Goal: Information Seeking & Learning: Learn about a topic

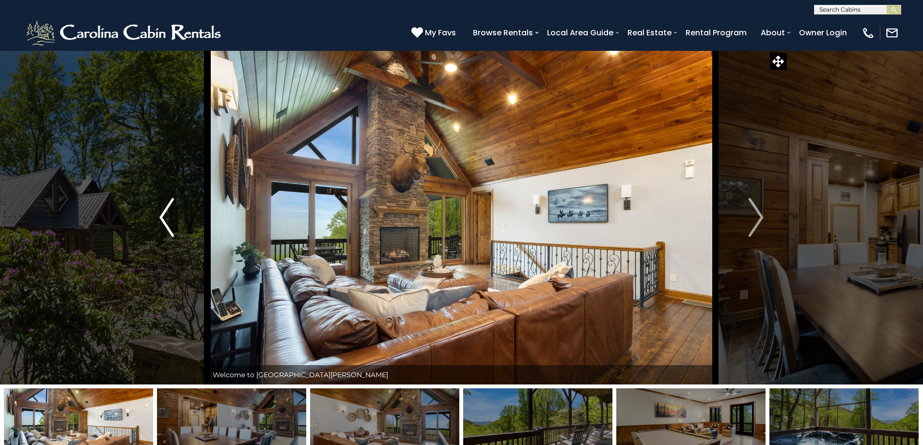
click at [169, 215] on img "Previous" at bounding box center [166, 217] width 15 height 39
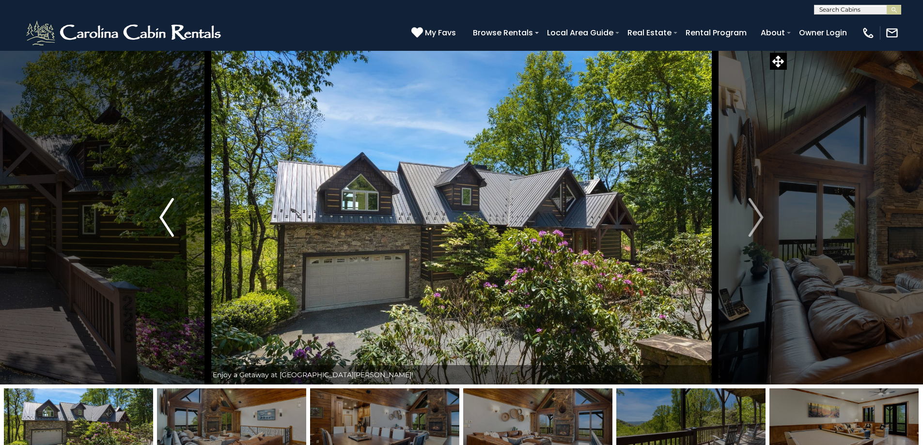
click at [167, 216] on img "Previous" at bounding box center [166, 217] width 15 height 39
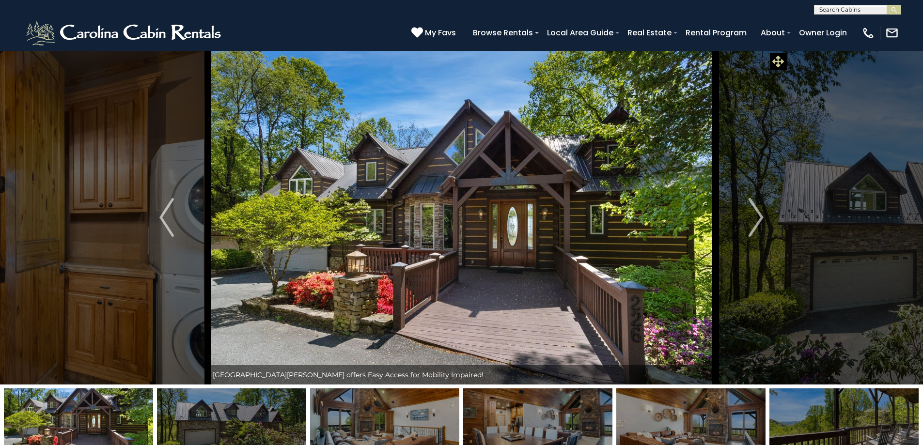
click at [782, 62] on icon at bounding box center [778, 62] width 12 height 12
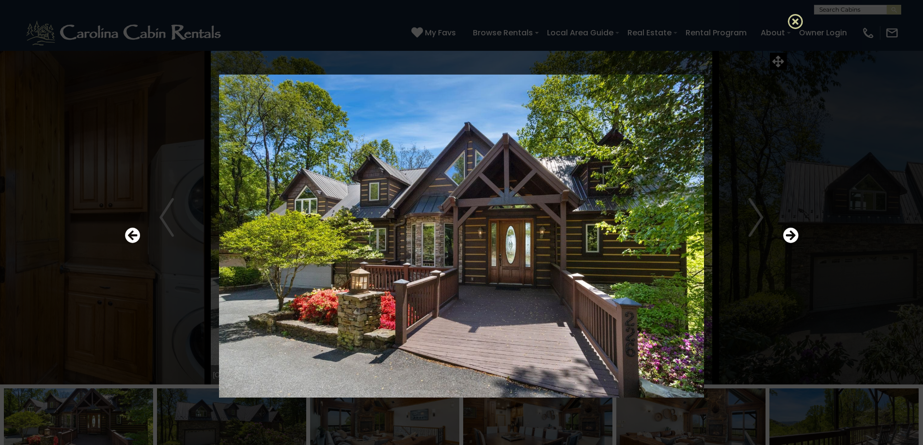
click at [799, 23] on icon at bounding box center [796, 22] width 16 height 16
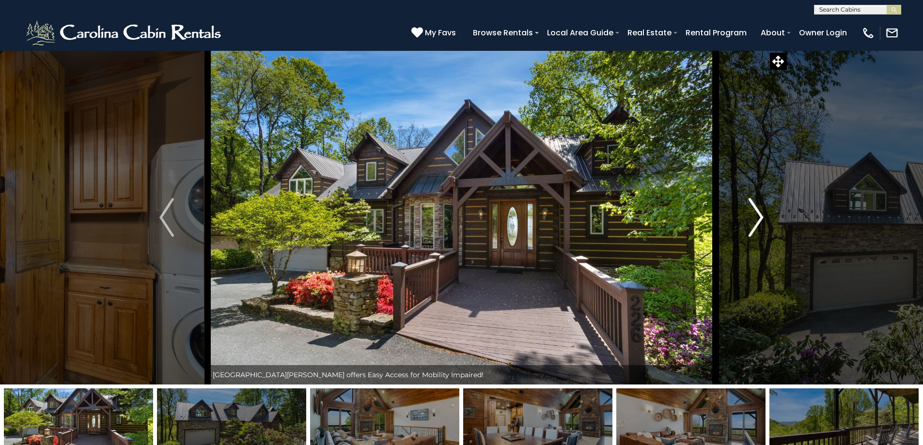
click at [765, 216] on button "Next" at bounding box center [756, 217] width 82 height 334
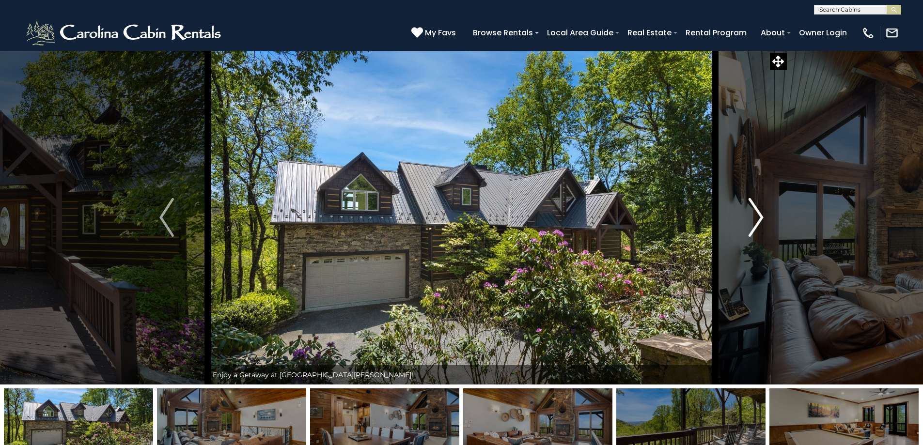
click at [765, 216] on button "Next" at bounding box center [756, 217] width 82 height 334
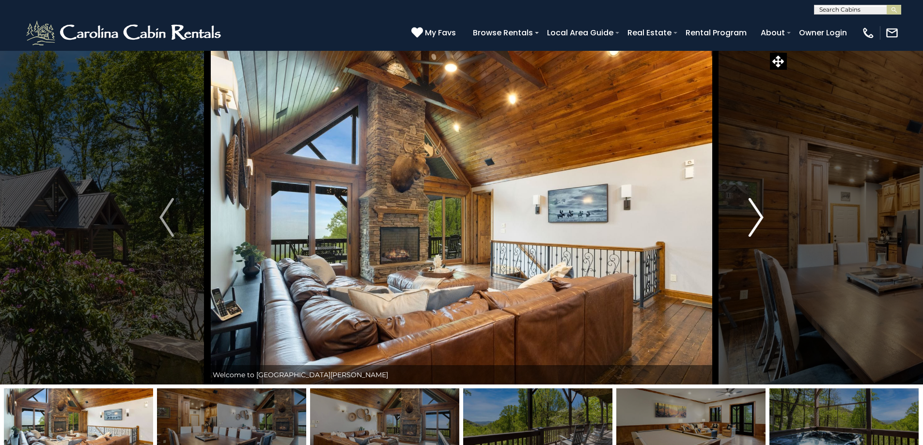
click at [759, 218] on img "Next" at bounding box center [756, 217] width 15 height 39
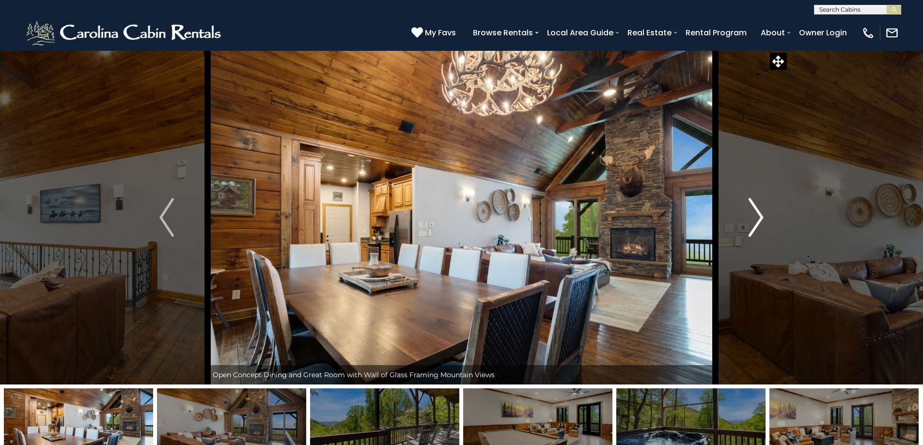
click at [759, 218] on img "Next" at bounding box center [756, 217] width 15 height 39
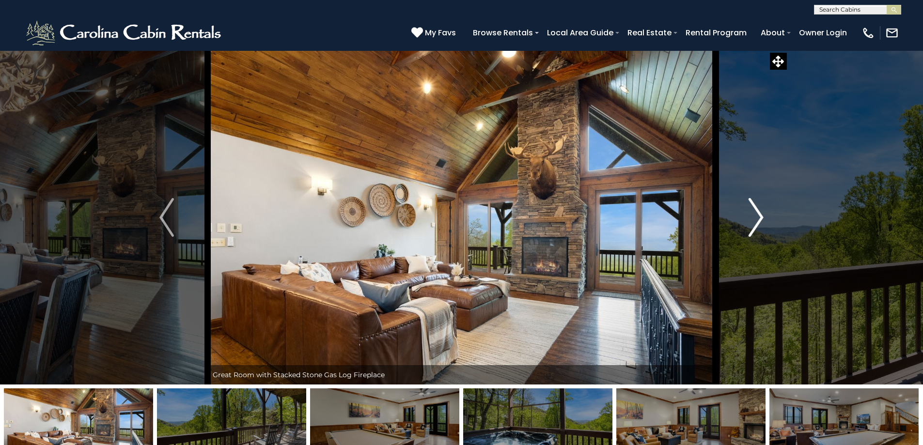
click at [759, 218] on img "Next" at bounding box center [756, 217] width 15 height 39
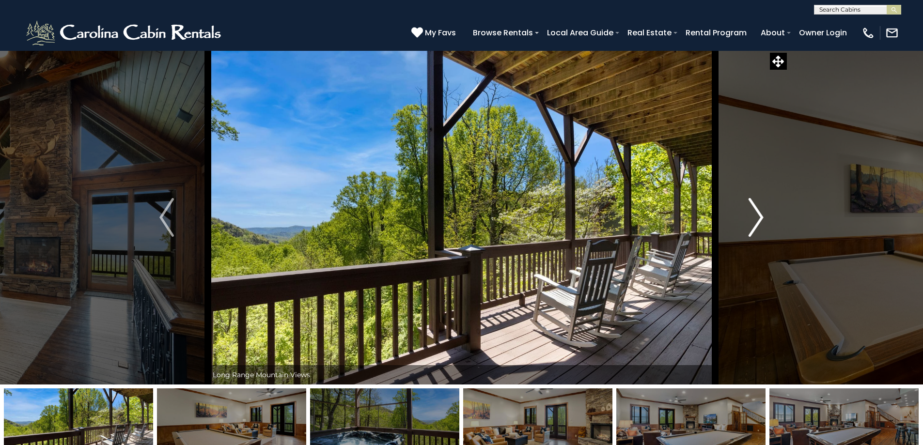
click at [759, 218] on img "Next" at bounding box center [756, 217] width 15 height 39
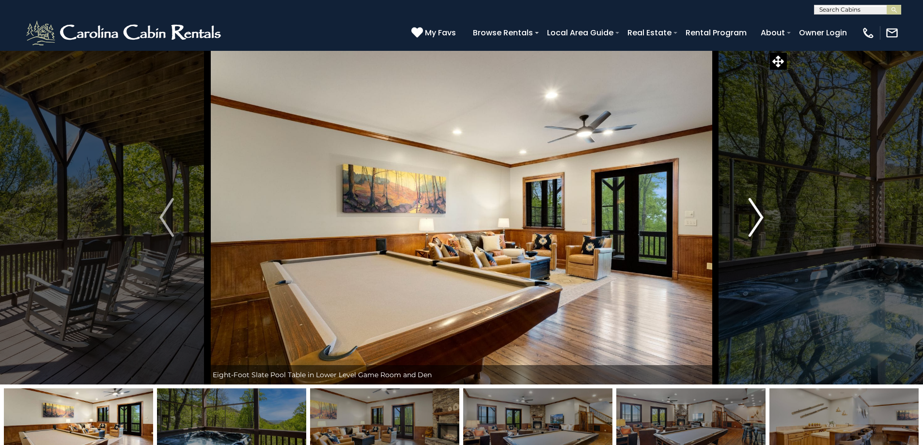
click at [759, 218] on img "Next" at bounding box center [756, 217] width 15 height 39
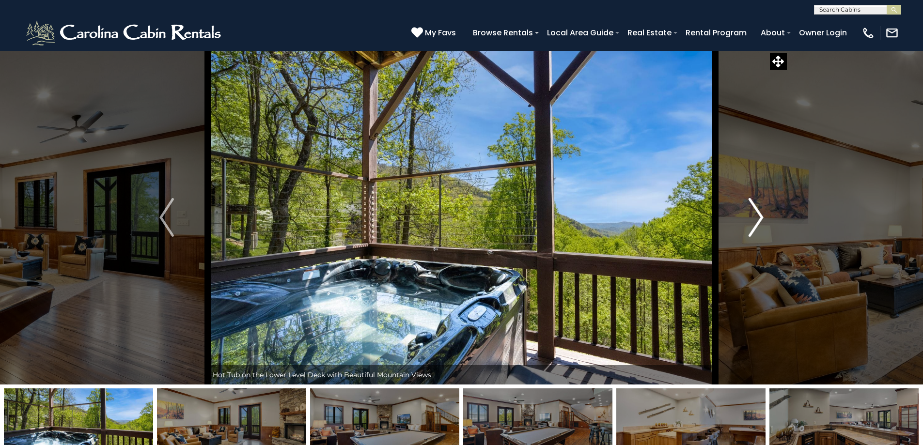
click at [759, 218] on img "Next" at bounding box center [756, 217] width 15 height 39
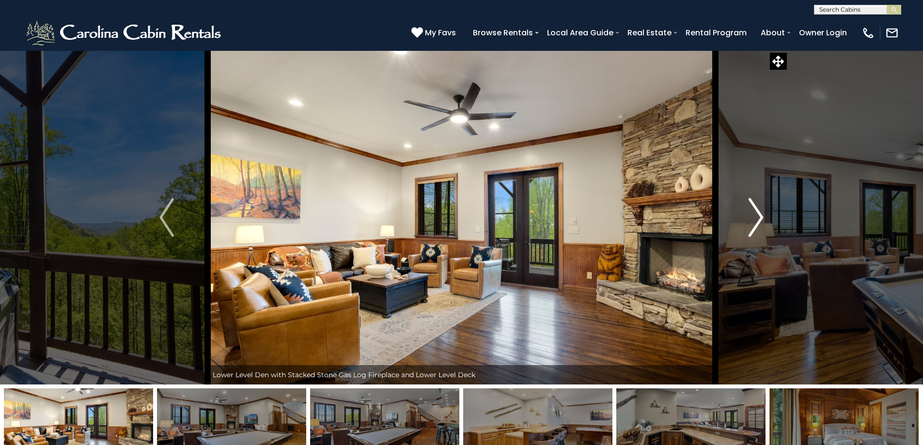
click at [759, 218] on img "Next" at bounding box center [756, 217] width 15 height 39
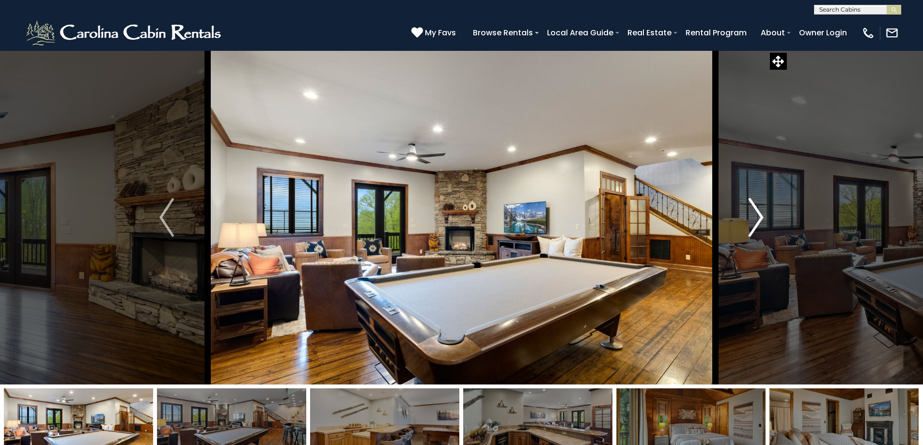
click at [759, 218] on img "Next" at bounding box center [756, 217] width 15 height 39
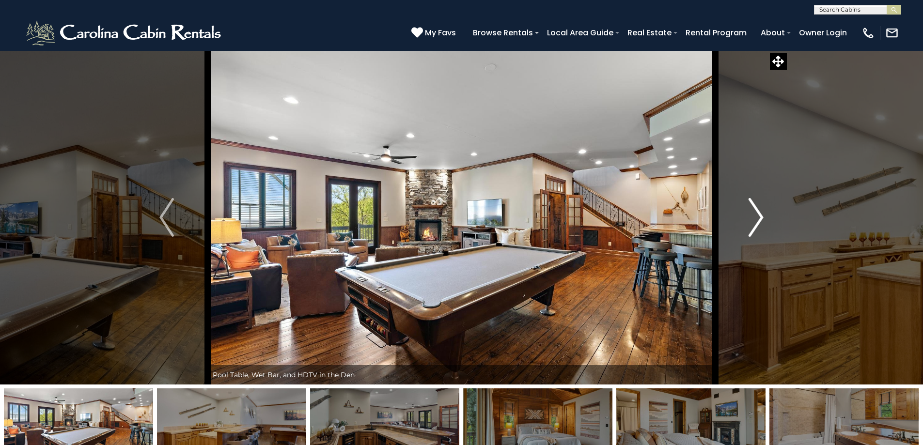
click at [759, 218] on img "Next" at bounding box center [756, 217] width 15 height 39
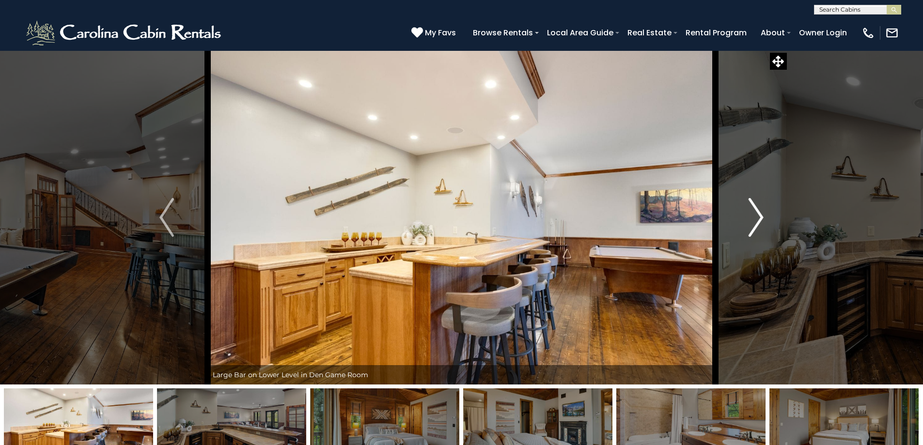
click at [759, 218] on img "Next" at bounding box center [756, 217] width 15 height 39
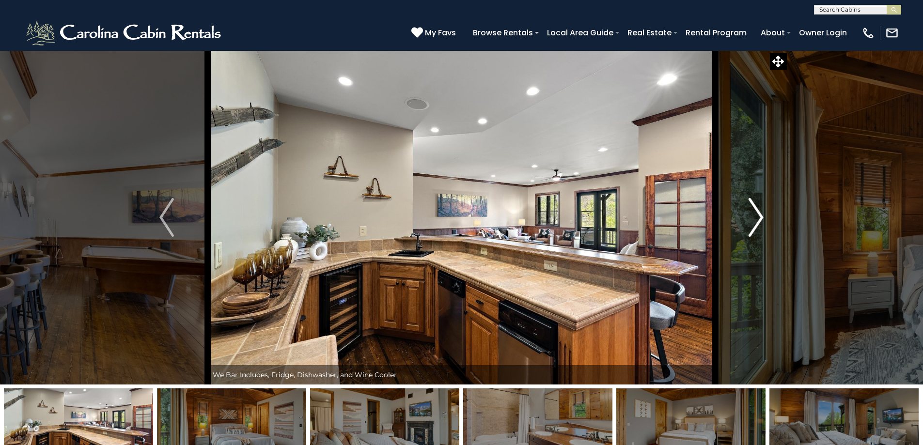
click at [759, 218] on img "Next" at bounding box center [756, 217] width 15 height 39
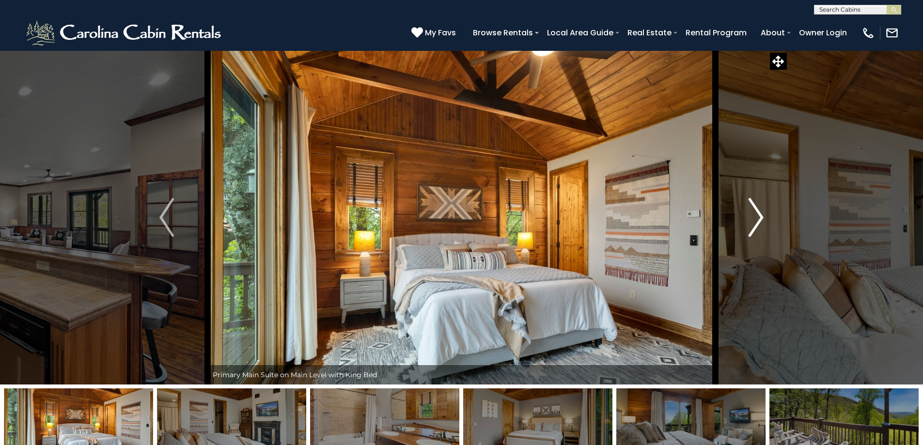
click at [759, 218] on img "Next" at bounding box center [756, 217] width 15 height 39
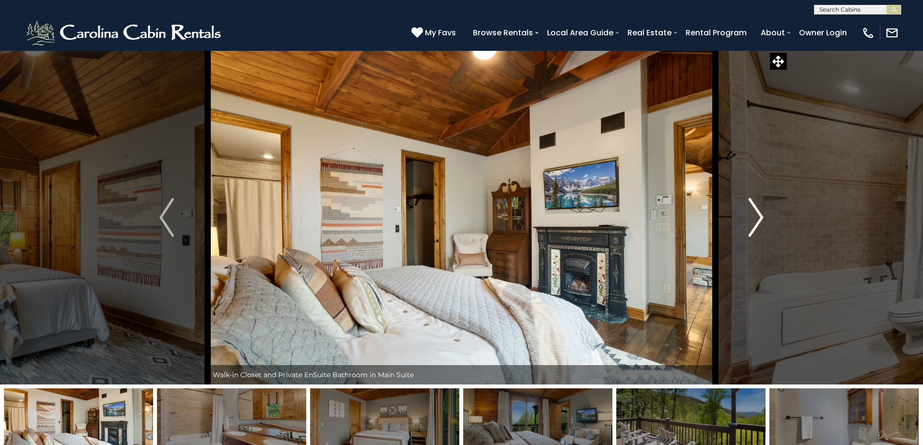
click at [759, 218] on img "Next" at bounding box center [756, 217] width 15 height 39
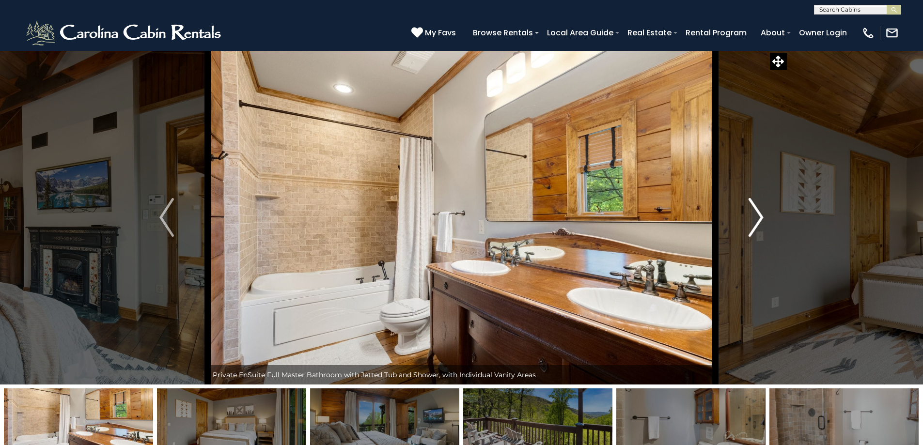
click at [759, 218] on img "Next" at bounding box center [756, 217] width 15 height 39
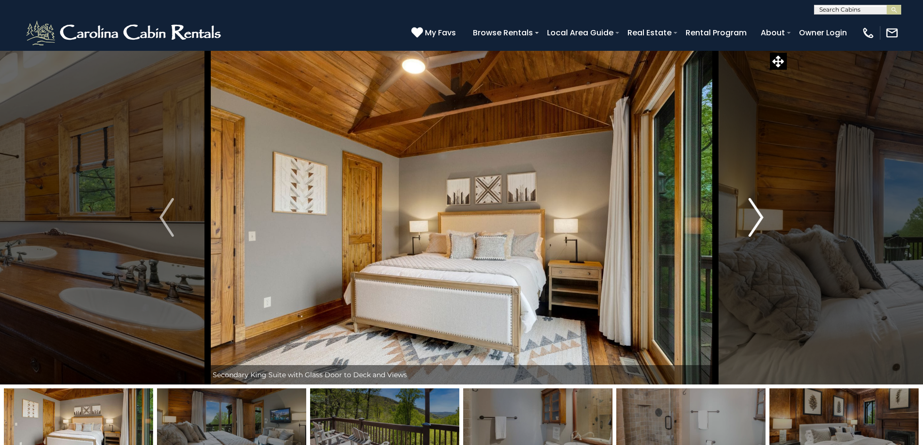
click at [759, 218] on img "Next" at bounding box center [756, 217] width 15 height 39
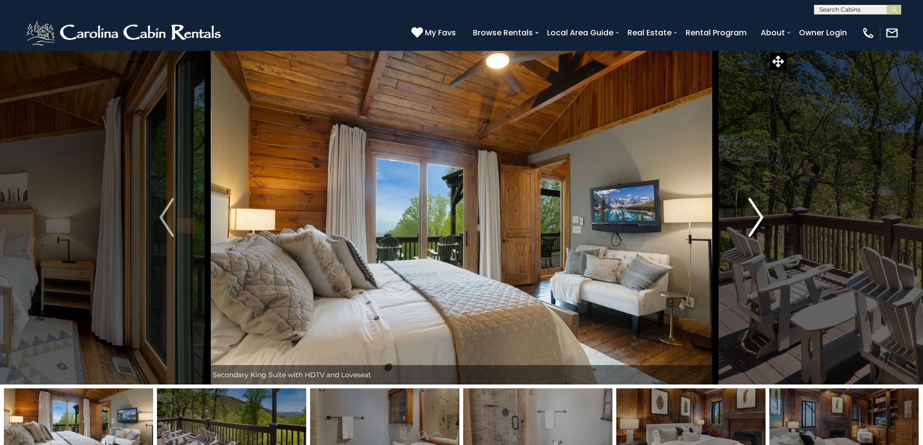
click at [759, 218] on img "Next" at bounding box center [756, 217] width 15 height 39
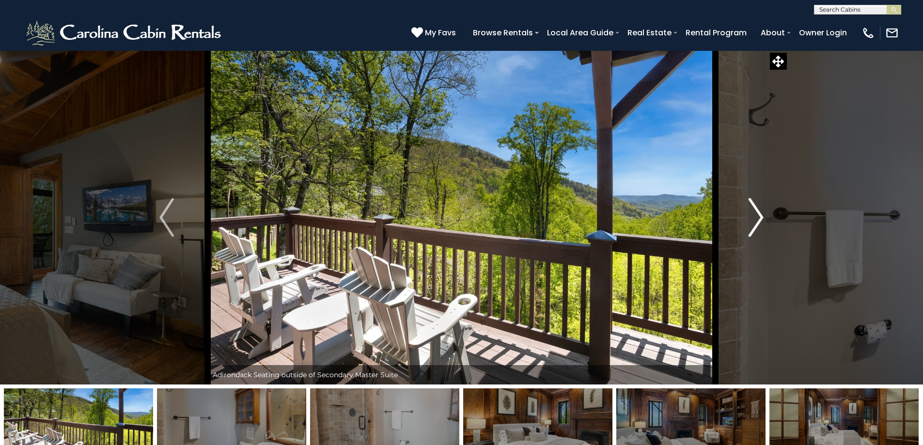
click at [759, 218] on img "Next" at bounding box center [756, 217] width 15 height 39
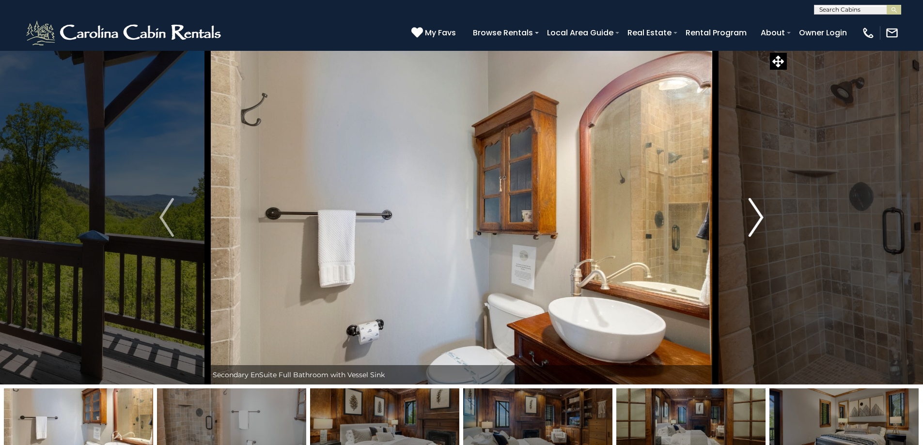
click at [759, 218] on img "Next" at bounding box center [756, 217] width 15 height 39
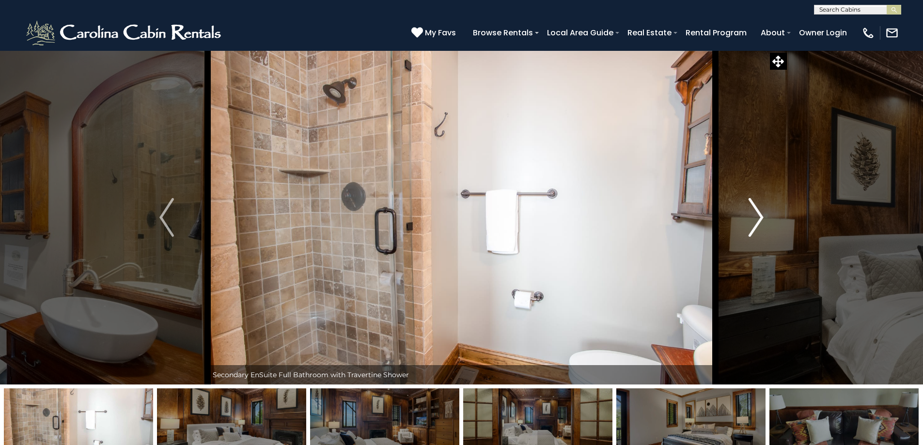
click at [759, 218] on img "Next" at bounding box center [756, 217] width 15 height 39
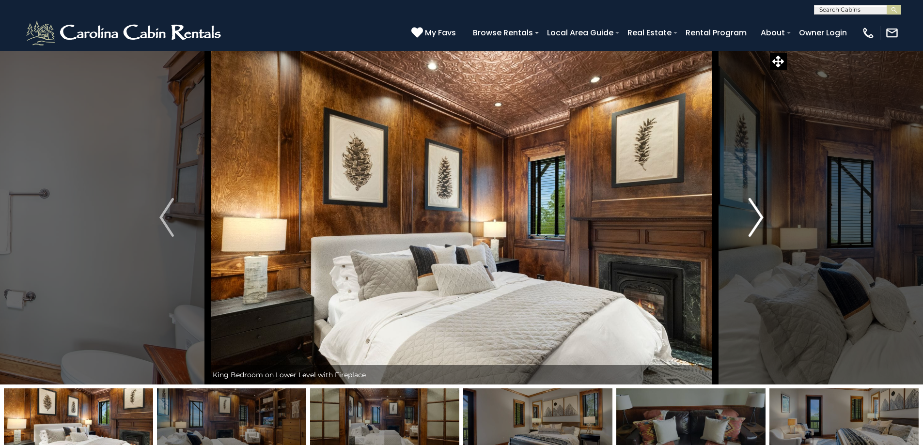
click at [759, 218] on img "Next" at bounding box center [756, 217] width 15 height 39
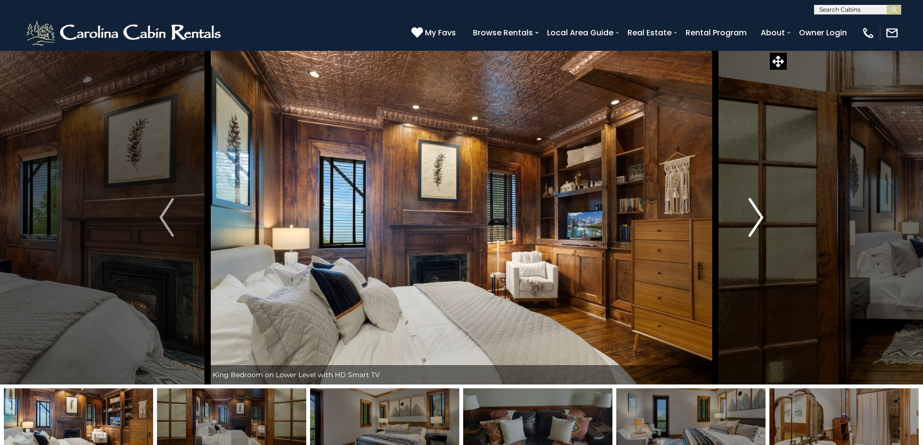
click at [759, 218] on img "Next" at bounding box center [756, 217] width 15 height 39
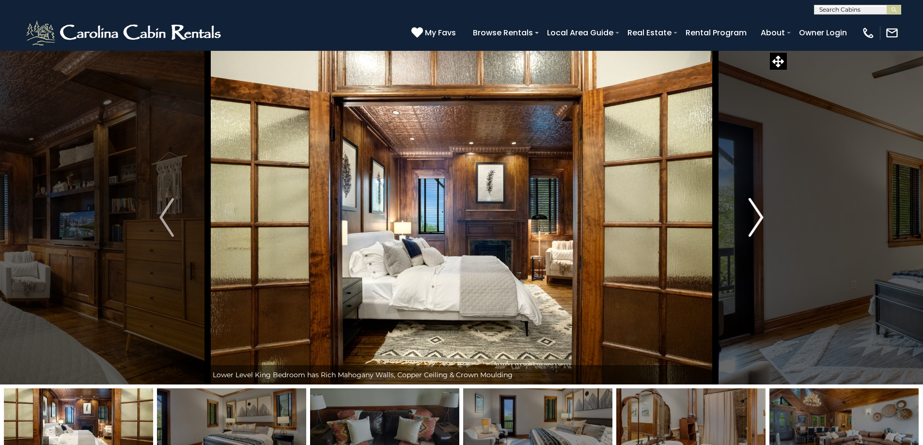
click at [759, 218] on img "Next" at bounding box center [756, 217] width 15 height 39
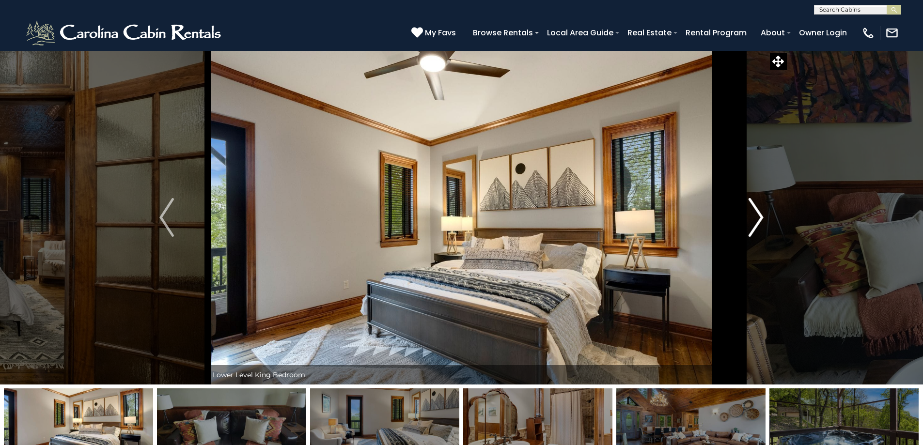
click at [759, 218] on img "Next" at bounding box center [756, 217] width 15 height 39
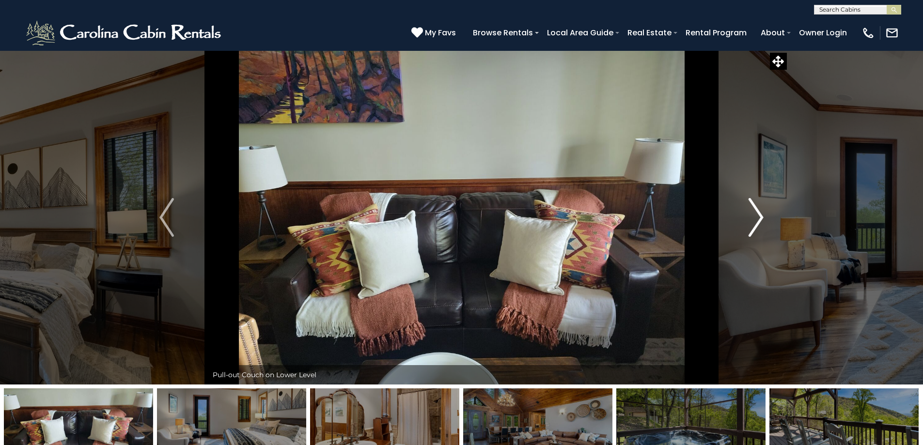
click at [759, 218] on img "Next" at bounding box center [756, 217] width 15 height 39
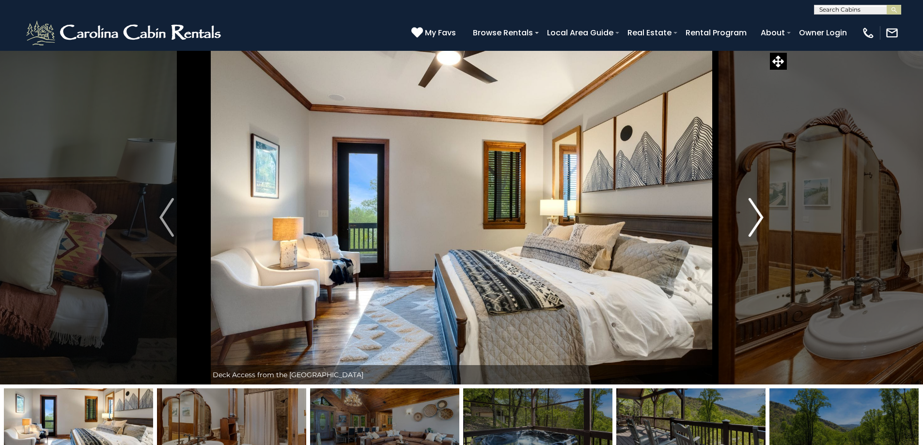
click at [759, 218] on img "Next" at bounding box center [756, 217] width 15 height 39
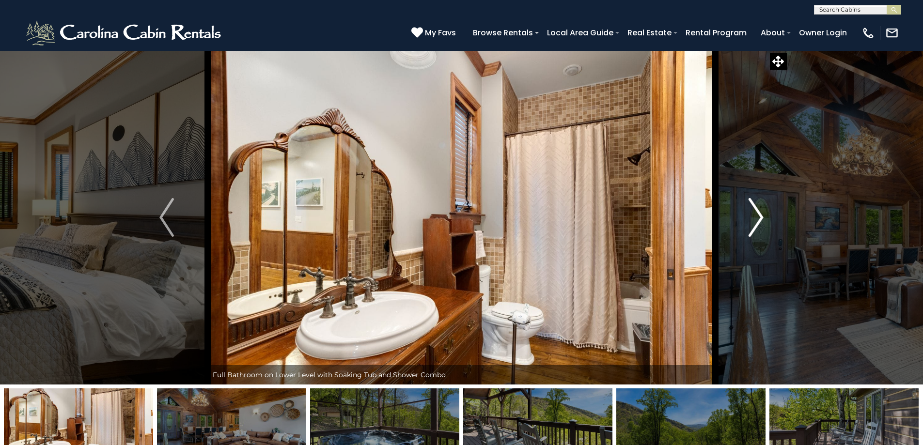
click at [759, 218] on img "Next" at bounding box center [756, 217] width 15 height 39
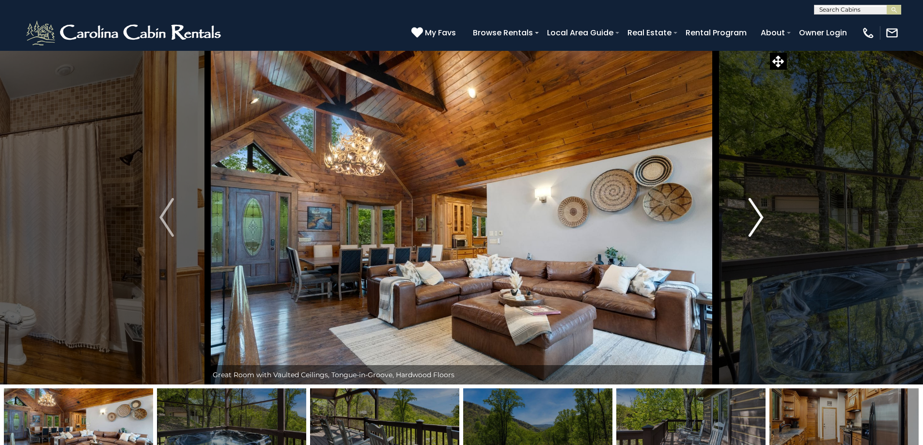
click at [759, 218] on img "Next" at bounding box center [756, 217] width 15 height 39
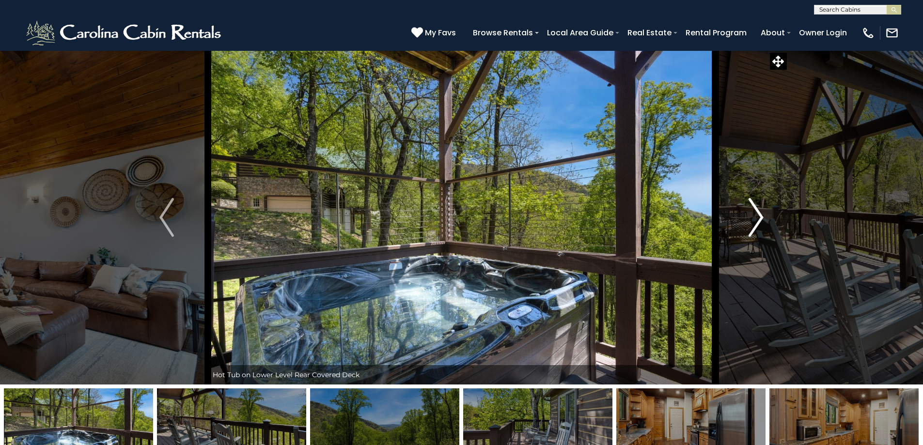
click at [759, 218] on img "Next" at bounding box center [756, 217] width 15 height 39
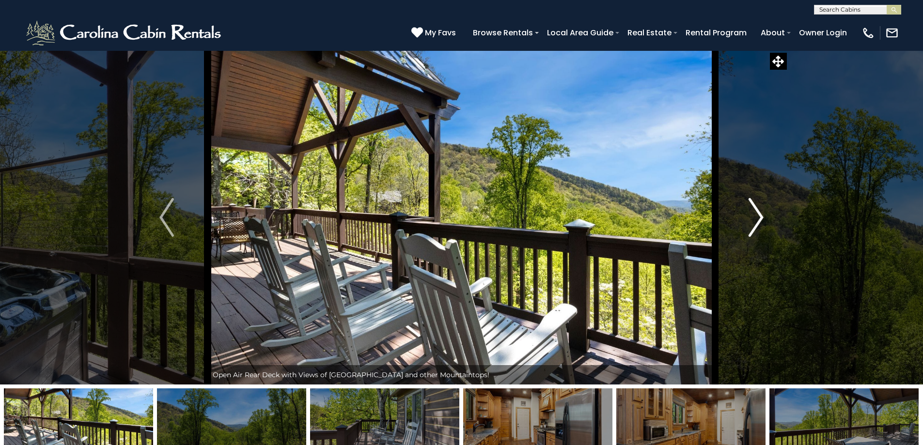
click at [759, 218] on img "Next" at bounding box center [756, 217] width 15 height 39
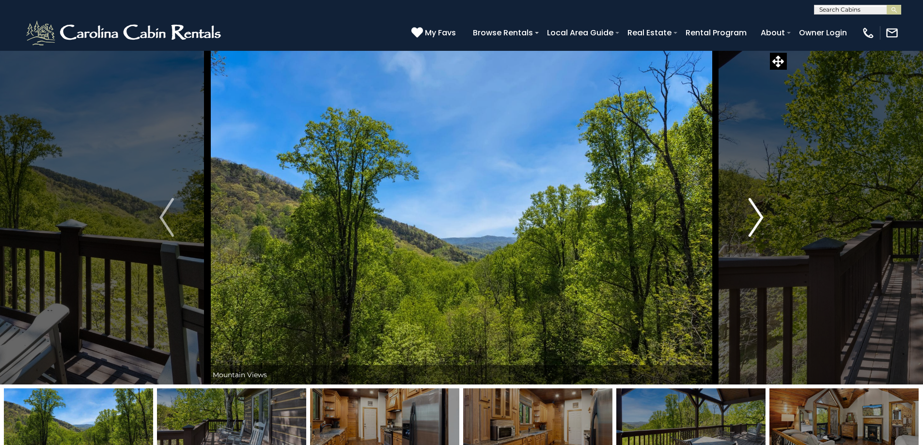
click at [759, 218] on img "Next" at bounding box center [756, 217] width 15 height 39
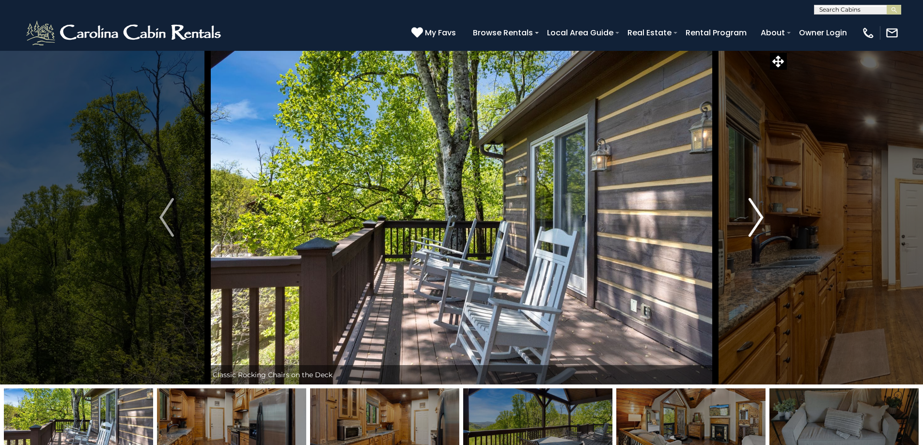
click at [759, 218] on img "Next" at bounding box center [756, 217] width 15 height 39
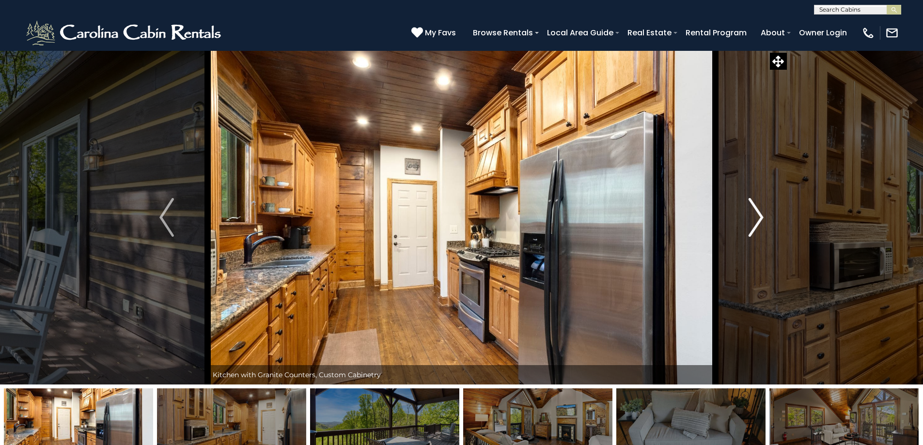
click at [759, 218] on img "Next" at bounding box center [756, 217] width 15 height 39
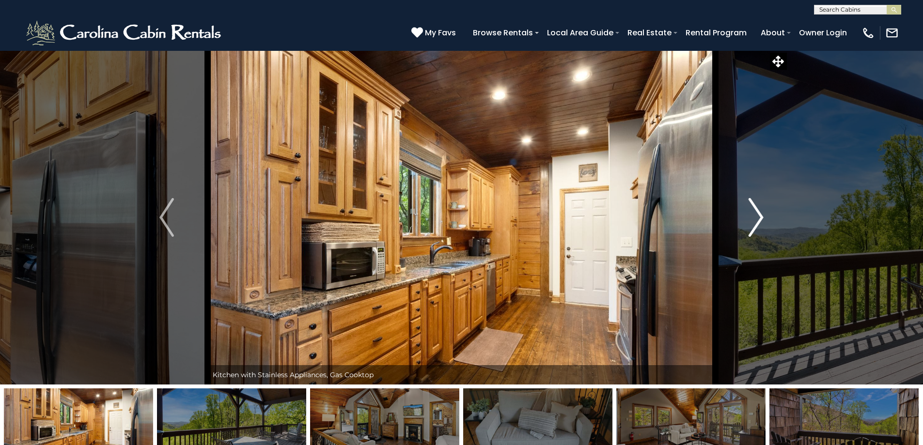
click at [759, 218] on img "Next" at bounding box center [756, 217] width 15 height 39
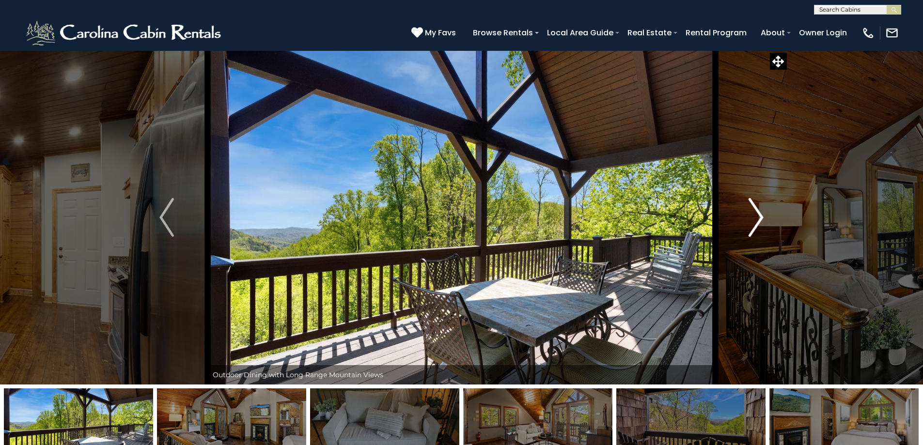
click at [759, 218] on img "Next" at bounding box center [756, 217] width 15 height 39
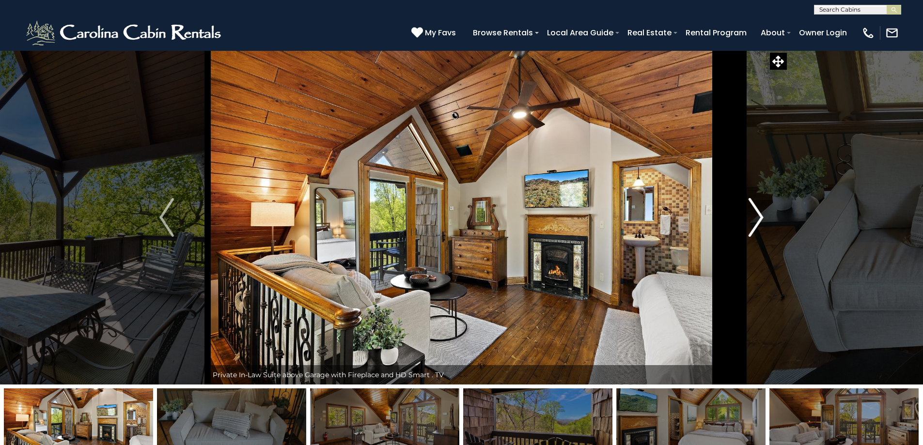
click at [759, 218] on img "Next" at bounding box center [756, 217] width 15 height 39
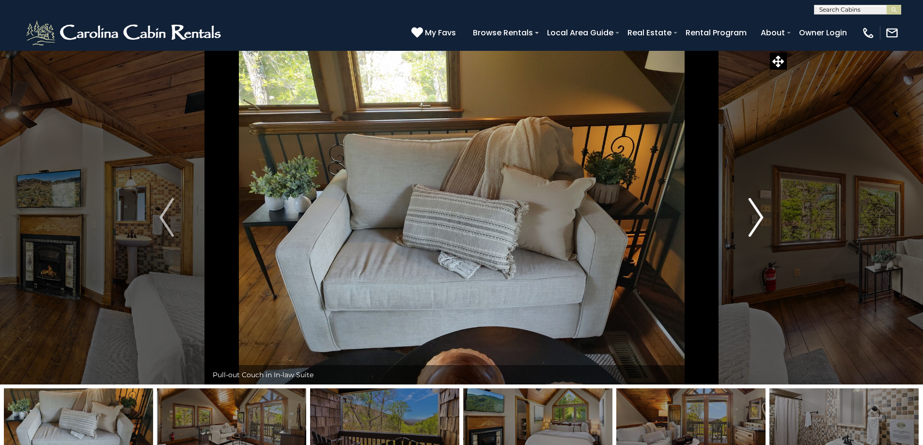
click at [759, 218] on img "Next" at bounding box center [756, 217] width 15 height 39
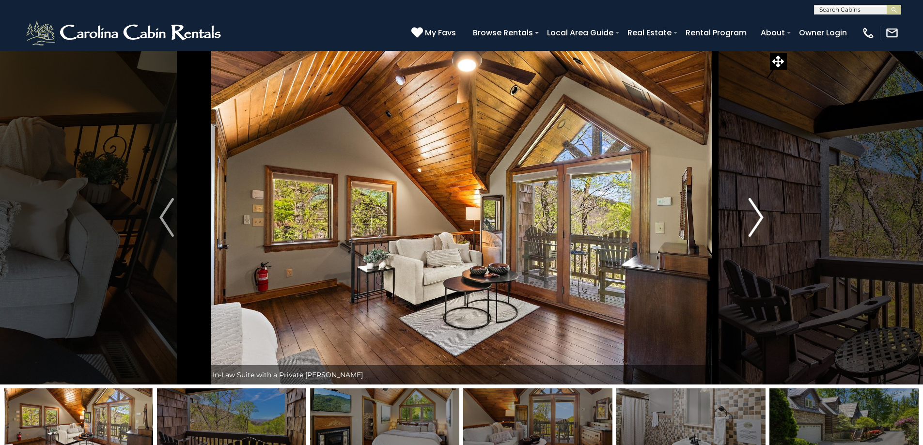
click at [759, 218] on img "Next" at bounding box center [756, 217] width 15 height 39
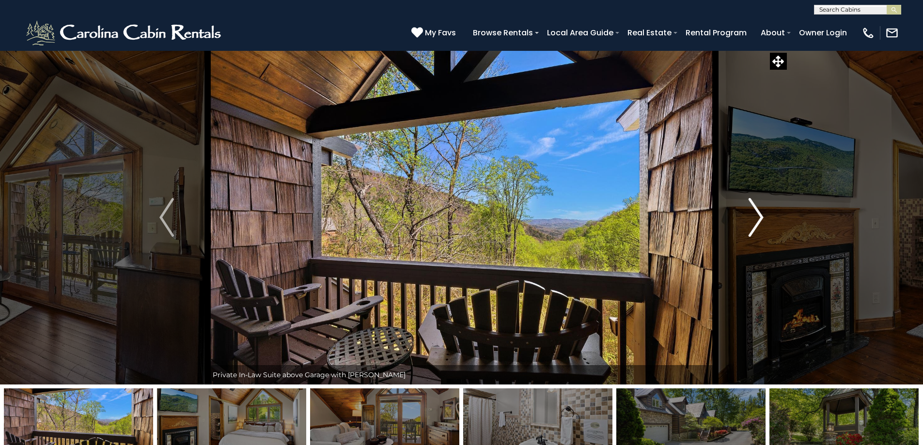
click at [759, 218] on img "Next" at bounding box center [756, 217] width 15 height 39
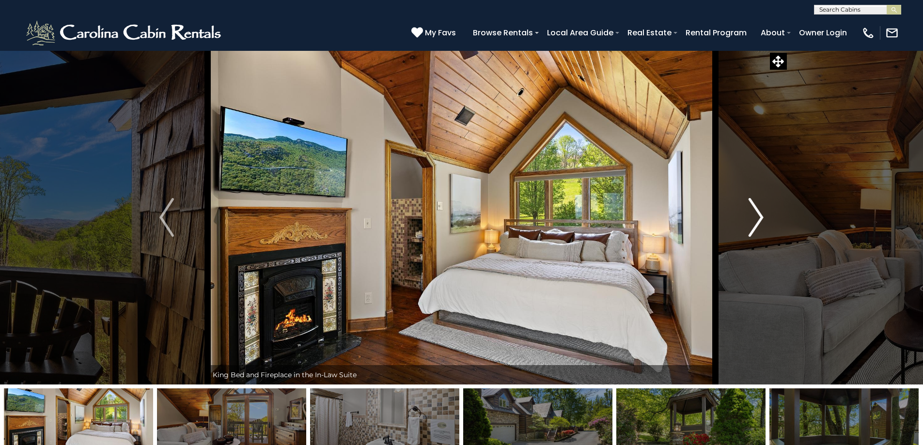
click at [759, 218] on img "Next" at bounding box center [756, 217] width 15 height 39
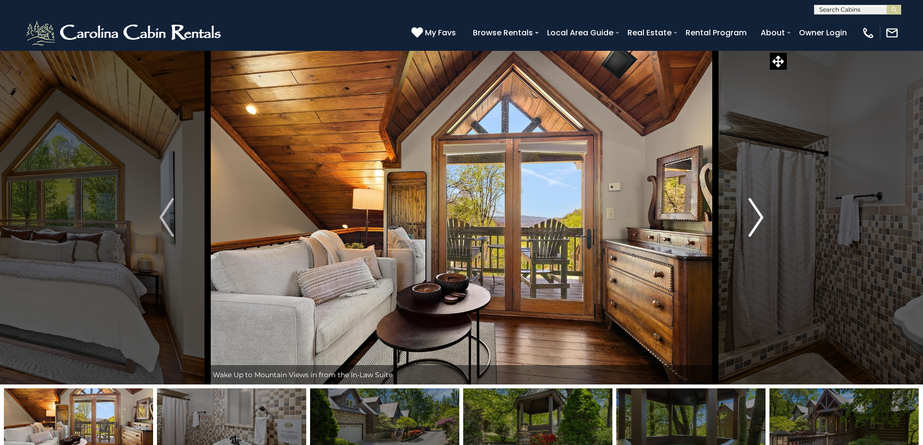
click at [759, 218] on img "Next" at bounding box center [756, 217] width 15 height 39
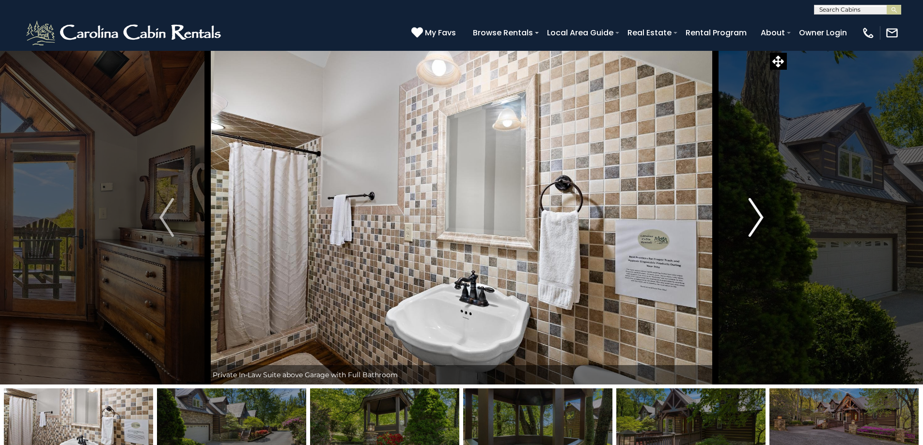
click at [759, 218] on img "Next" at bounding box center [756, 217] width 15 height 39
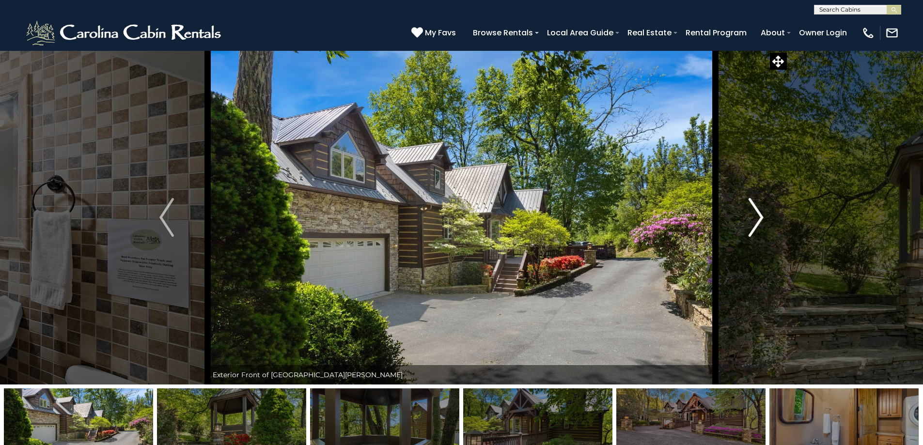
click at [759, 218] on img "Next" at bounding box center [756, 217] width 15 height 39
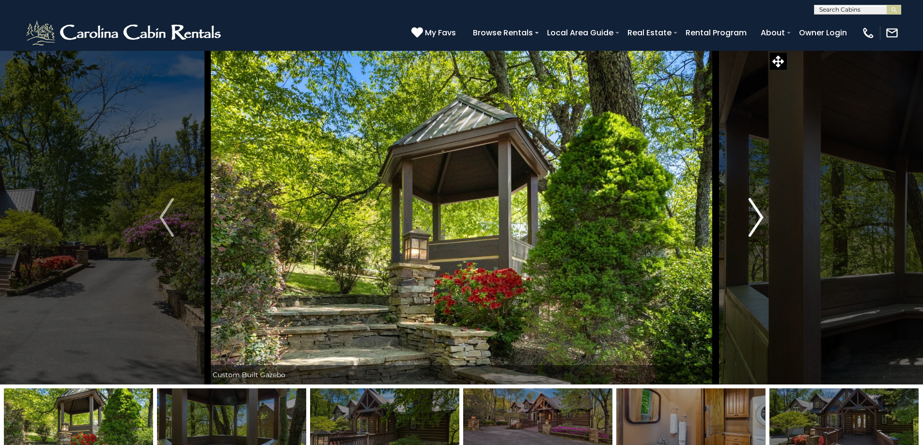
click at [759, 218] on img "Next" at bounding box center [756, 217] width 15 height 39
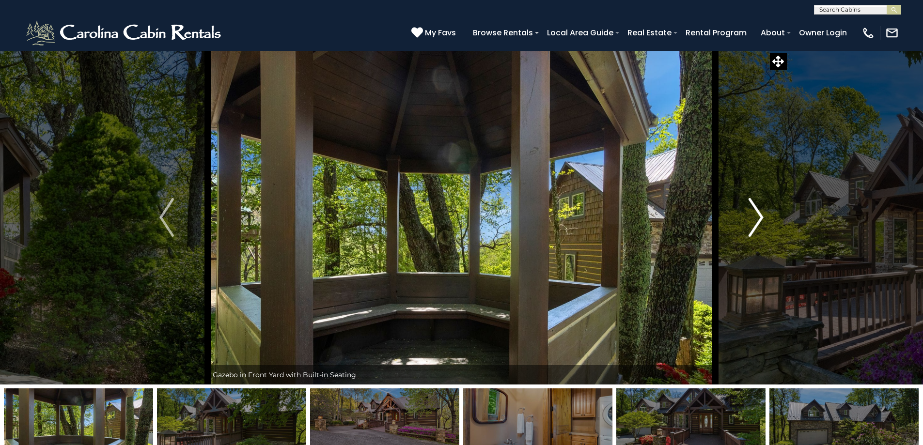
click at [759, 218] on img "Next" at bounding box center [756, 217] width 15 height 39
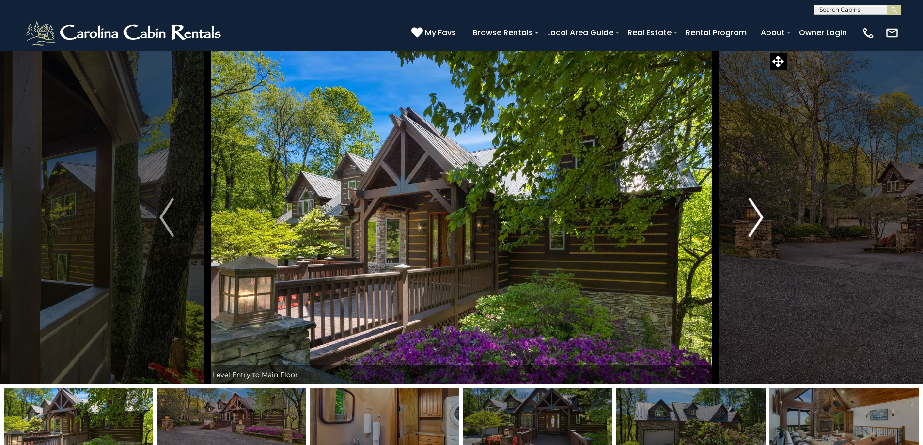
click at [759, 218] on img "Next" at bounding box center [756, 217] width 15 height 39
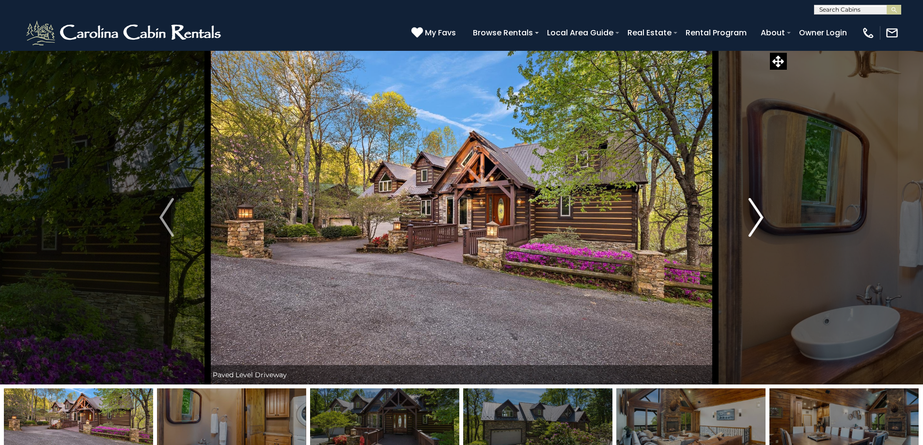
click at [759, 218] on img "Next" at bounding box center [756, 217] width 15 height 39
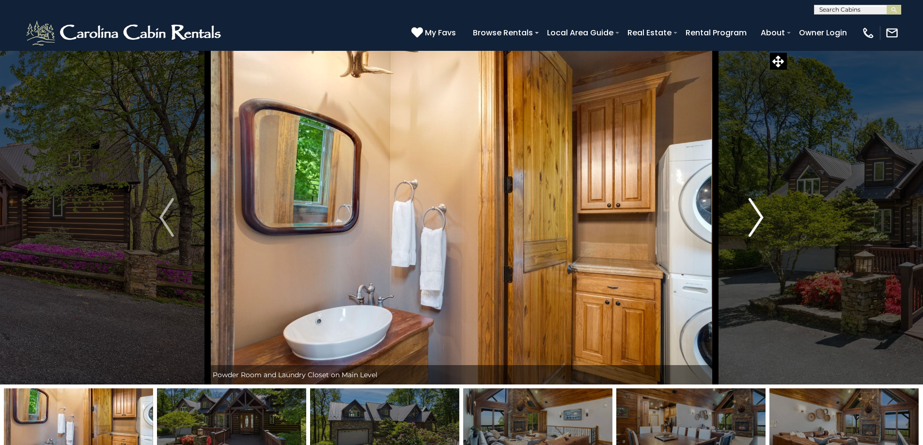
click at [759, 218] on img "Next" at bounding box center [756, 217] width 15 height 39
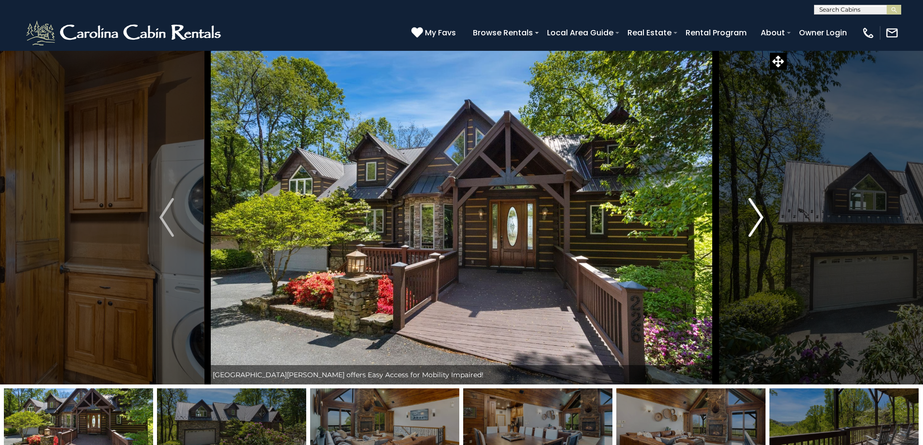
click at [759, 218] on img "Next" at bounding box center [756, 217] width 15 height 39
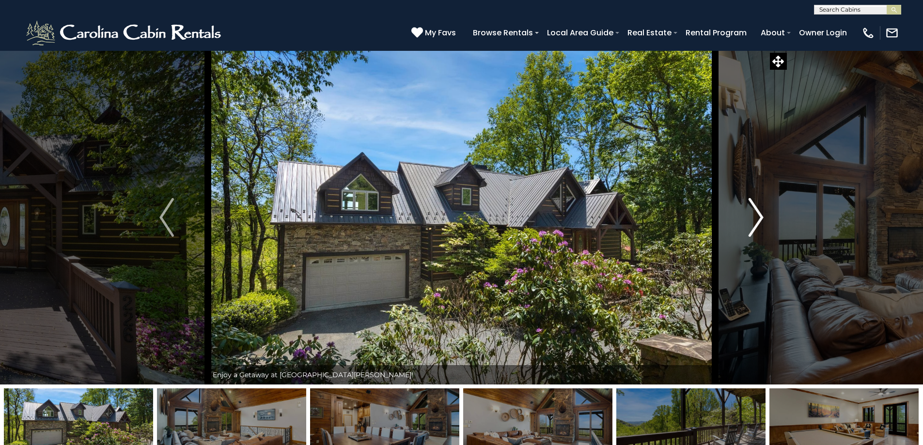
click at [759, 218] on img "Next" at bounding box center [756, 217] width 15 height 39
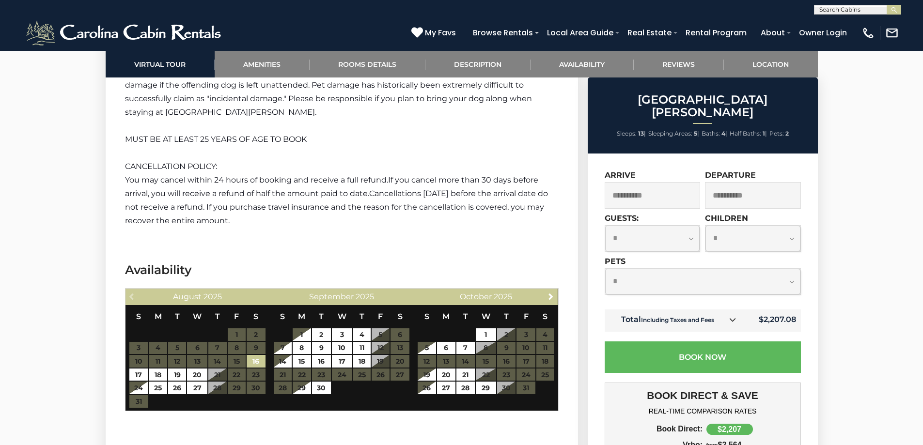
scroll to position [2707, 0]
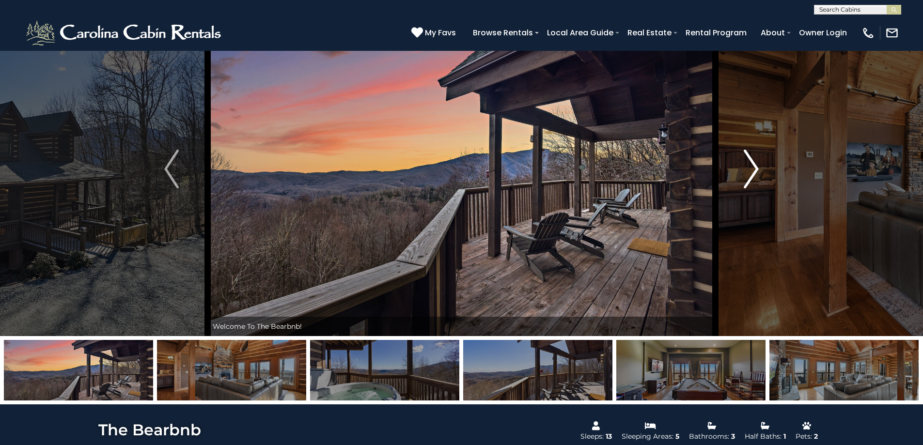
click at [753, 164] on img "Next" at bounding box center [751, 169] width 15 height 39
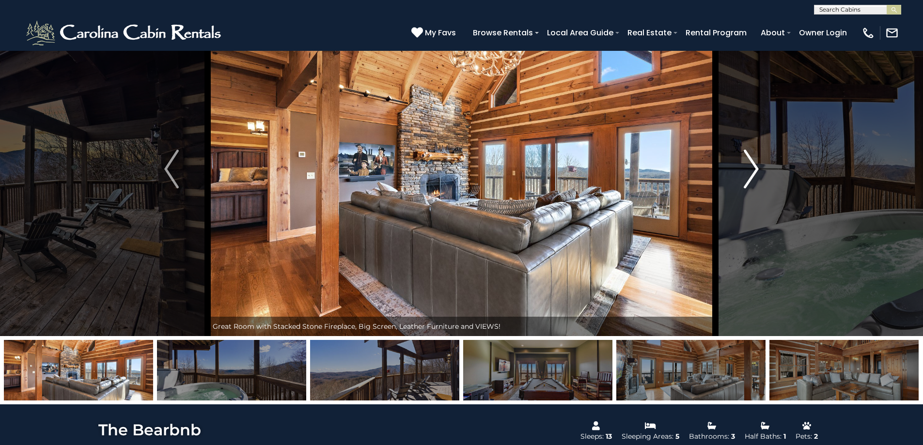
click at [753, 164] on img "Next" at bounding box center [751, 169] width 15 height 39
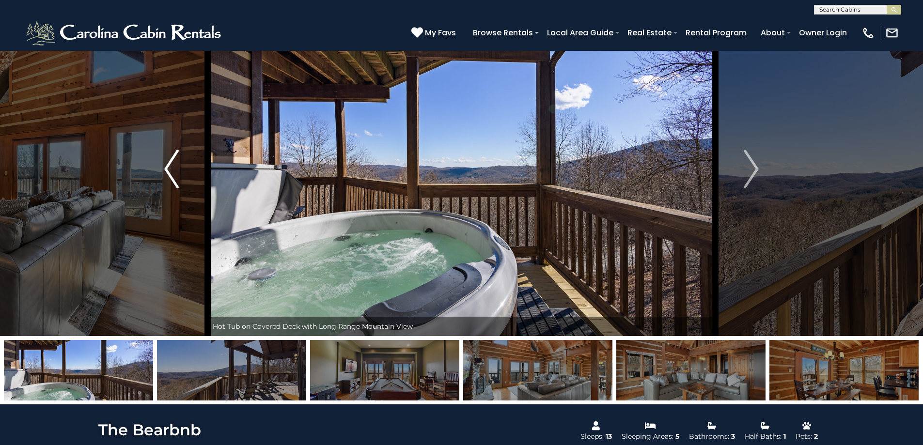
click at [171, 182] on img "Previous" at bounding box center [171, 169] width 15 height 39
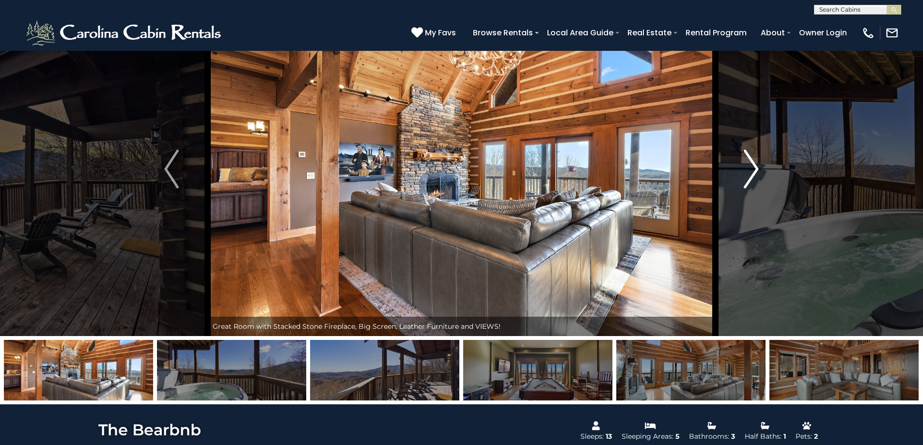
click at [751, 170] on img "Next" at bounding box center [751, 169] width 15 height 39
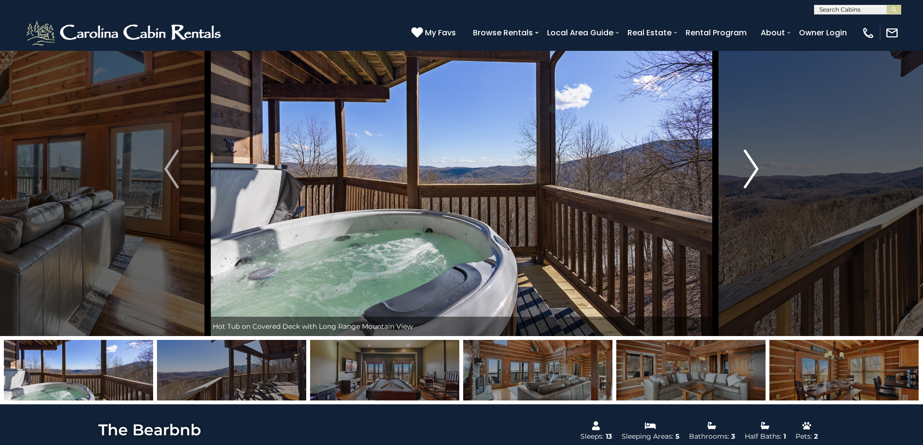
click at [751, 170] on img "Next" at bounding box center [751, 169] width 15 height 39
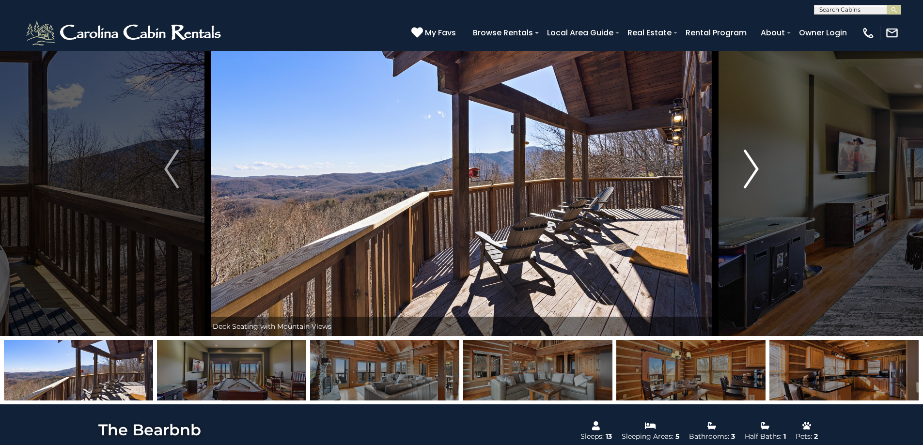
click at [751, 170] on img "Next" at bounding box center [751, 169] width 15 height 39
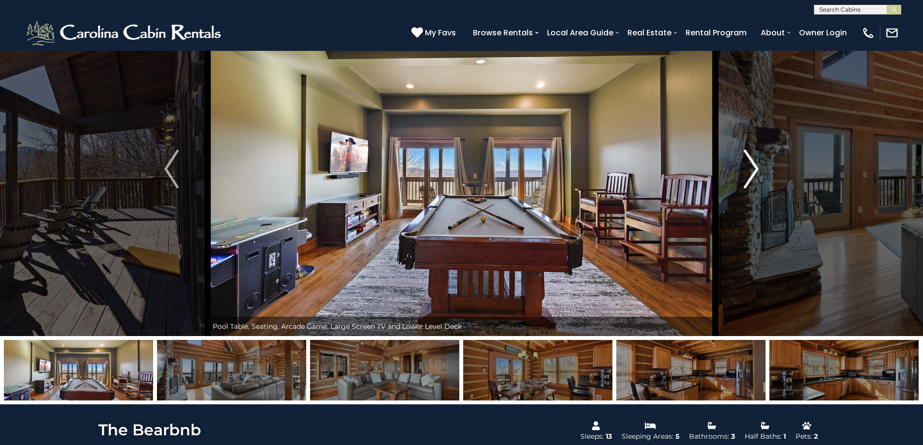
click at [751, 170] on img "Next" at bounding box center [751, 169] width 15 height 39
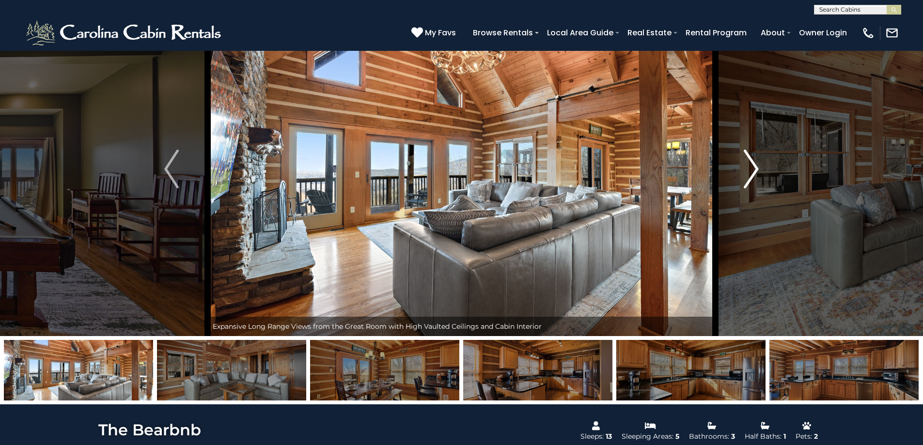
click at [751, 170] on img "Next" at bounding box center [751, 169] width 15 height 39
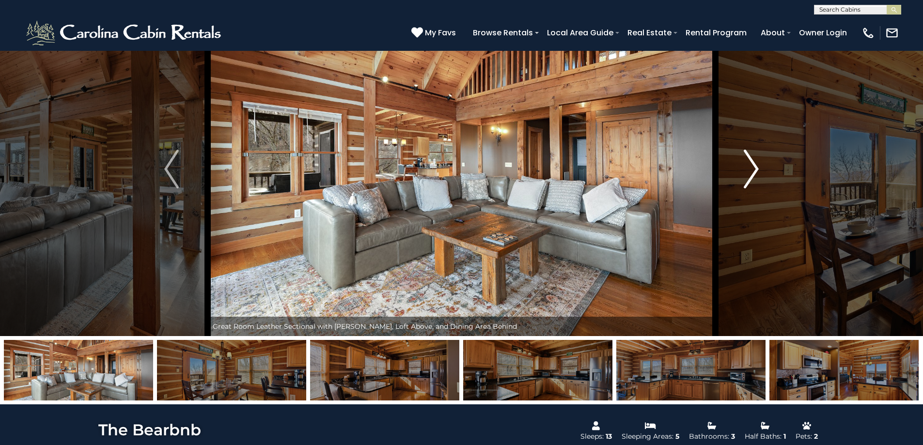
click at [751, 170] on img "Next" at bounding box center [751, 169] width 15 height 39
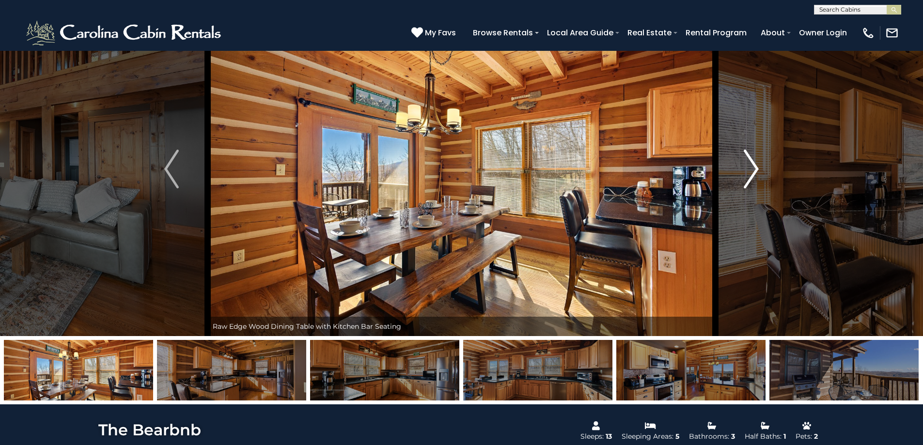
click at [751, 170] on img "Next" at bounding box center [751, 169] width 15 height 39
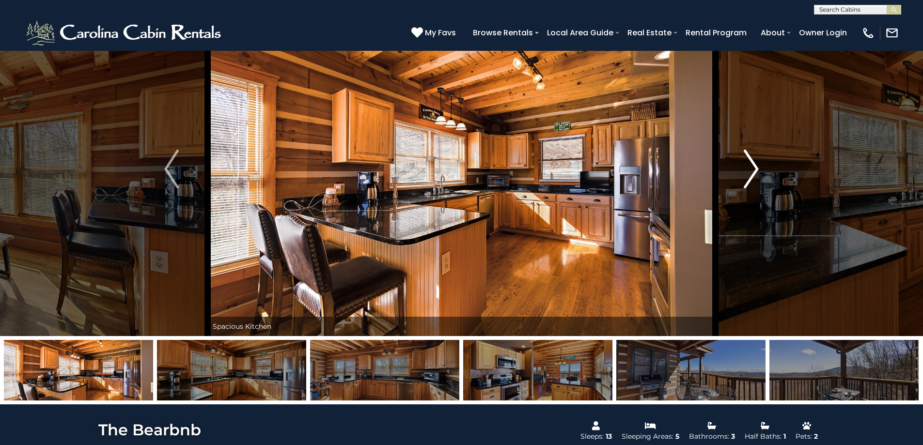
click at [751, 170] on img "Next" at bounding box center [751, 169] width 15 height 39
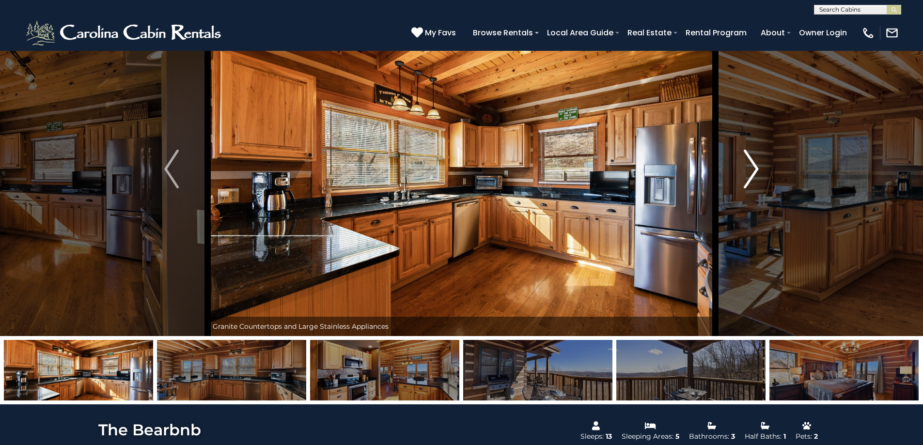
click at [751, 170] on img "Next" at bounding box center [751, 169] width 15 height 39
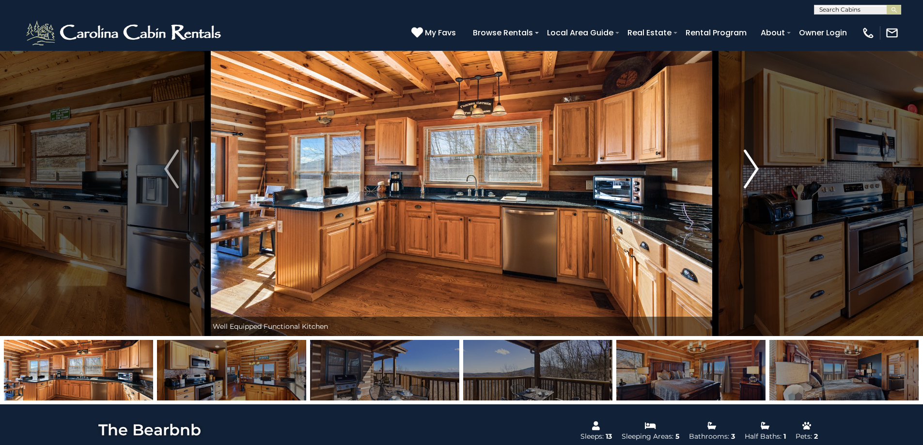
click at [751, 170] on img "Next" at bounding box center [751, 169] width 15 height 39
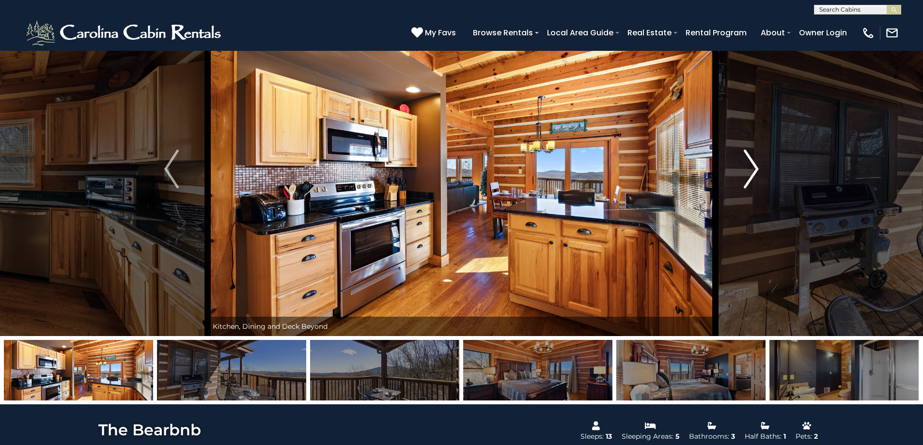
click at [751, 170] on img "Next" at bounding box center [751, 169] width 15 height 39
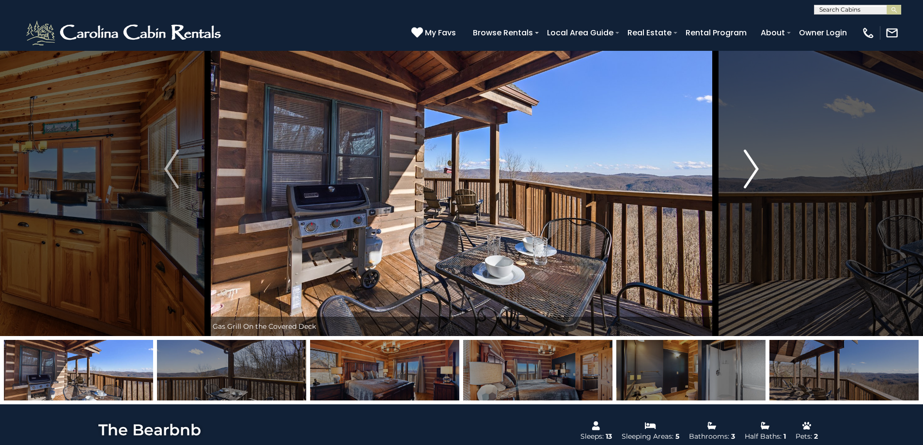
click at [751, 170] on img "Next" at bounding box center [751, 169] width 15 height 39
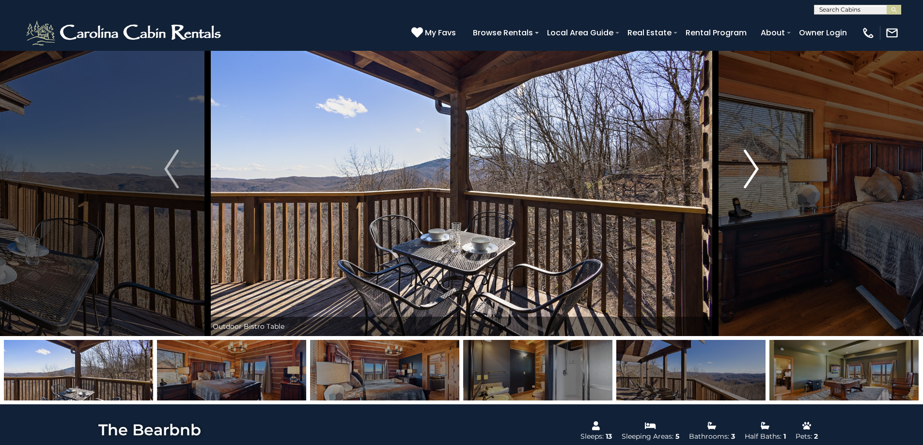
click at [751, 170] on img "Next" at bounding box center [751, 169] width 15 height 39
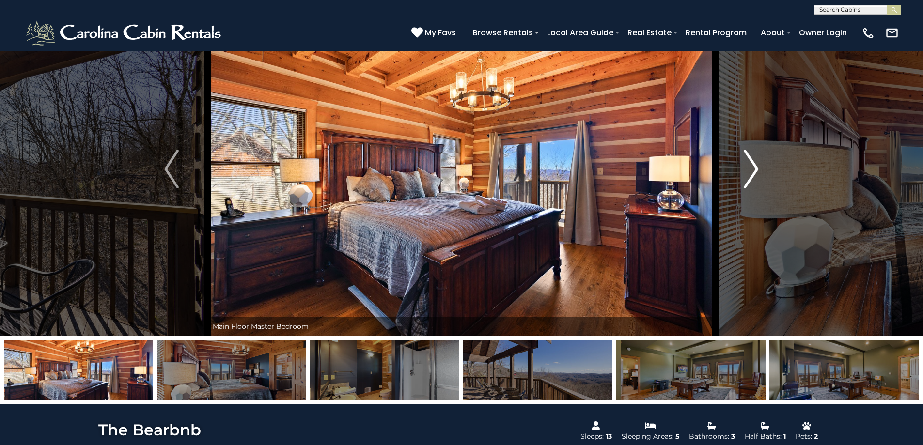
click at [751, 170] on img "Next" at bounding box center [751, 169] width 15 height 39
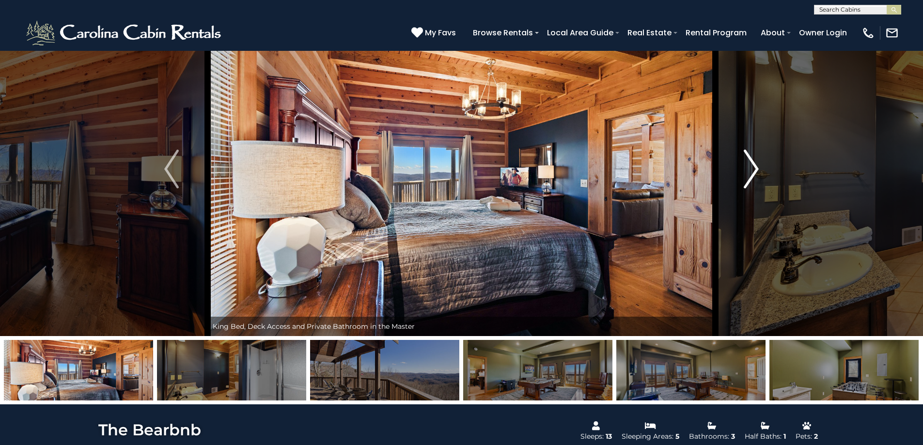
click at [751, 170] on img "Next" at bounding box center [751, 169] width 15 height 39
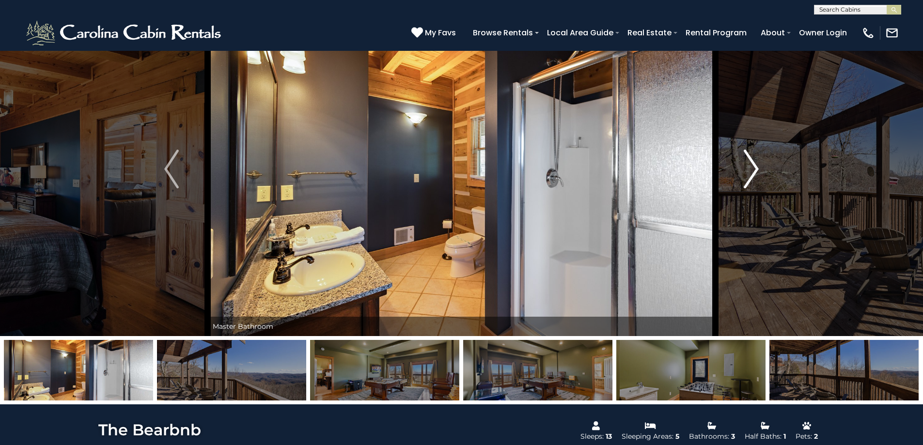
click at [748, 171] on img "Next" at bounding box center [751, 169] width 15 height 39
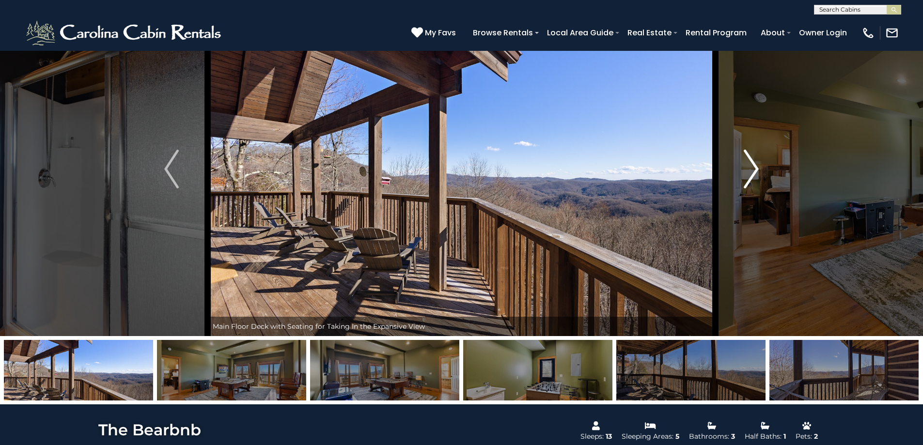
click at [748, 171] on img "Next" at bounding box center [751, 169] width 15 height 39
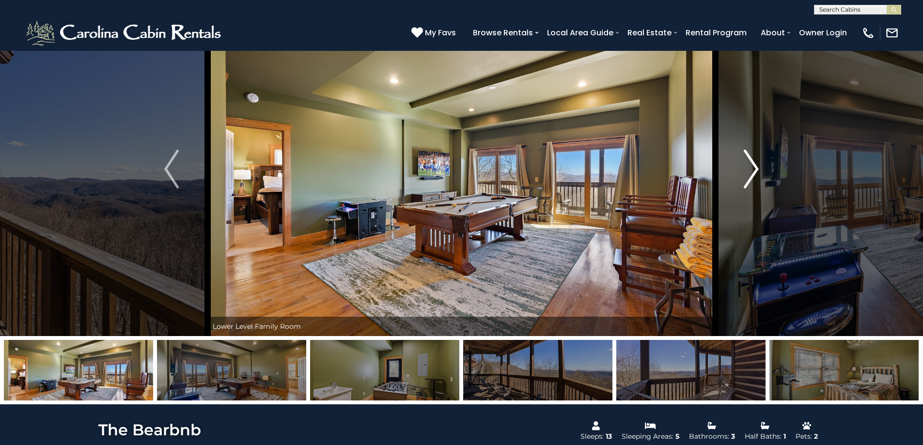
click at [761, 164] on button "Next" at bounding box center [751, 169] width 72 height 334
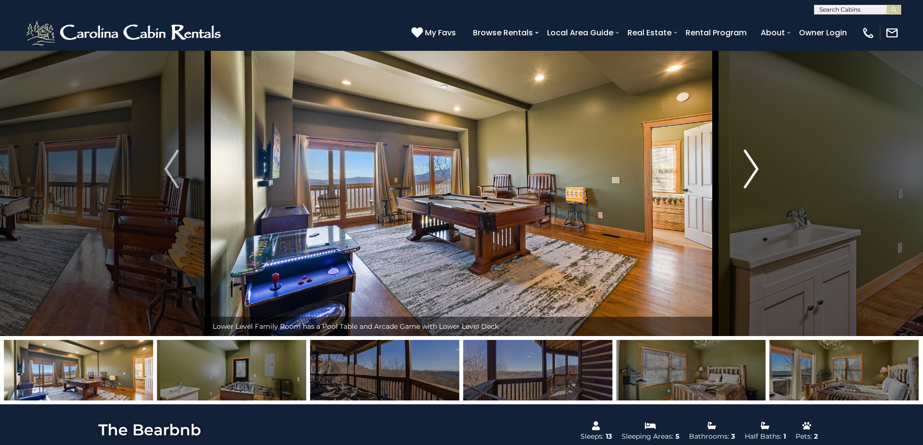
click at [761, 164] on button "Next" at bounding box center [751, 169] width 72 height 334
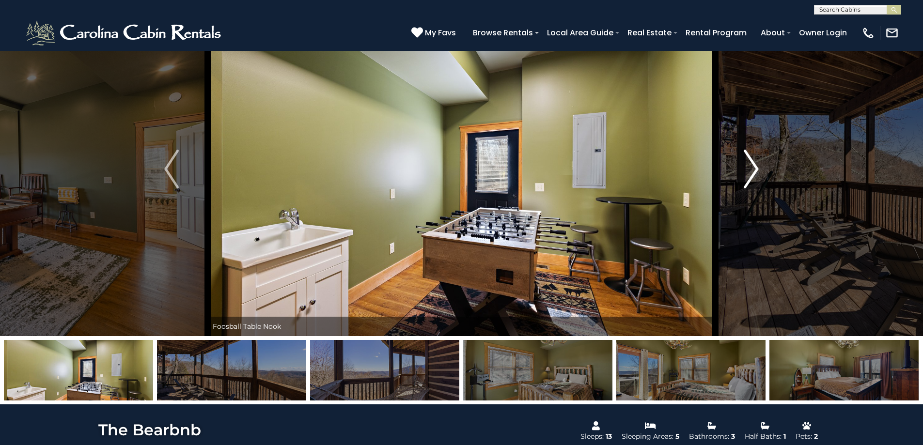
click at [761, 164] on button "Next" at bounding box center [751, 169] width 72 height 334
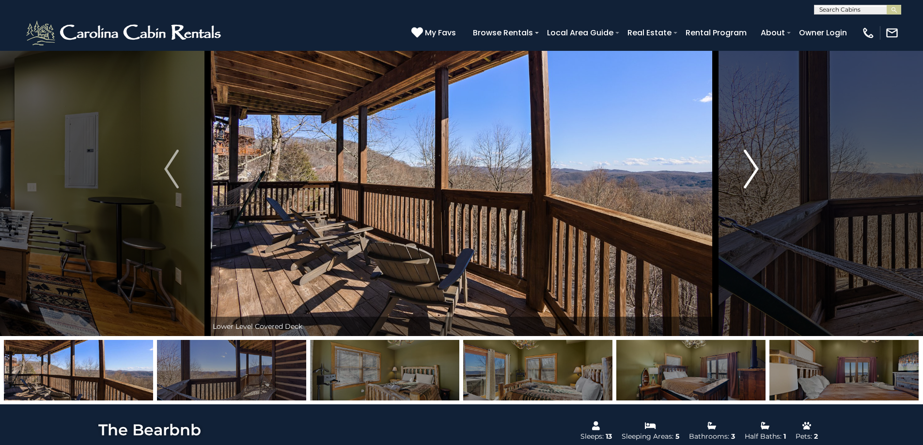
click at [761, 164] on button "Next" at bounding box center [751, 169] width 72 height 334
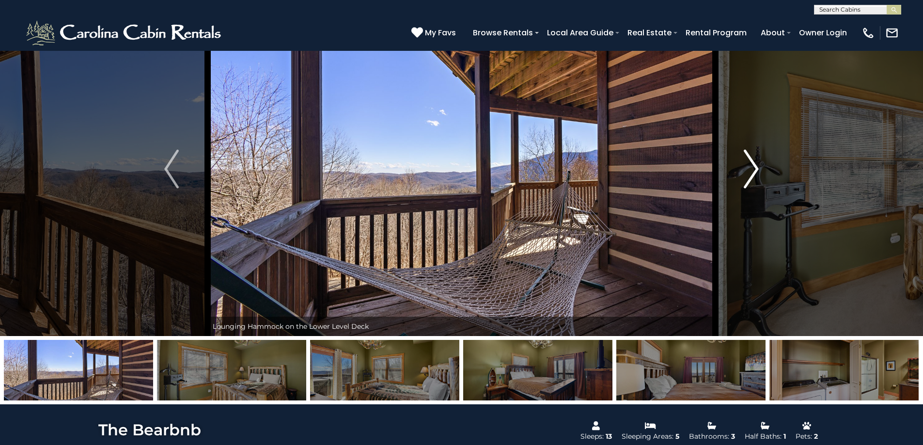
click at [761, 164] on button "Next" at bounding box center [751, 169] width 72 height 334
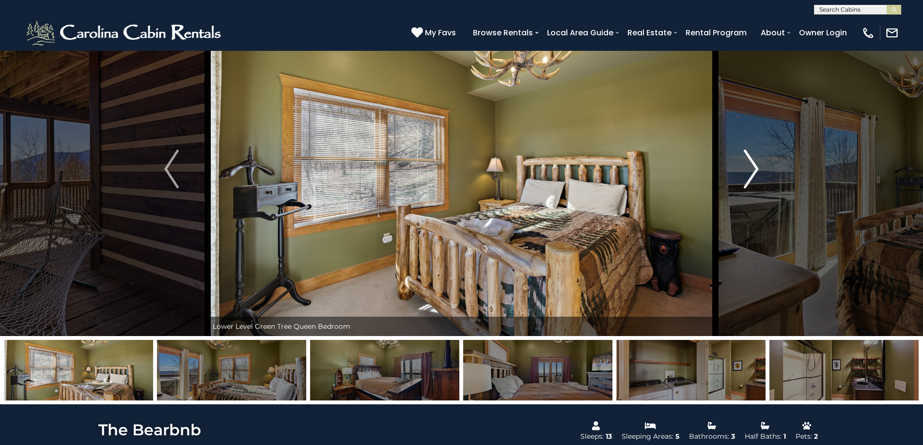
click at [761, 164] on button "Next" at bounding box center [751, 169] width 72 height 334
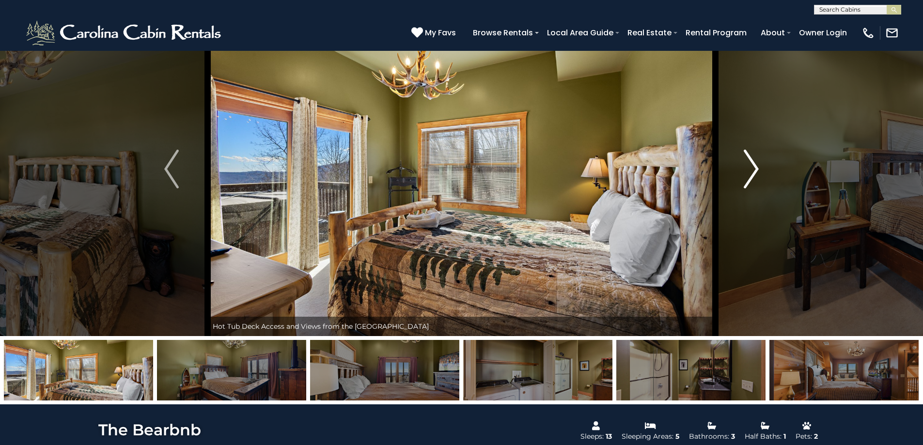
click at [761, 164] on button "Next" at bounding box center [751, 169] width 72 height 334
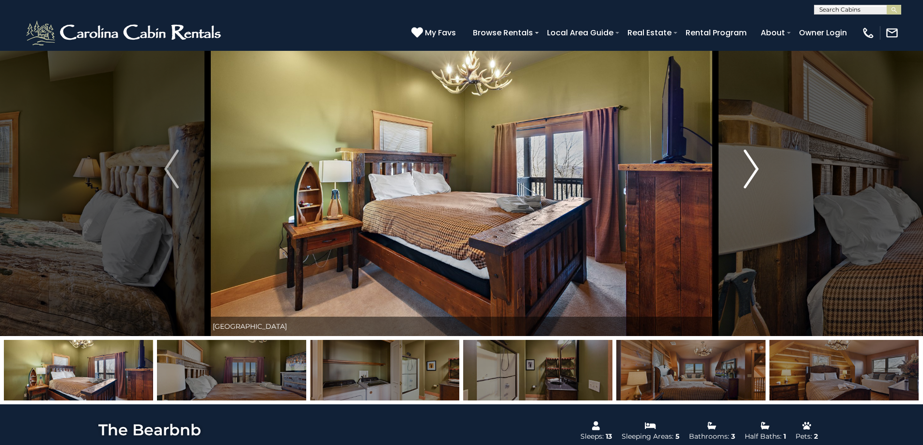
click at [761, 164] on button "Next" at bounding box center [751, 169] width 72 height 334
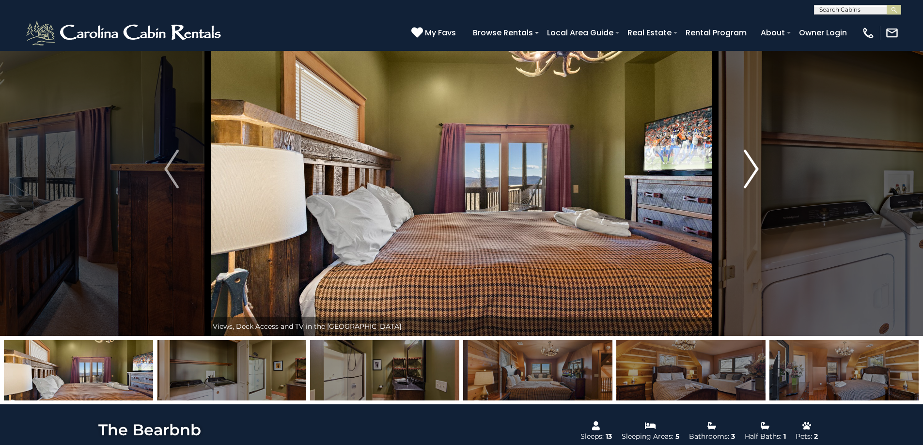
click at [761, 164] on button "Next" at bounding box center [751, 169] width 72 height 334
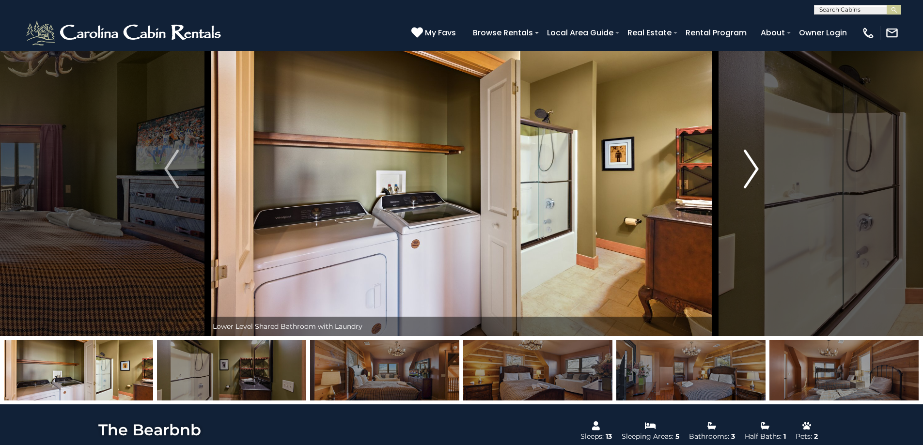
click at [761, 164] on button "Next" at bounding box center [751, 169] width 72 height 334
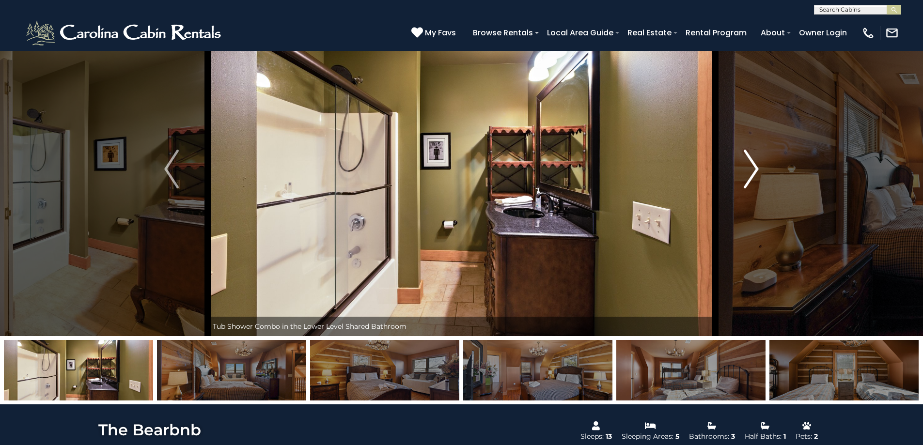
click at [761, 164] on button "Next" at bounding box center [751, 169] width 72 height 334
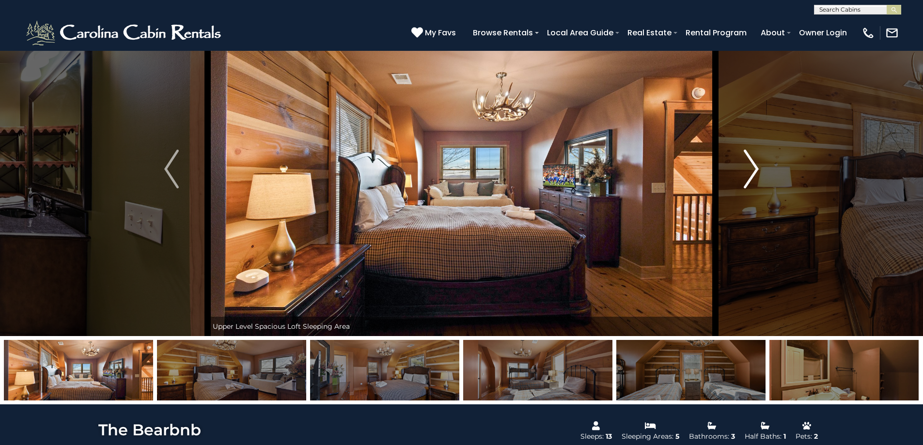
click at [761, 164] on button "Next" at bounding box center [751, 169] width 72 height 334
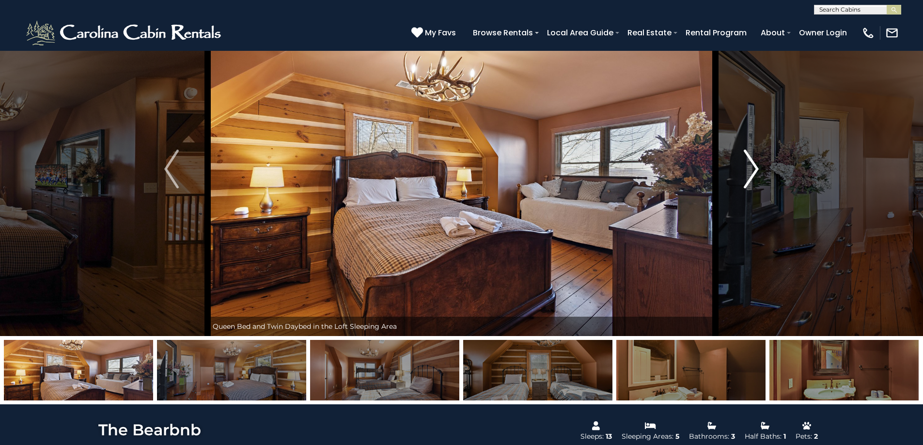
click at [761, 164] on button "Next" at bounding box center [751, 169] width 72 height 334
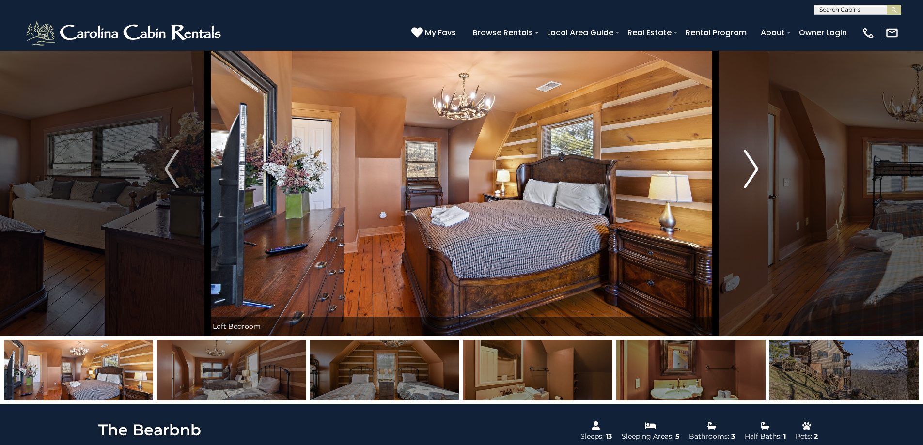
click at [761, 164] on button "Next" at bounding box center [751, 169] width 72 height 334
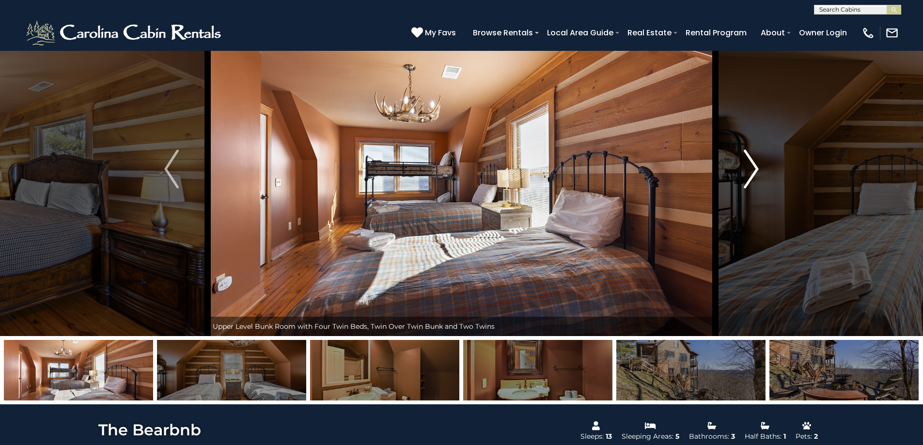
click at [761, 164] on button "Next" at bounding box center [751, 169] width 72 height 334
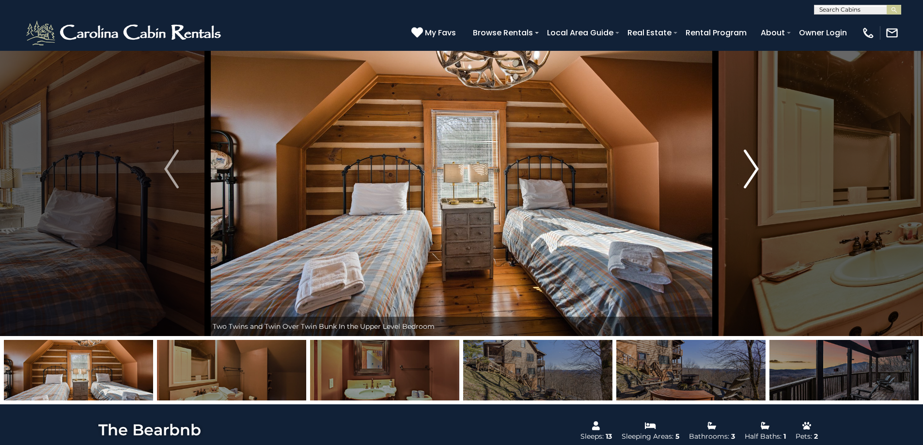
click at [761, 164] on button "Next" at bounding box center [751, 169] width 72 height 334
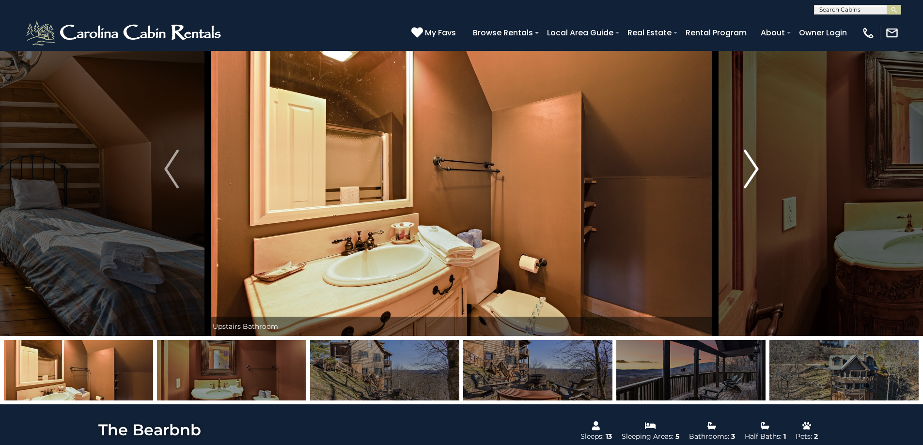
click at [761, 164] on button "Next" at bounding box center [751, 169] width 72 height 334
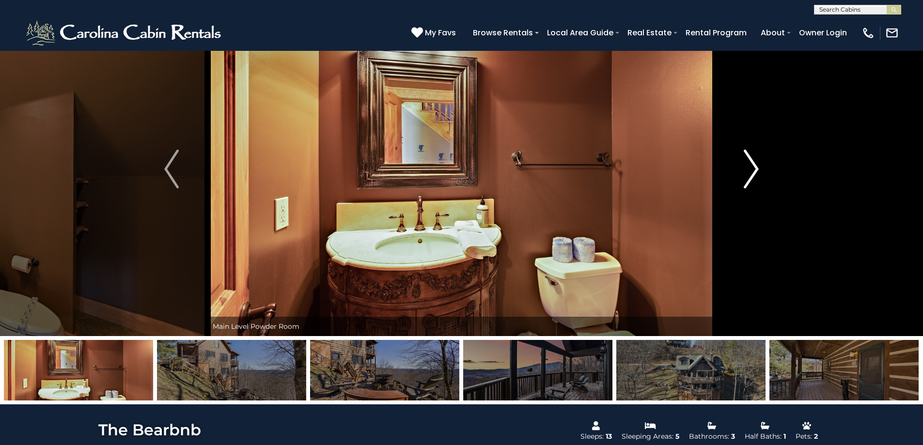
click at [761, 164] on button "Next" at bounding box center [751, 169] width 72 height 334
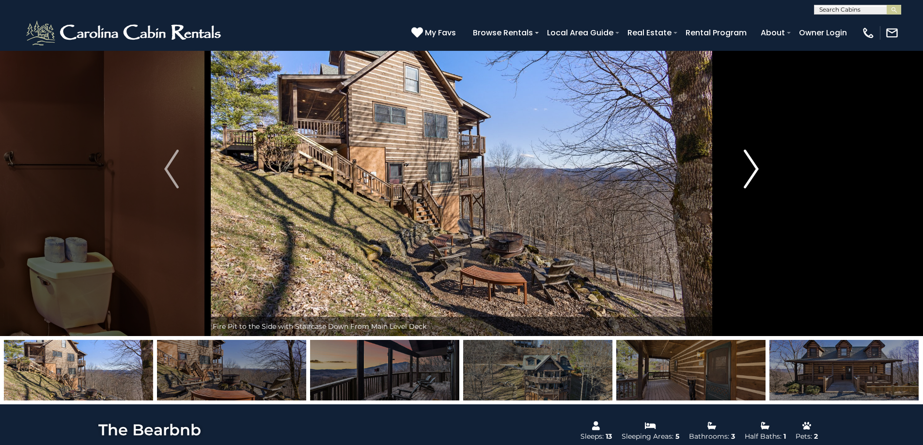
click at [761, 164] on button "Next" at bounding box center [751, 169] width 72 height 334
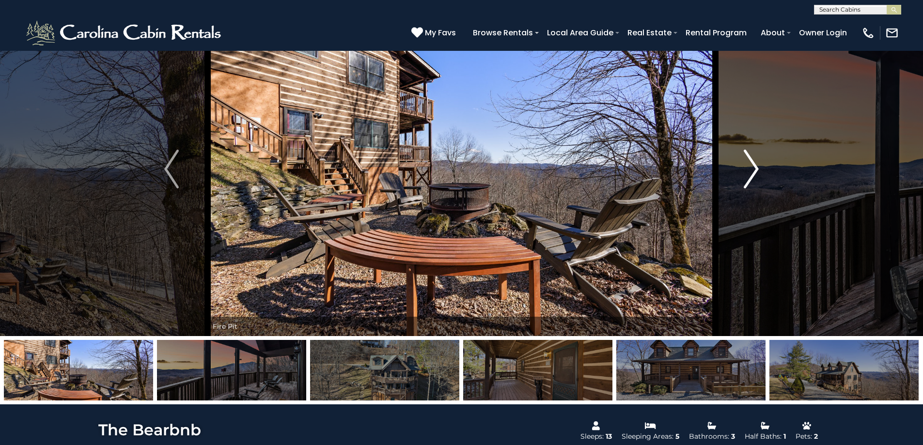
click at [761, 164] on button "Next" at bounding box center [751, 169] width 72 height 334
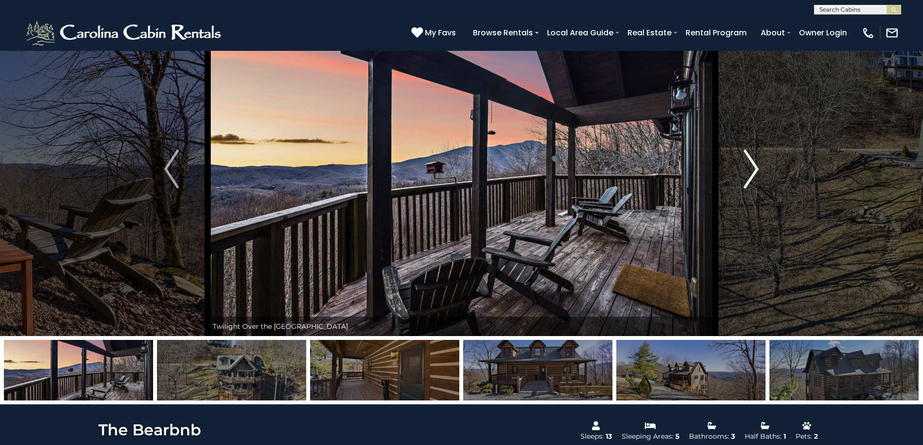
click at [761, 164] on button "Next" at bounding box center [751, 169] width 72 height 334
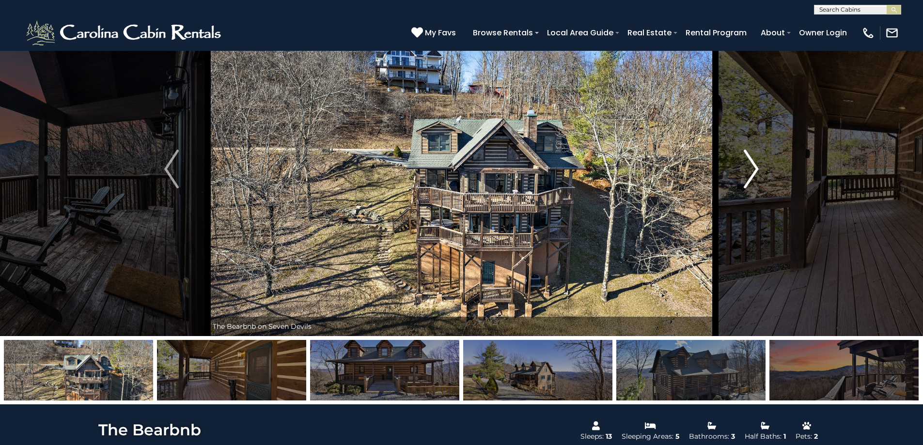
click at [761, 164] on button "Next" at bounding box center [751, 169] width 72 height 334
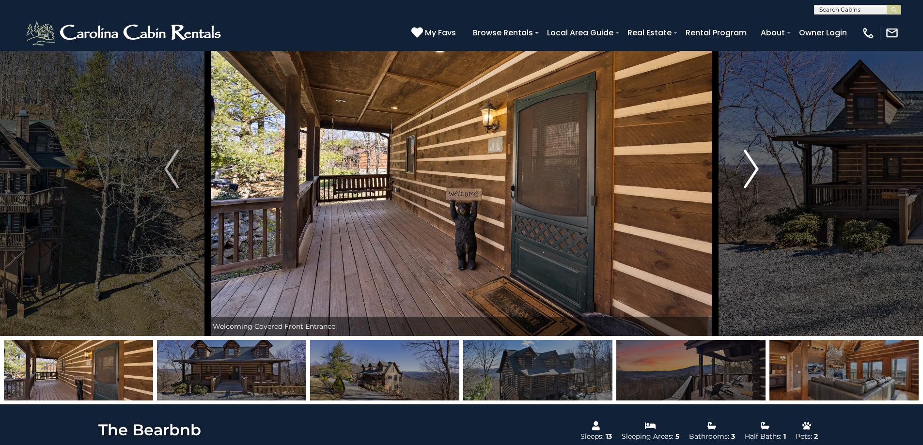
click at [761, 164] on button "Next" at bounding box center [751, 169] width 72 height 334
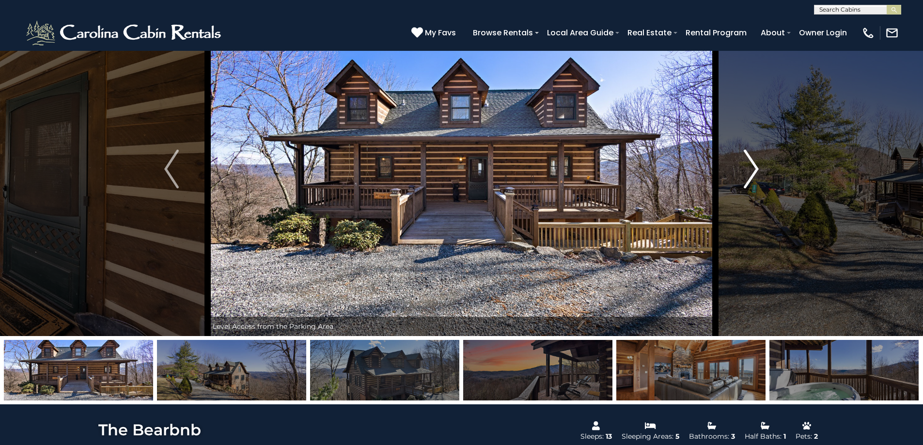
click at [761, 164] on button "Next" at bounding box center [751, 169] width 72 height 334
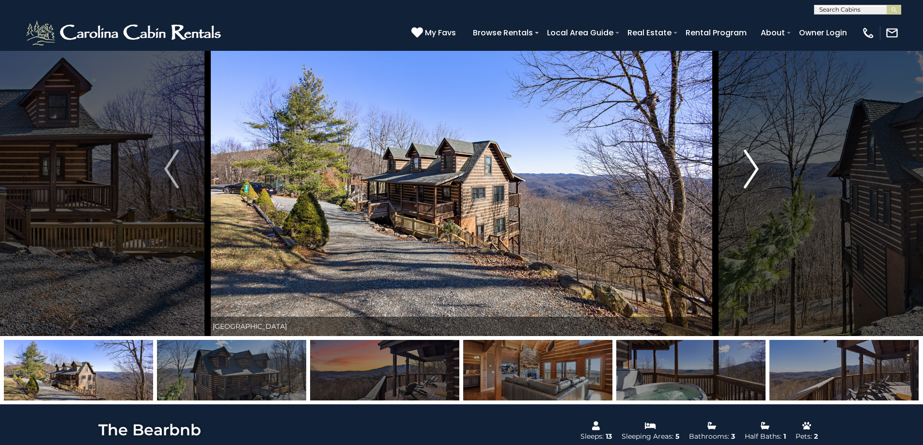
click at [761, 164] on button "Next" at bounding box center [751, 169] width 72 height 334
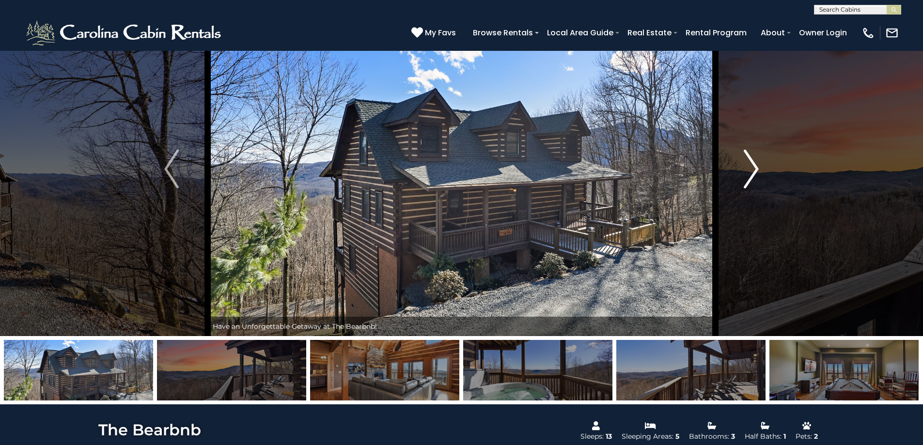
click at [753, 170] on img "Next" at bounding box center [751, 169] width 15 height 39
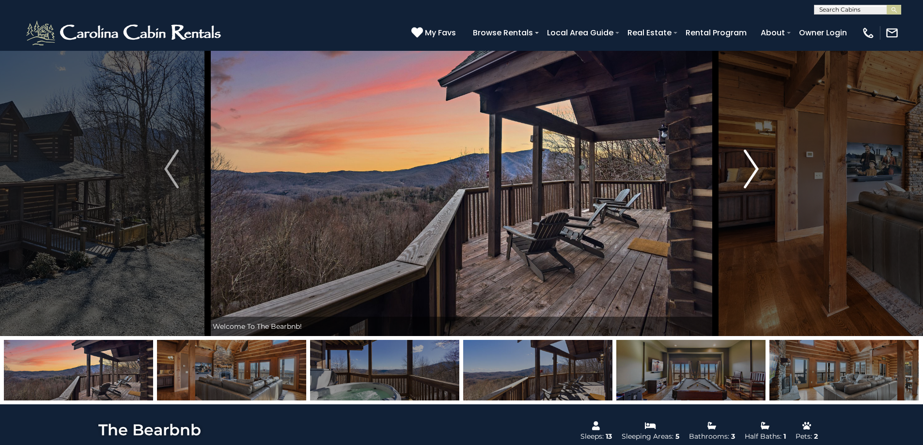
click at [753, 170] on img "Next" at bounding box center [751, 169] width 15 height 39
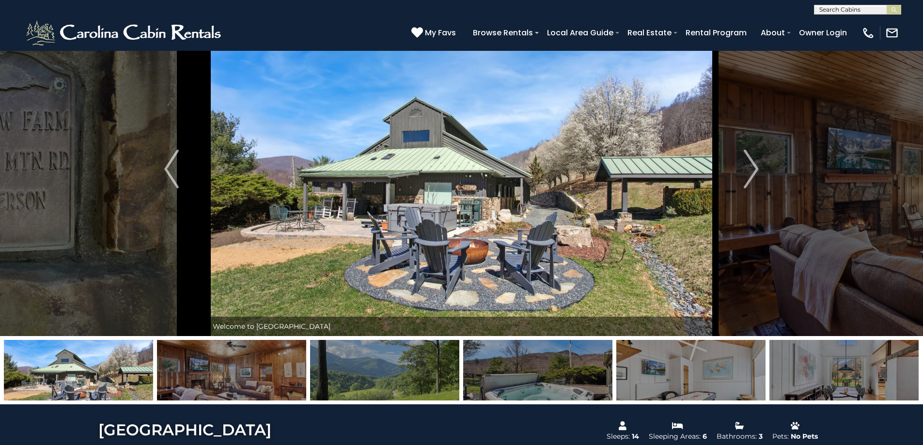
scroll to position [48, 0]
click at [753, 163] on img "Next" at bounding box center [751, 169] width 15 height 39
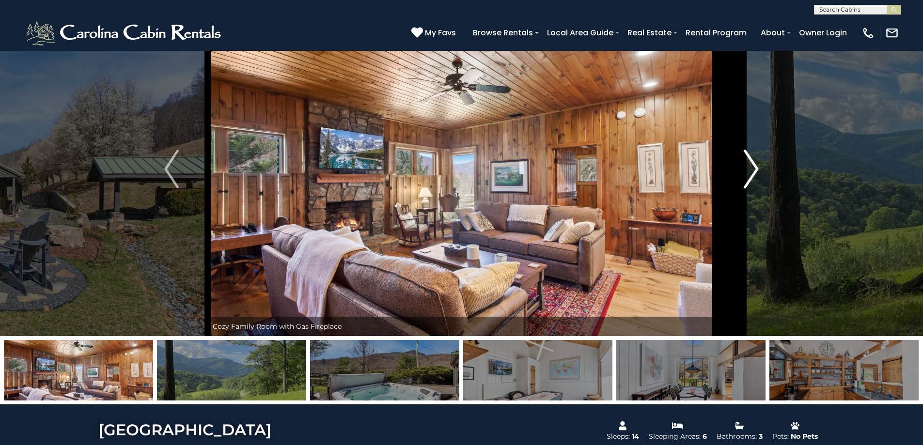
click at [753, 163] on img "Next" at bounding box center [751, 169] width 15 height 39
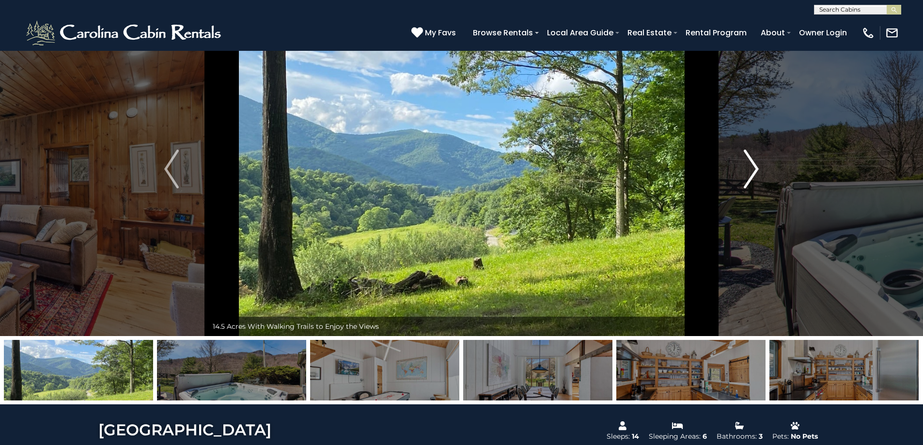
click at [753, 163] on img "Next" at bounding box center [751, 169] width 15 height 39
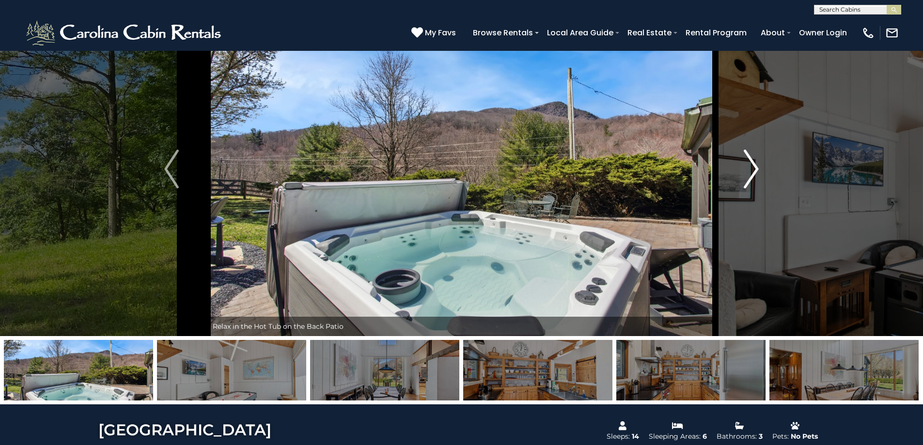
click at [753, 163] on img "Next" at bounding box center [751, 169] width 15 height 39
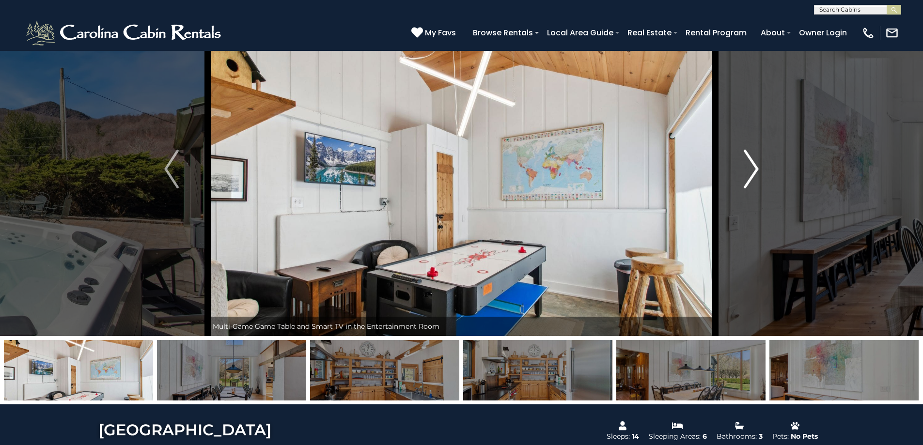
click at [753, 163] on img "Next" at bounding box center [751, 169] width 15 height 39
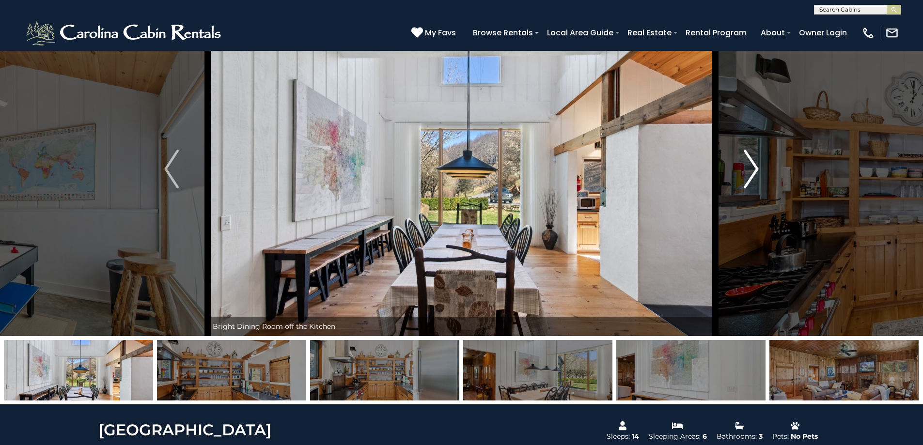
click at [753, 163] on img "Next" at bounding box center [751, 169] width 15 height 39
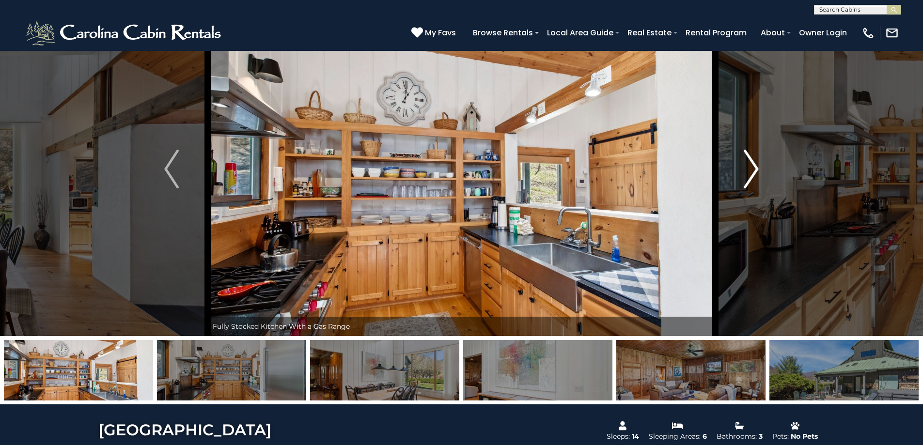
click at [753, 163] on img "Next" at bounding box center [751, 169] width 15 height 39
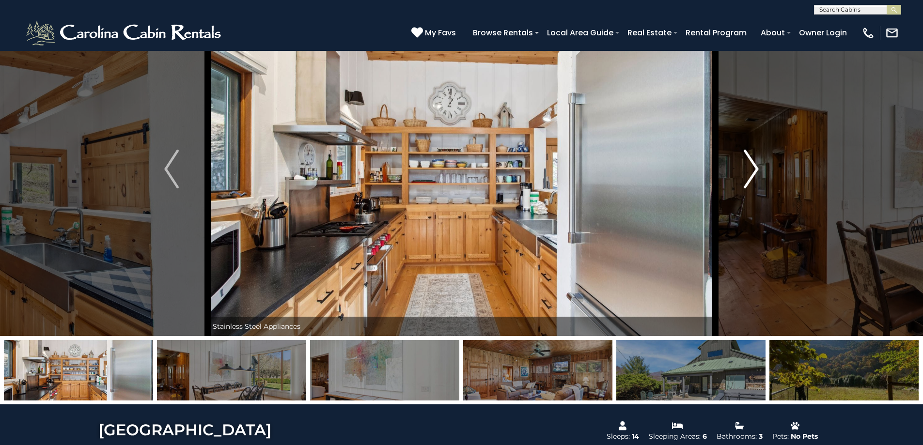
click at [753, 163] on img "Next" at bounding box center [751, 169] width 15 height 39
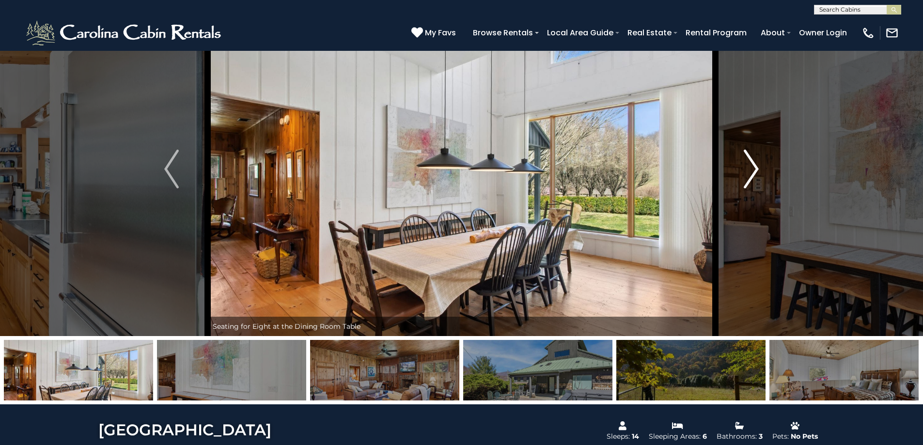
click at [753, 163] on img "Next" at bounding box center [751, 169] width 15 height 39
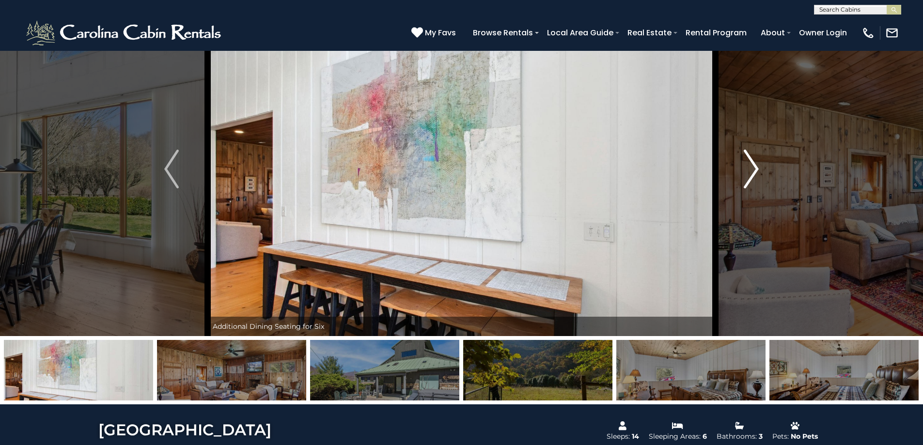
click at [753, 163] on img "Next" at bounding box center [751, 169] width 15 height 39
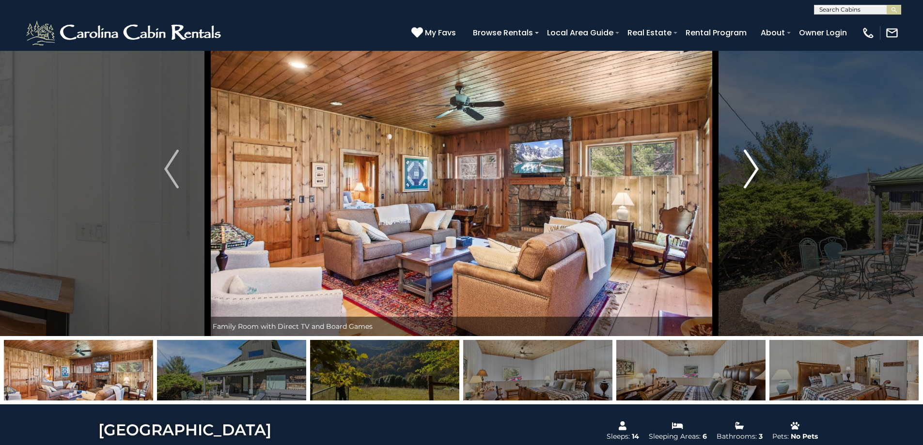
click at [753, 163] on img "Next" at bounding box center [751, 169] width 15 height 39
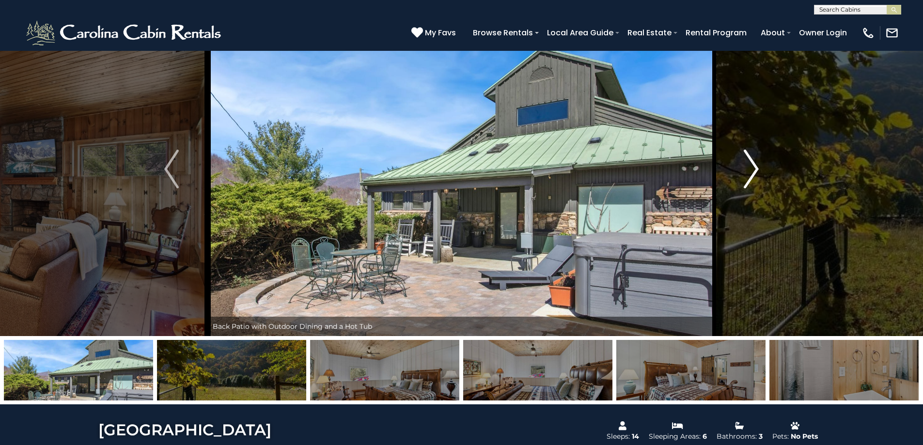
click at [753, 163] on img "Next" at bounding box center [751, 169] width 15 height 39
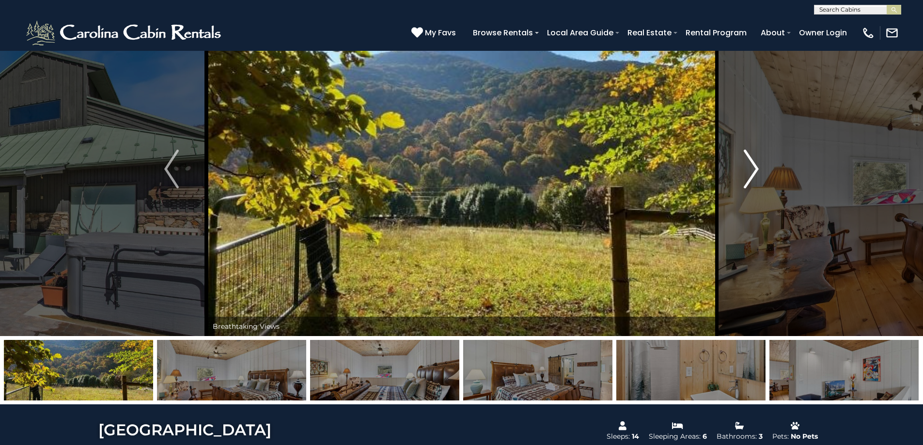
click at [753, 163] on img "Next" at bounding box center [751, 169] width 15 height 39
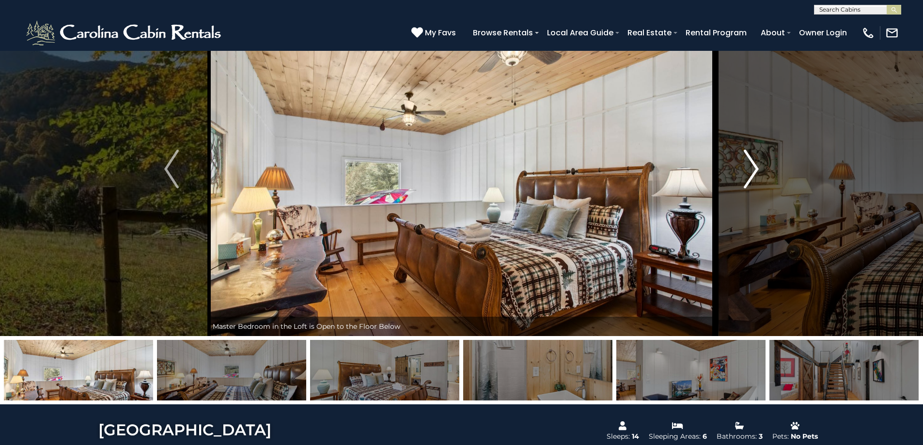
click at [753, 163] on img "Next" at bounding box center [751, 169] width 15 height 39
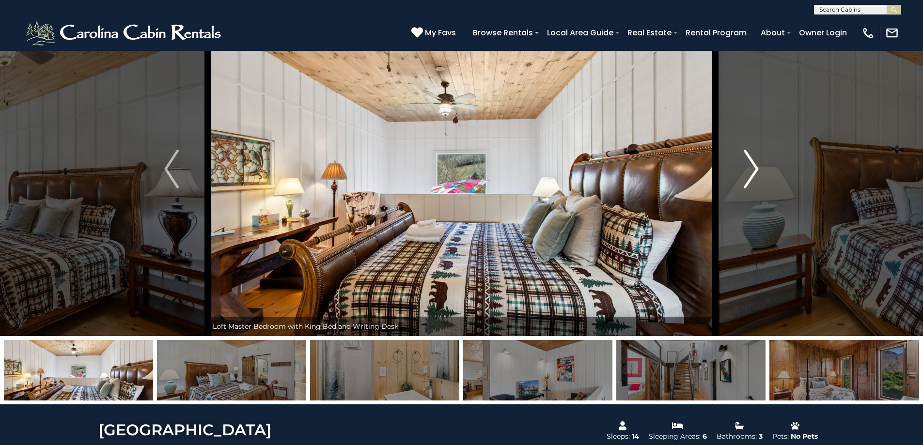
click at [753, 163] on img "Next" at bounding box center [751, 169] width 15 height 39
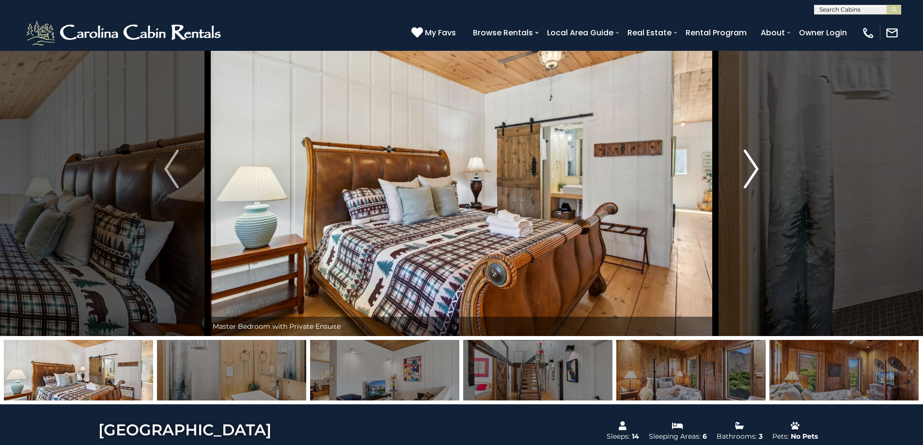
click at [753, 163] on img "Next" at bounding box center [751, 169] width 15 height 39
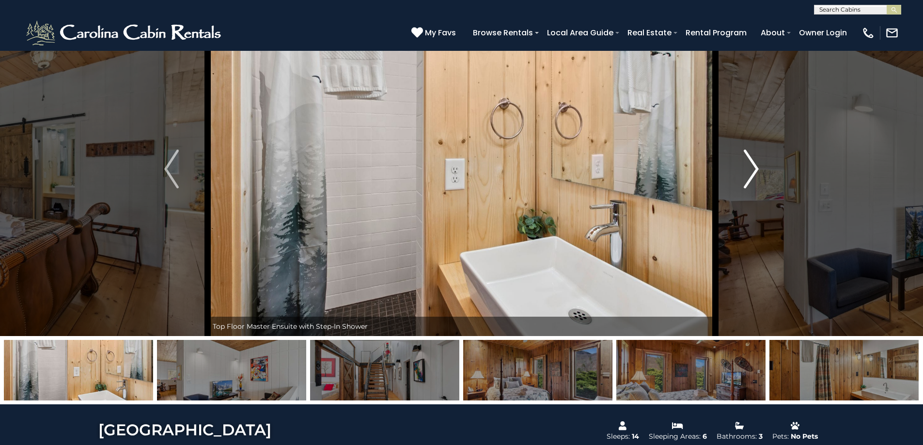
click at [753, 163] on img "Next" at bounding box center [751, 169] width 15 height 39
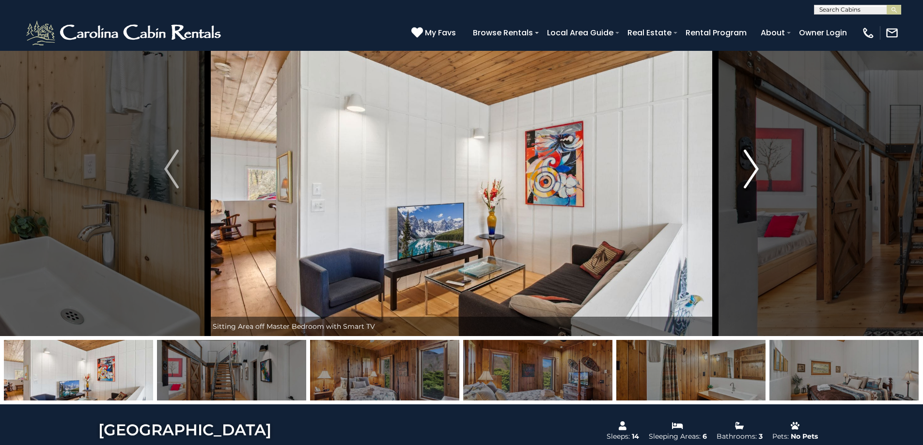
click at [753, 163] on img "Next" at bounding box center [751, 169] width 15 height 39
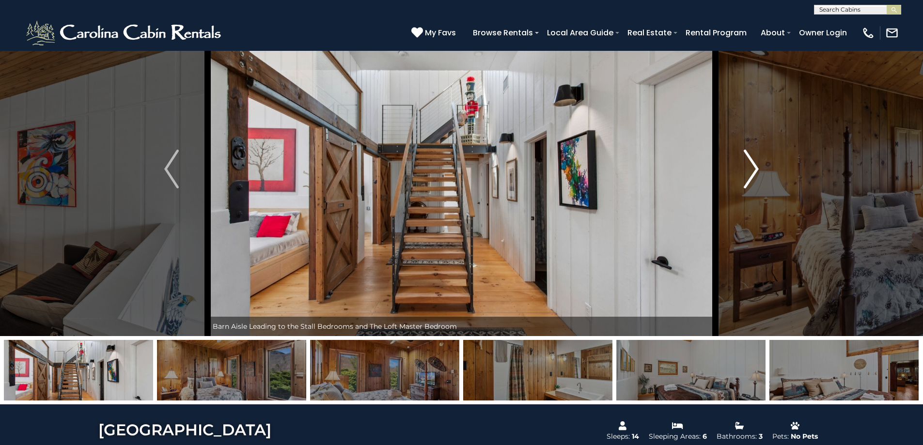
click at [753, 163] on img "Next" at bounding box center [751, 169] width 15 height 39
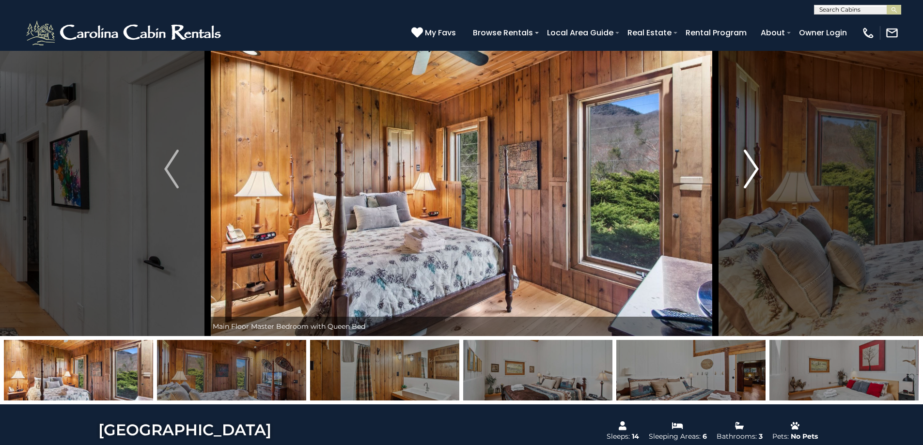
click at [753, 163] on img "Next" at bounding box center [751, 169] width 15 height 39
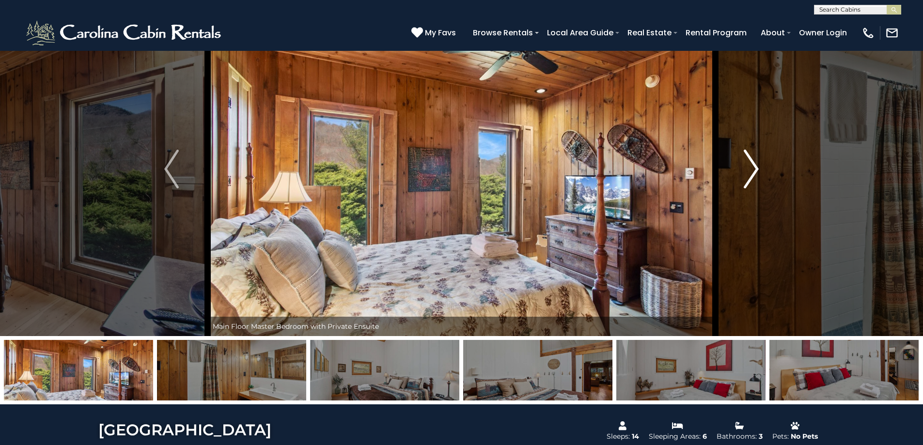
click at [753, 163] on img "Next" at bounding box center [751, 169] width 15 height 39
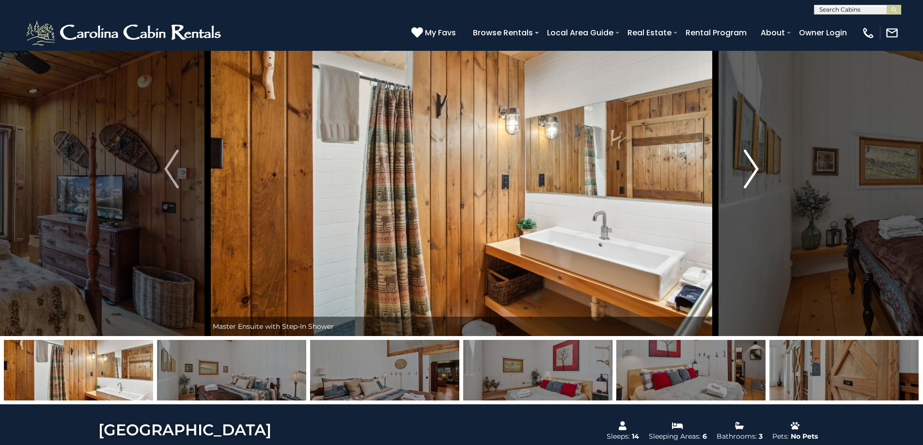
click at [753, 163] on img "Next" at bounding box center [751, 169] width 15 height 39
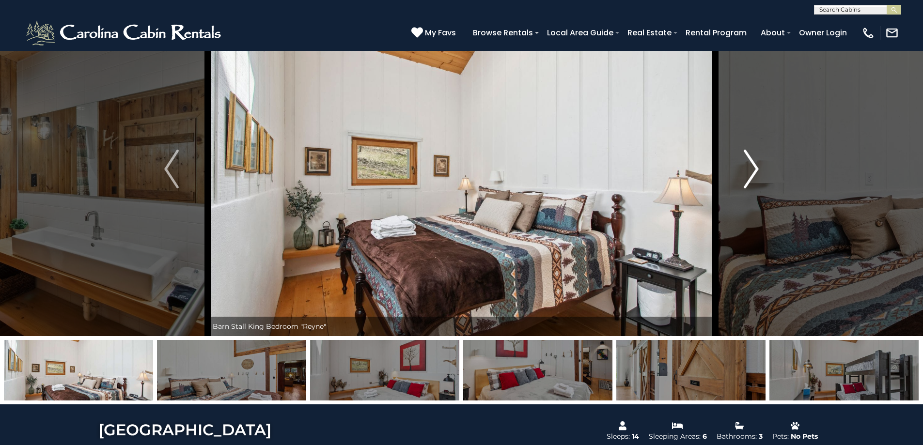
click at [753, 163] on img "Next" at bounding box center [751, 169] width 15 height 39
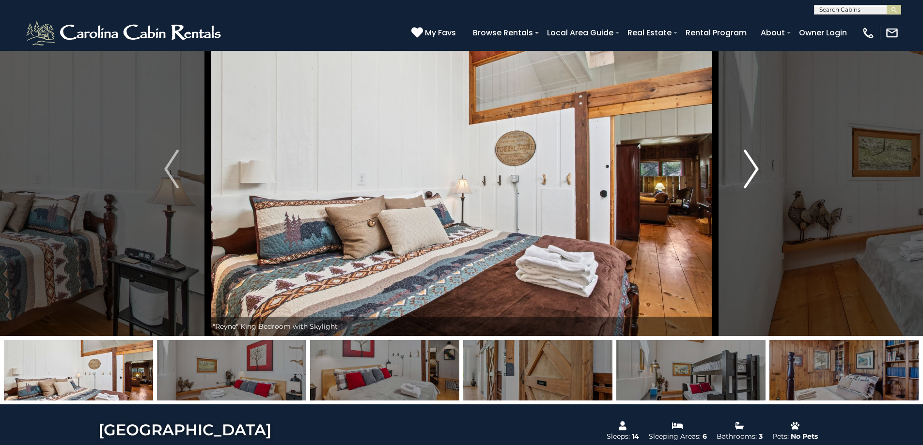
click at [753, 163] on img "Next" at bounding box center [751, 169] width 15 height 39
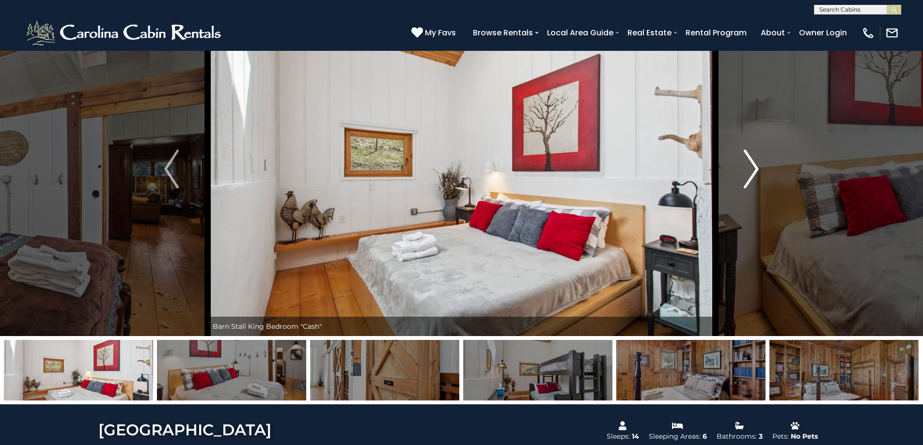
click at [753, 163] on img "Next" at bounding box center [751, 169] width 15 height 39
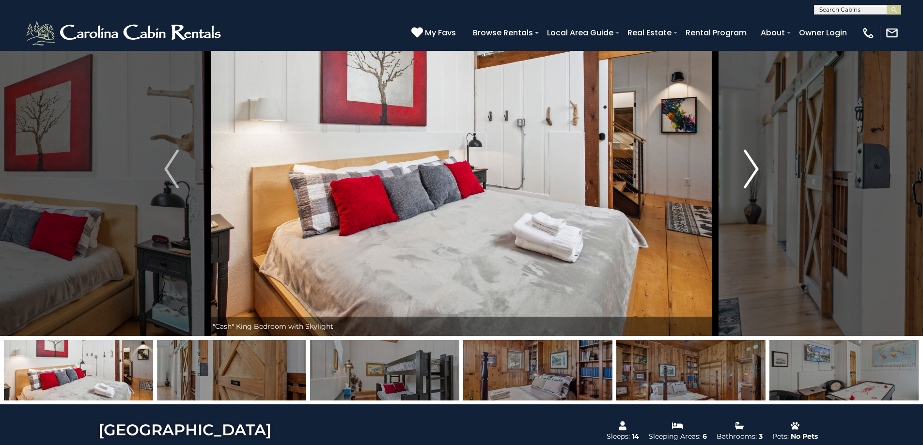
click at [753, 163] on img "Next" at bounding box center [751, 169] width 15 height 39
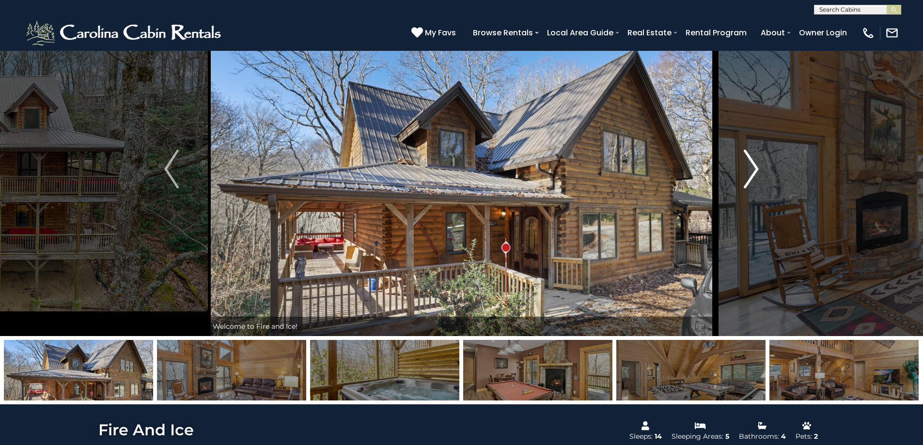
click at [752, 170] on img "Next" at bounding box center [751, 169] width 15 height 39
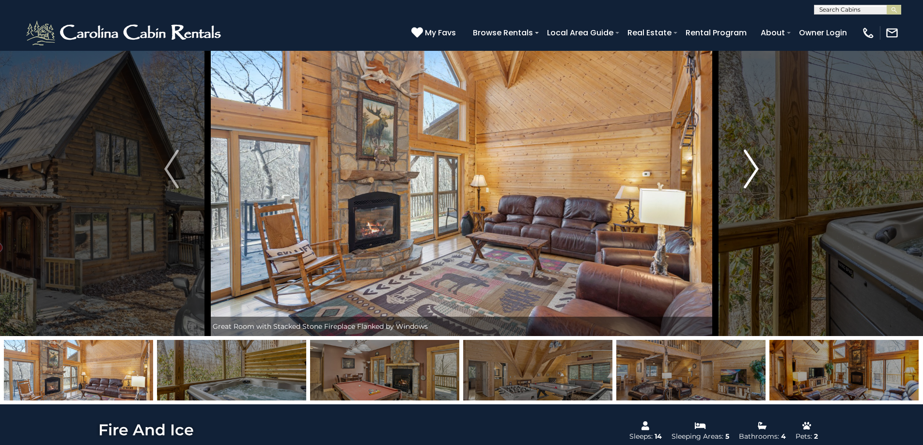
click at [752, 170] on img "Next" at bounding box center [751, 169] width 15 height 39
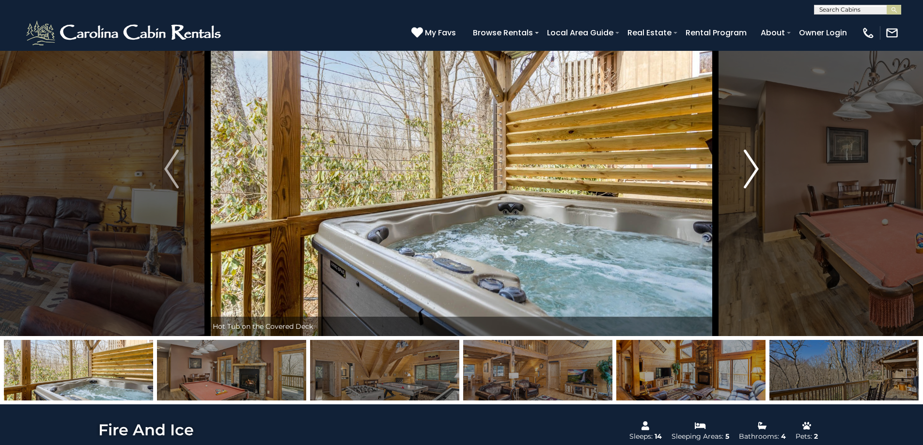
click at [752, 170] on img "Next" at bounding box center [751, 169] width 15 height 39
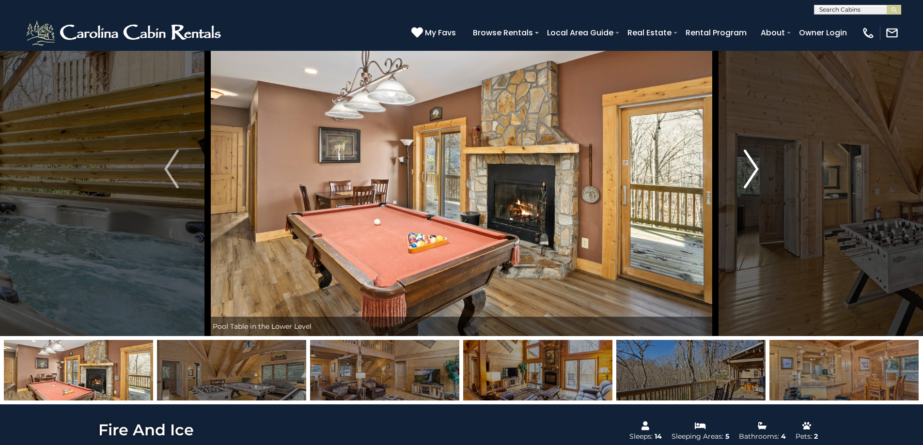
click at [752, 170] on img "Next" at bounding box center [751, 169] width 15 height 39
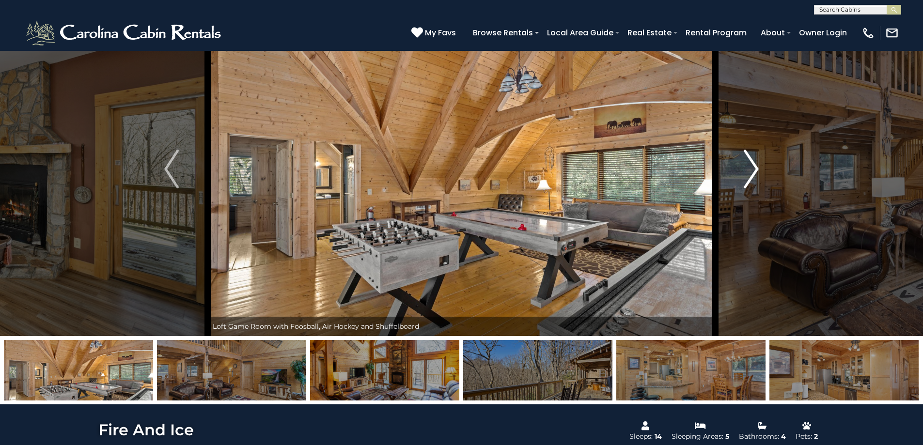
click at [752, 170] on img "Next" at bounding box center [751, 169] width 15 height 39
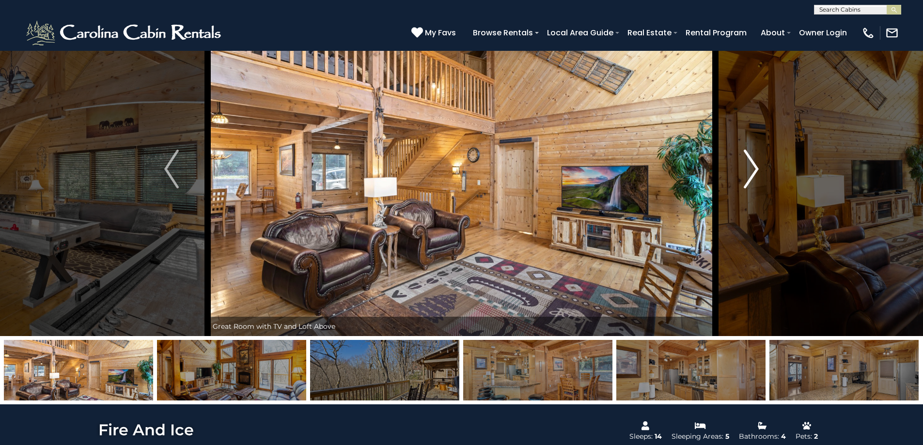
click at [752, 170] on img "Next" at bounding box center [751, 169] width 15 height 39
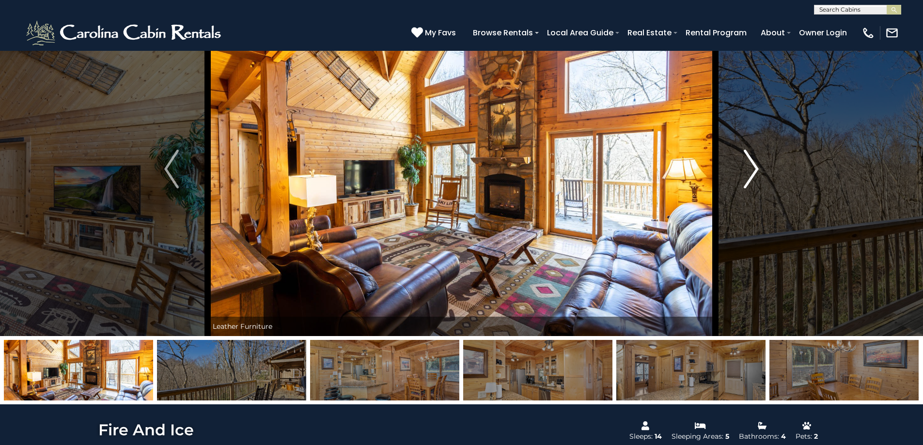
click at [752, 170] on img "Next" at bounding box center [751, 169] width 15 height 39
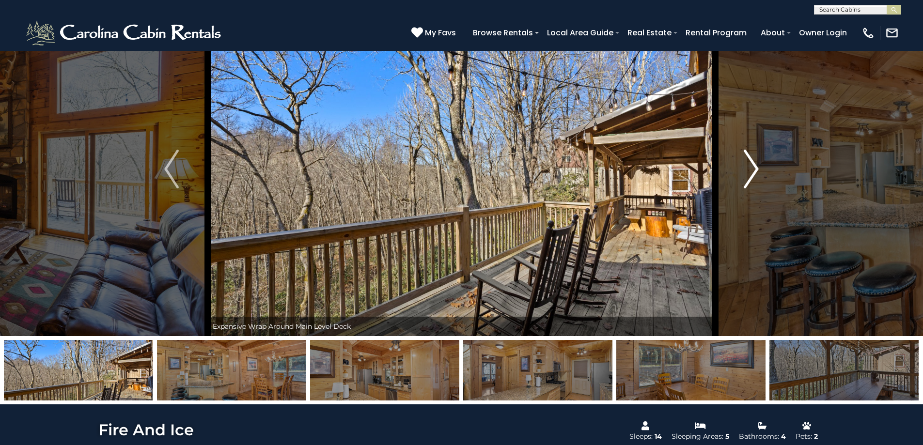
click at [752, 170] on img "Next" at bounding box center [751, 169] width 15 height 39
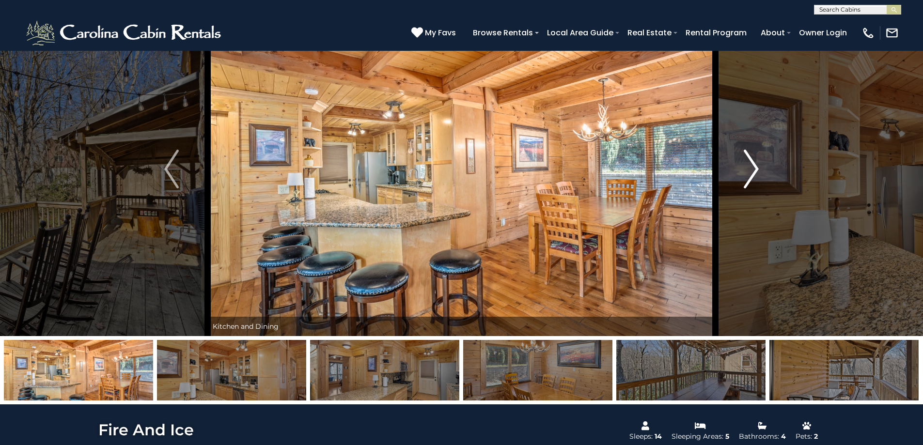
click at [752, 170] on img "Next" at bounding box center [751, 169] width 15 height 39
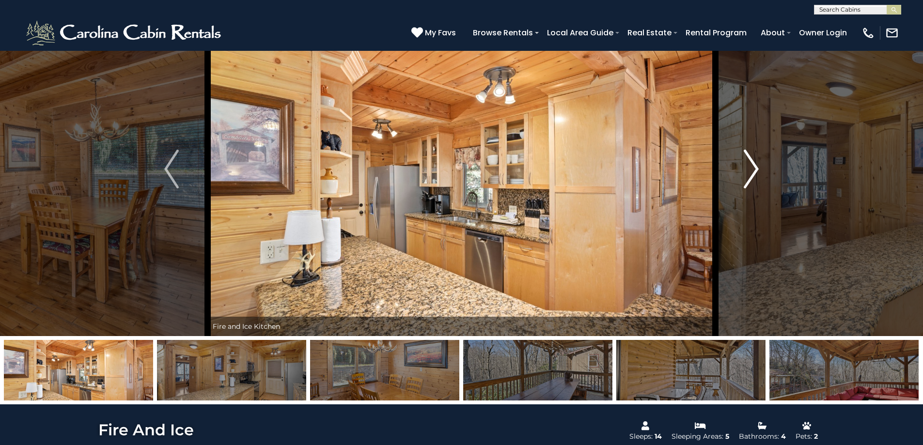
click at [752, 170] on img "Next" at bounding box center [751, 169] width 15 height 39
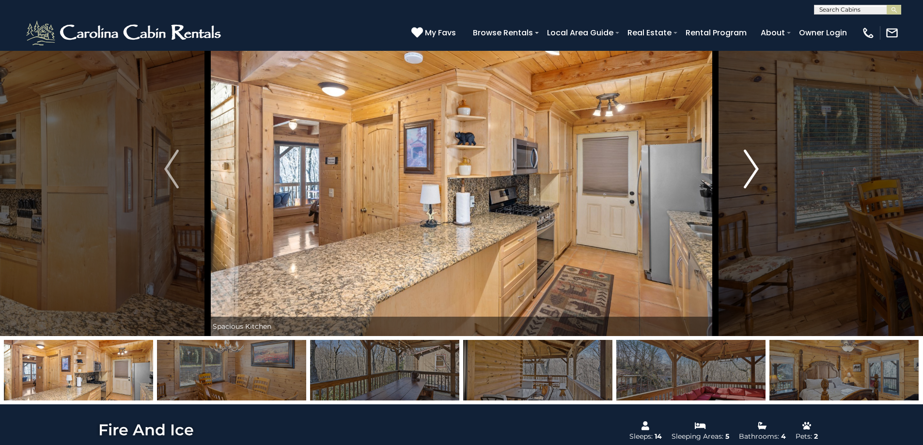
click at [752, 170] on img "Next" at bounding box center [751, 169] width 15 height 39
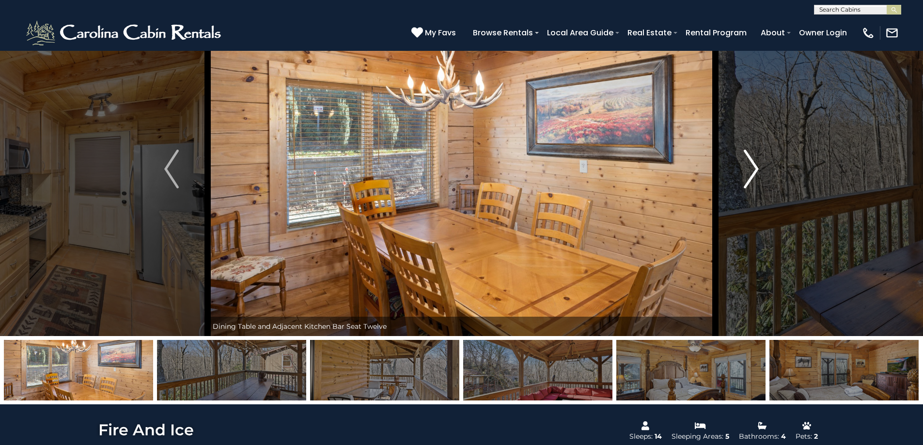
click at [752, 170] on img "Next" at bounding box center [751, 169] width 15 height 39
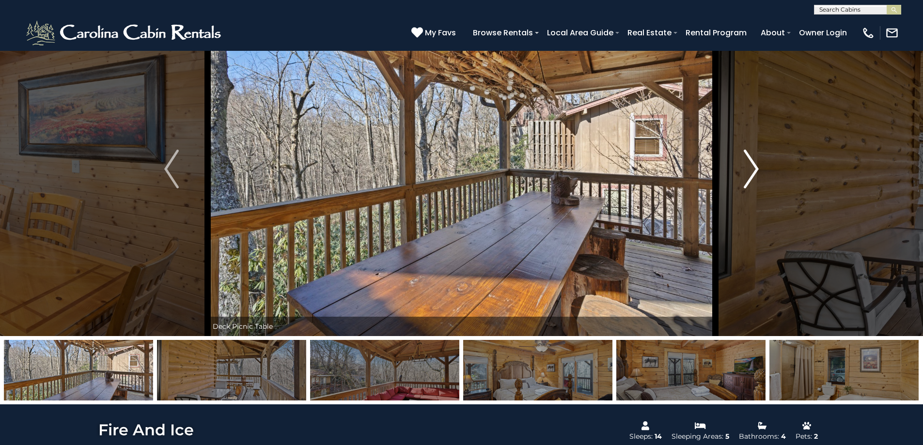
click at [752, 170] on img "Next" at bounding box center [751, 169] width 15 height 39
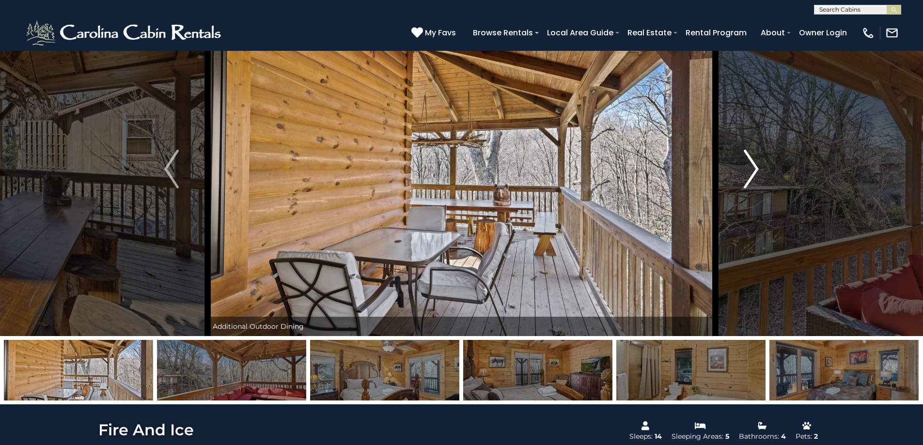
click at [752, 170] on img "Next" at bounding box center [751, 169] width 15 height 39
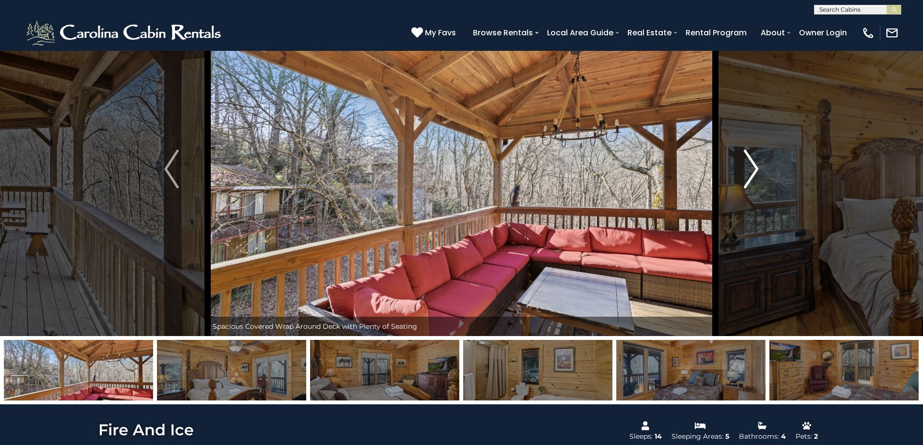
click at [752, 170] on img "Next" at bounding box center [751, 169] width 15 height 39
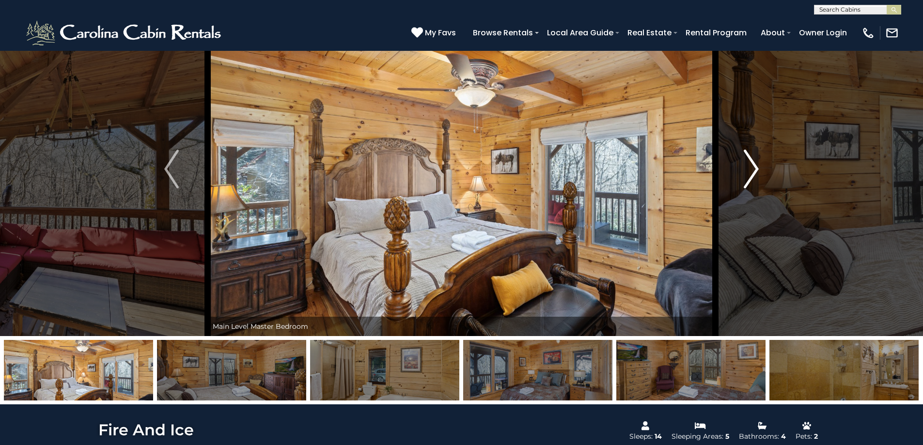
click at [752, 170] on img "Next" at bounding box center [751, 169] width 15 height 39
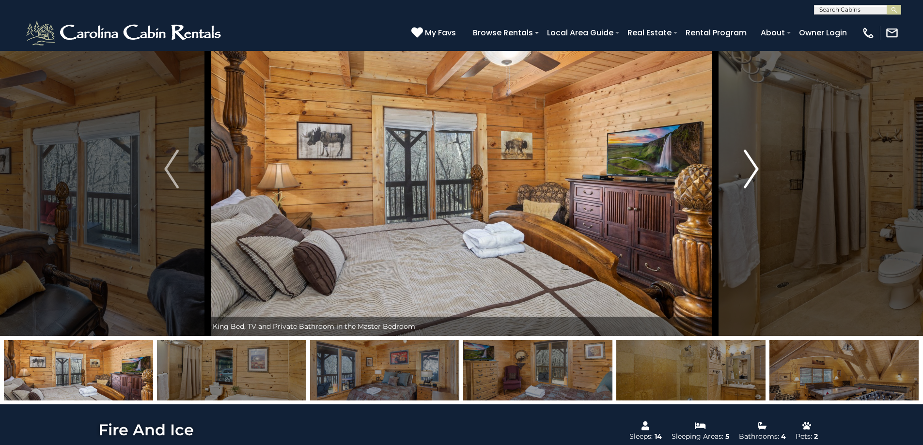
click at [752, 170] on img "Next" at bounding box center [751, 169] width 15 height 39
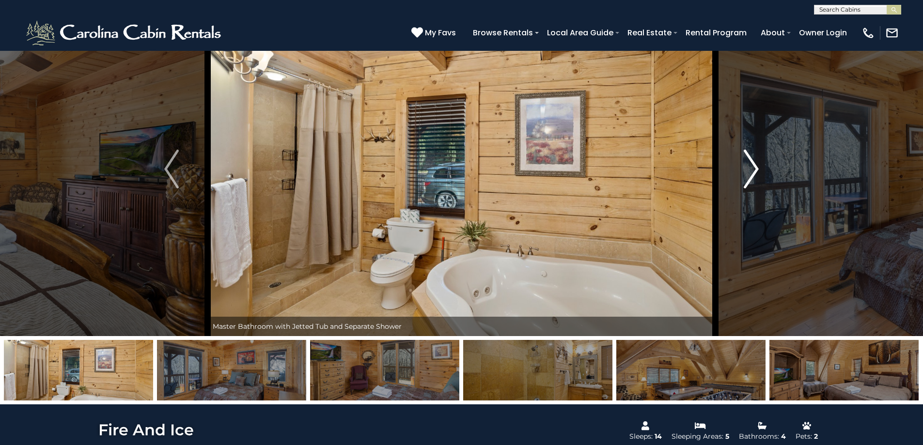
click at [752, 170] on img "Next" at bounding box center [751, 169] width 15 height 39
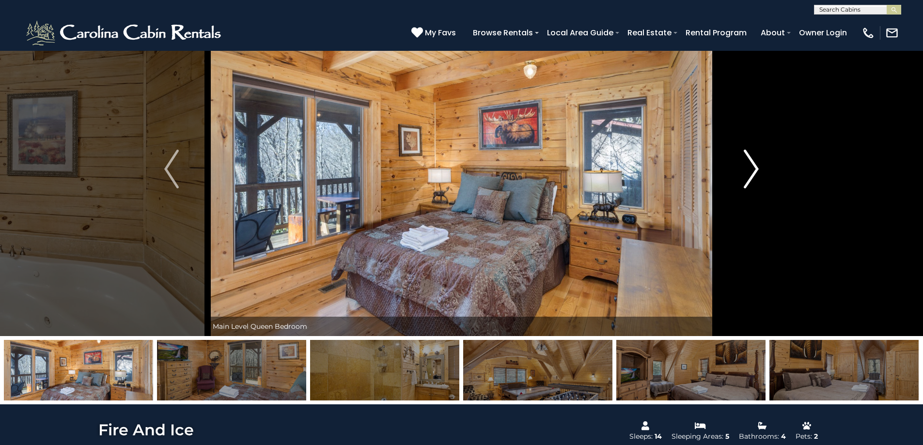
click at [752, 170] on img "Next" at bounding box center [751, 169] width 15 height 39
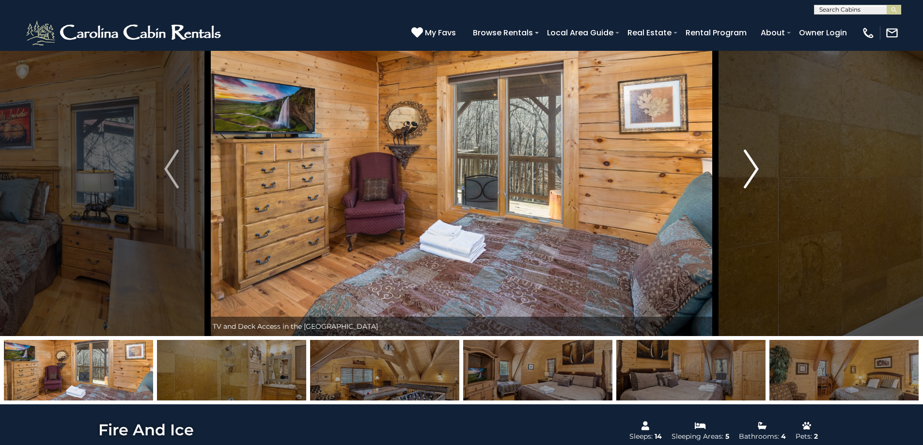
click at [752, 170] on img "Next" at bounding box center [751, 169] width 15 height 39
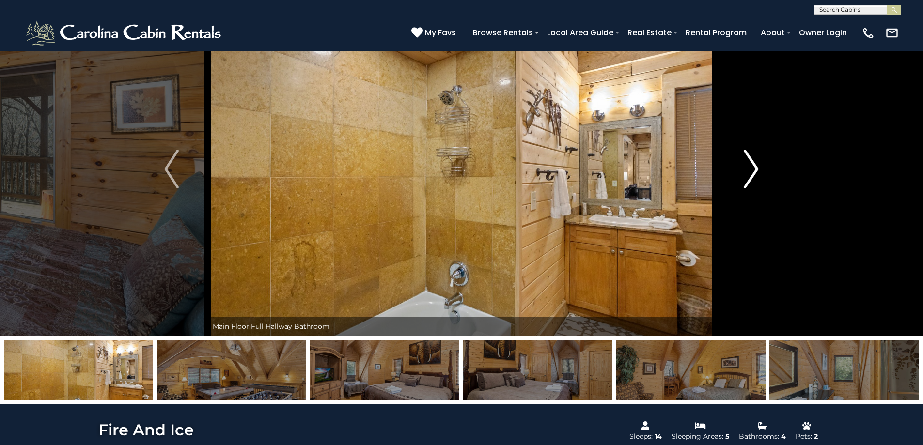
click at [752, 170] on img "Next" at bounding box center [751, 169] width 15 height 39
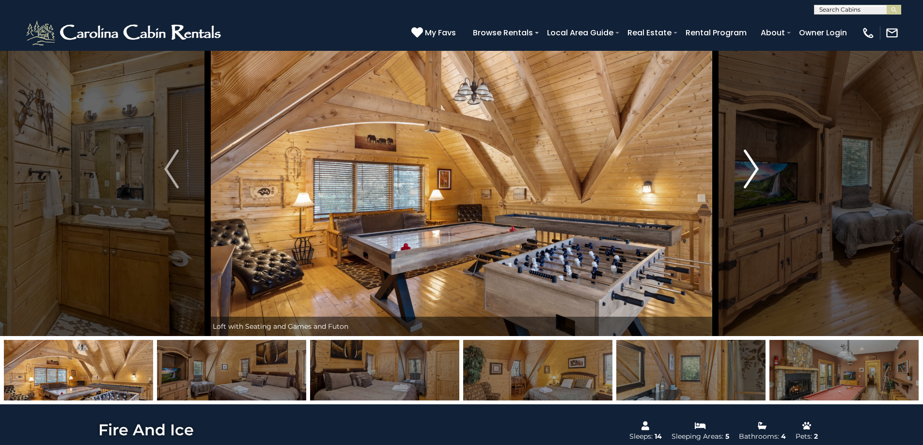
click at [752, 170] on img "Next" at bounding box center [751, 169] width 15 height 39
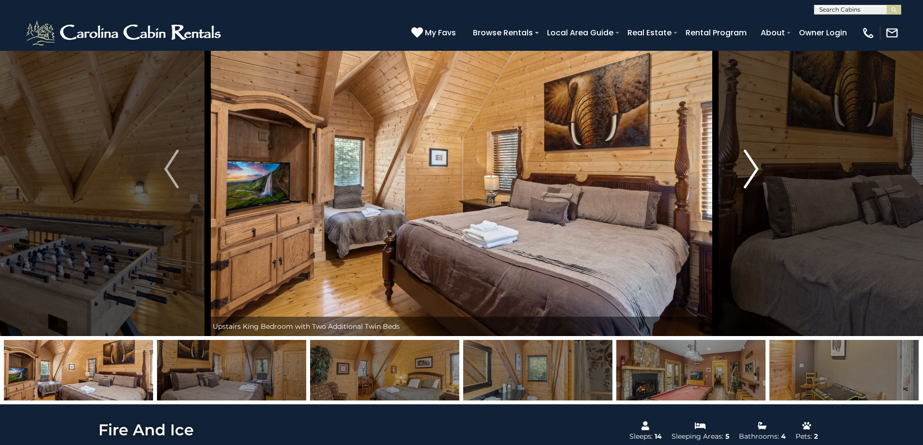
click at [752, 170] on img "Next" at bounding box center [751, 169] width 15 height 39
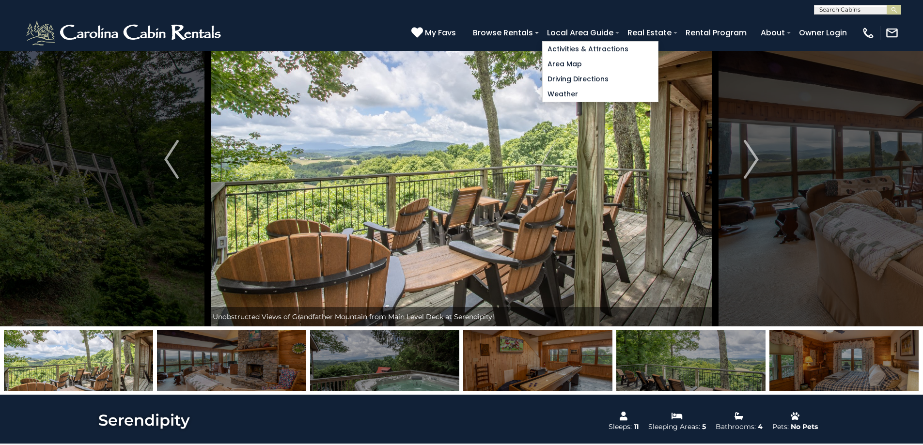
scroll to position [58, 0]
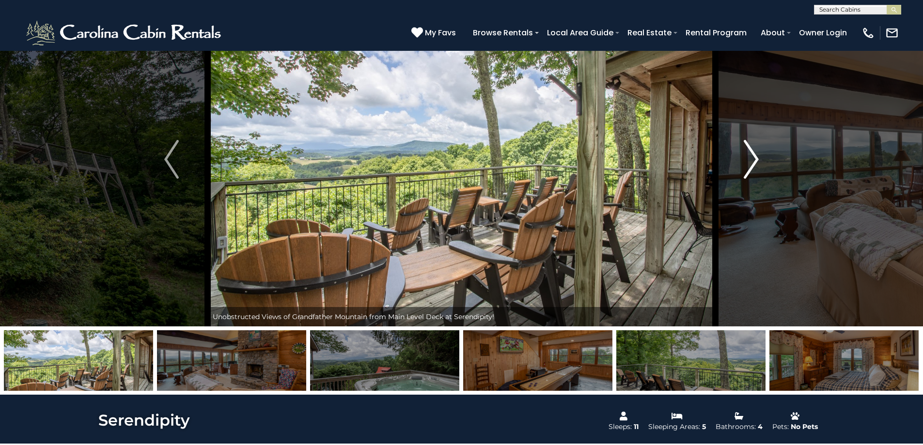
click at [753, 162] on img "Next" at bounding box center [751, 159] width 15 height 39
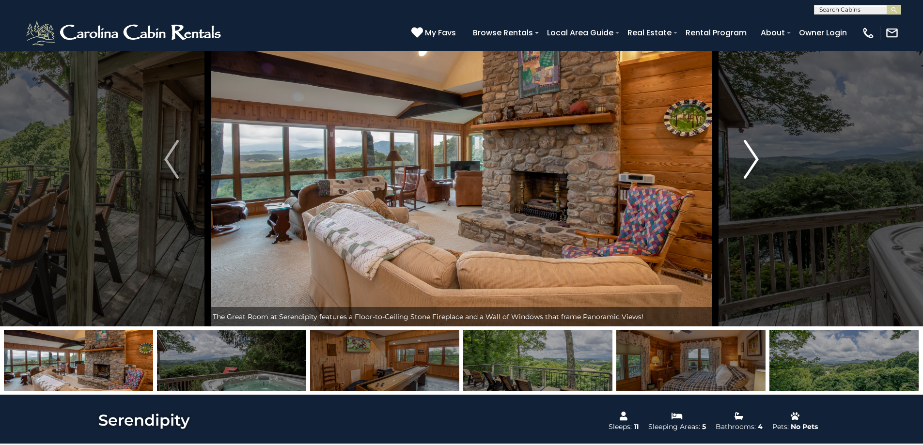
click at [753, 162] on img "Next" at bounding box center [751, 159] width 15 height 39
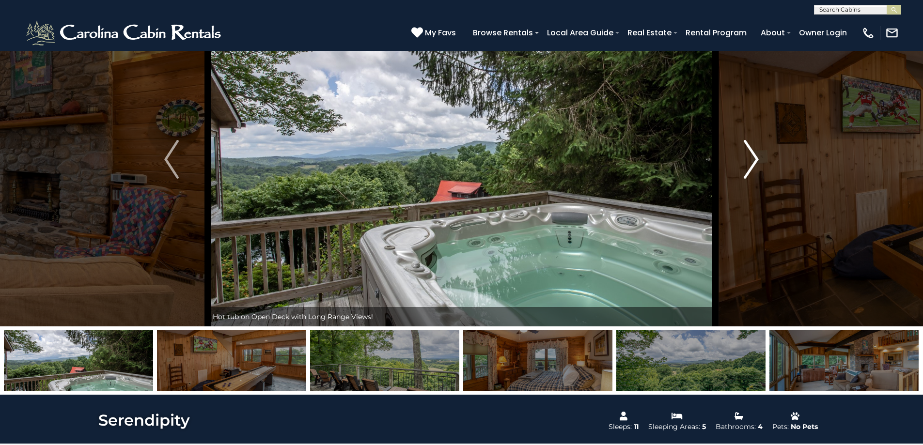
click at [753, 162] on img "Next" at bounding box center [751, 159] width 15 height 39
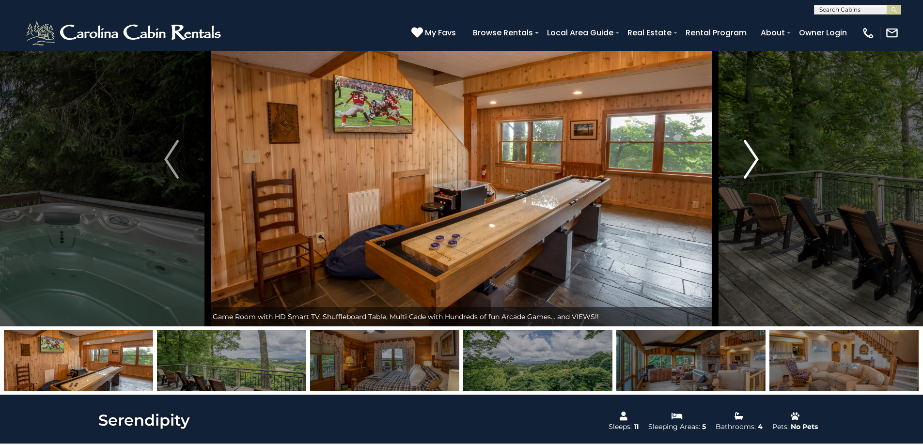
click at [753, 162] on img "Next" at bounding box center [751, 159] width 15 height 39
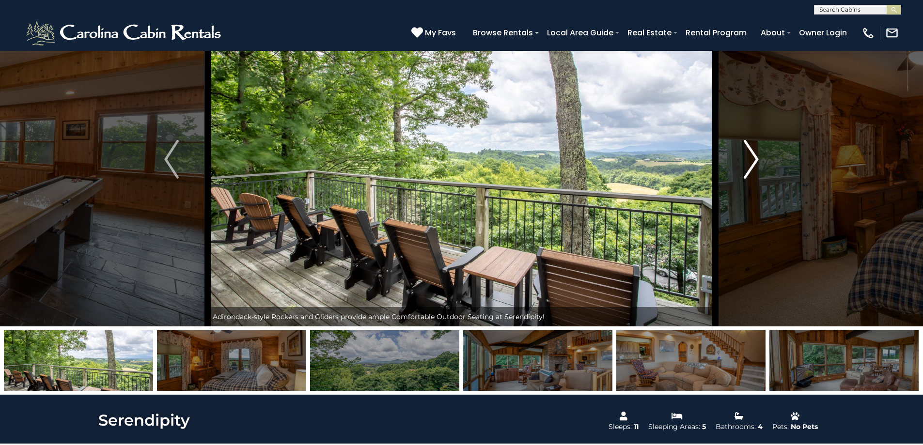
click at [753, 162] on img "Next" at bounding box center [751, 159] width 15 height 39
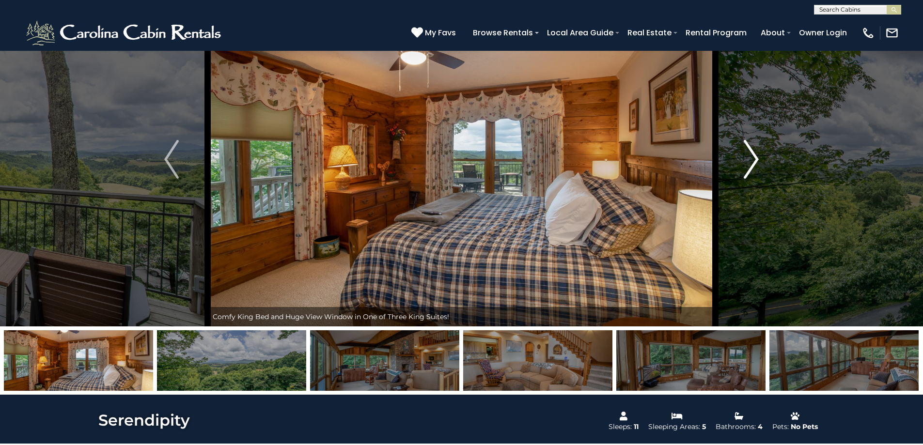
click at [753, 162] on img "Next" at bounding box center [751, 159] width 15 height 39
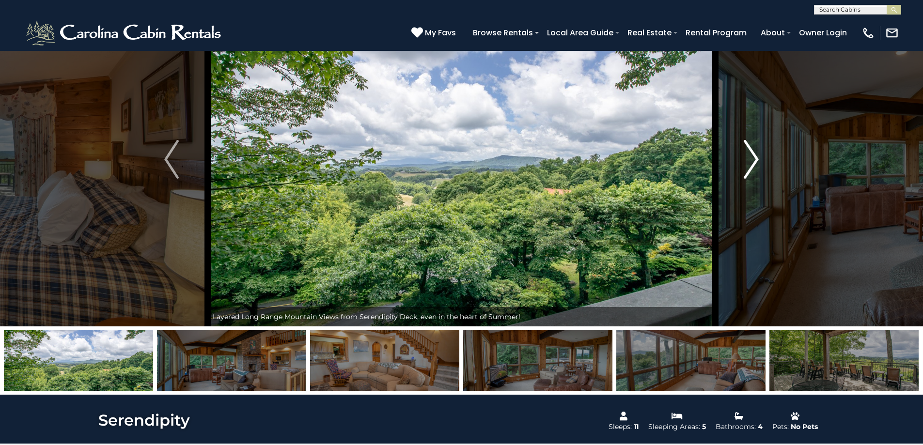
click at [753, 162] on img "Next" at bounding box center [751, 159] width 15 height 39
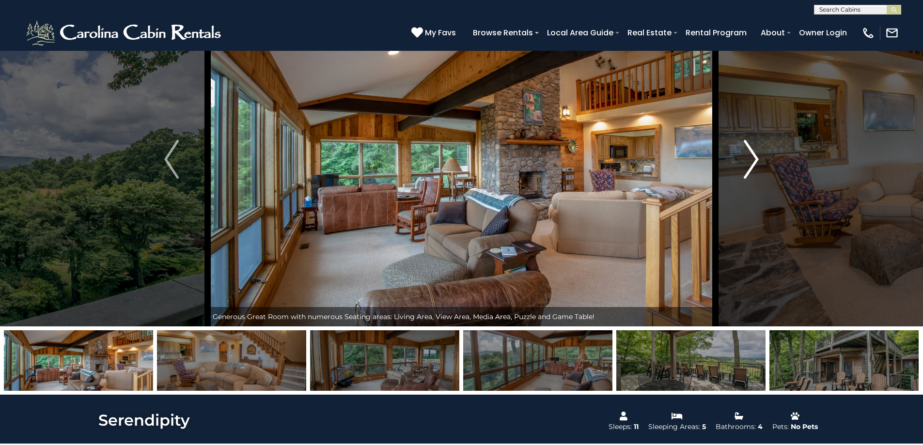
click at [753, 162] on img "Next" at bounding box center [751, 159] width 15 height 39
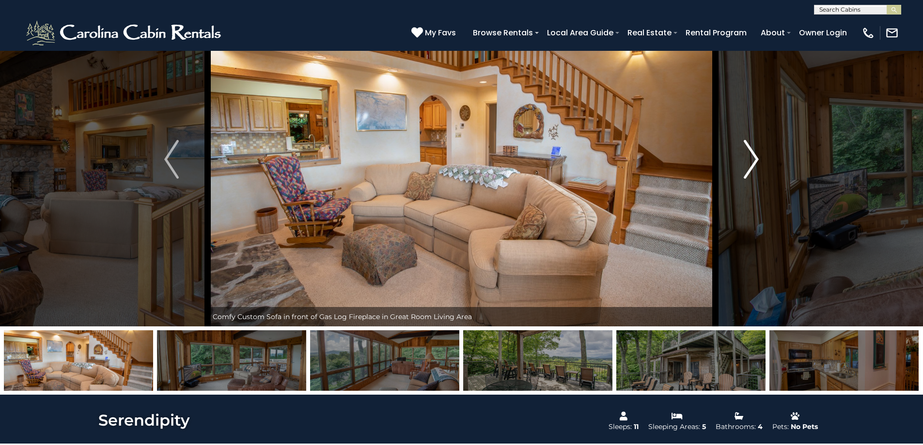
click at [753, 162] on img "Next" at bounding box center [751, 159] width 15 height 39
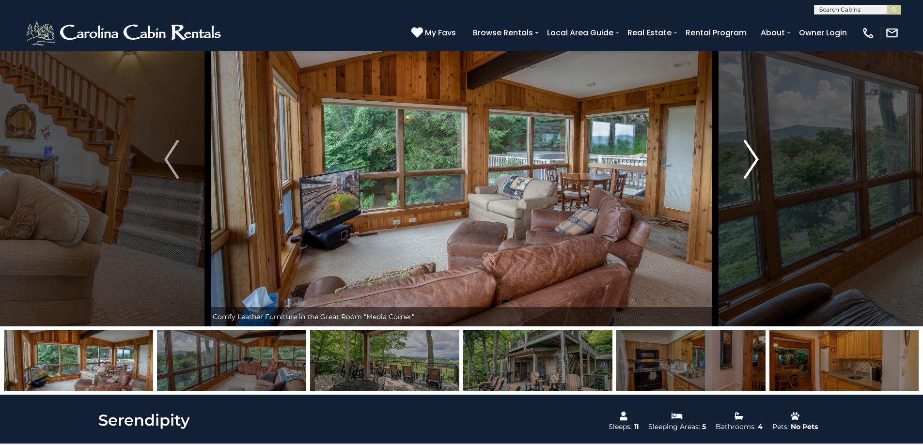
click at [753, 162] on img "Next" at bounding box center [751, 159] width 15 height 39
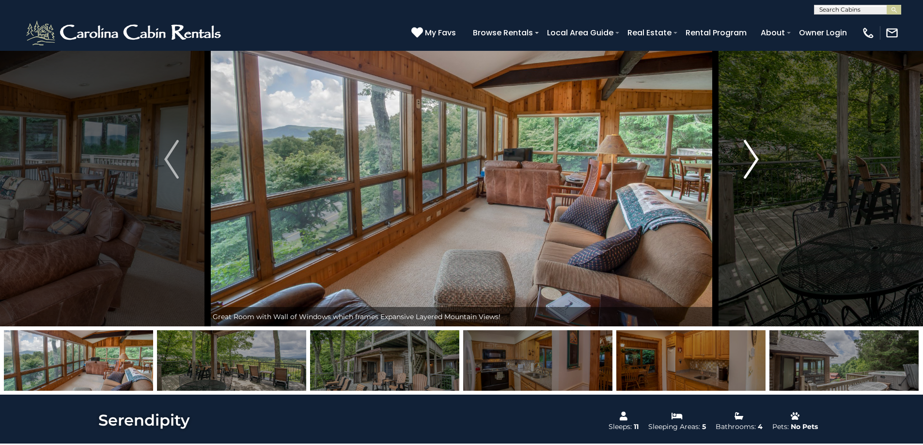
click at [753, 162] on img "Next" at bounding box center [751, 159] width 15 height 39
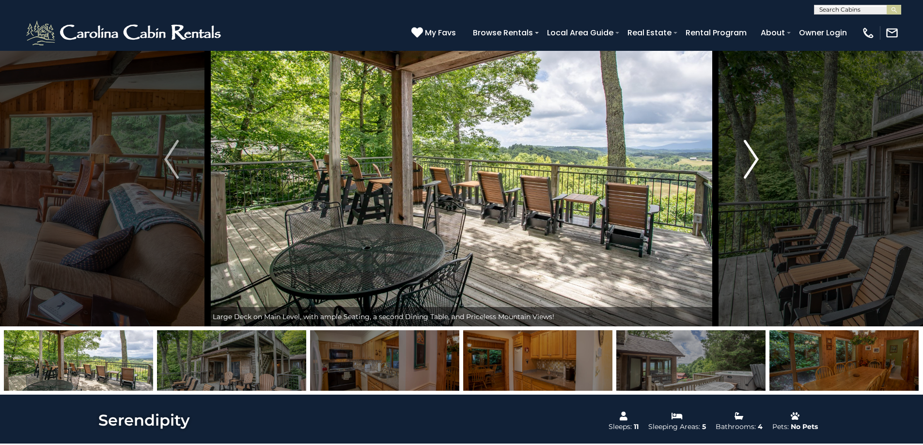
click at [753, 162] on img "Next" at bounding box center [751, 159] width 15 height 39
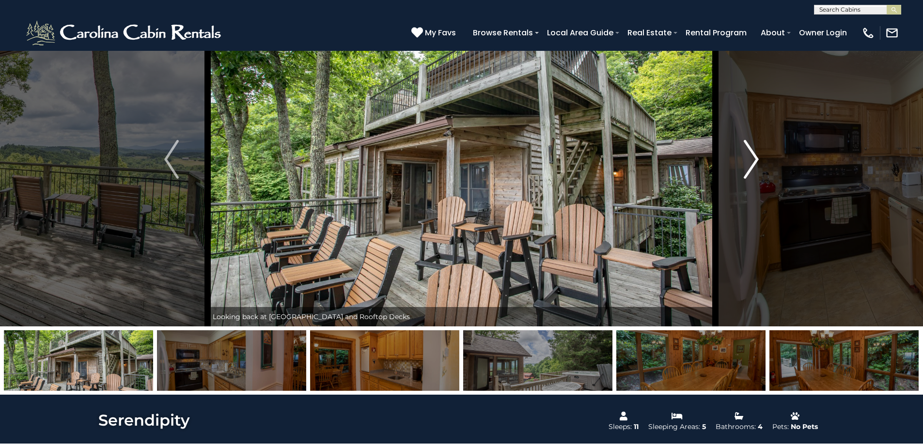
click at [753, 162] on img "Next" at bounding box center [751, 159] width 15 height 39
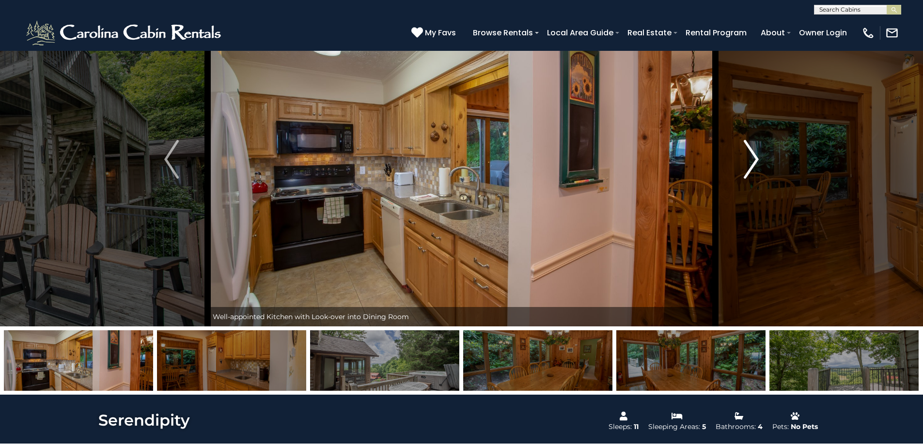
click at [753, 162] on img "Next" at bounding box center [751, 159] width 15 height 39
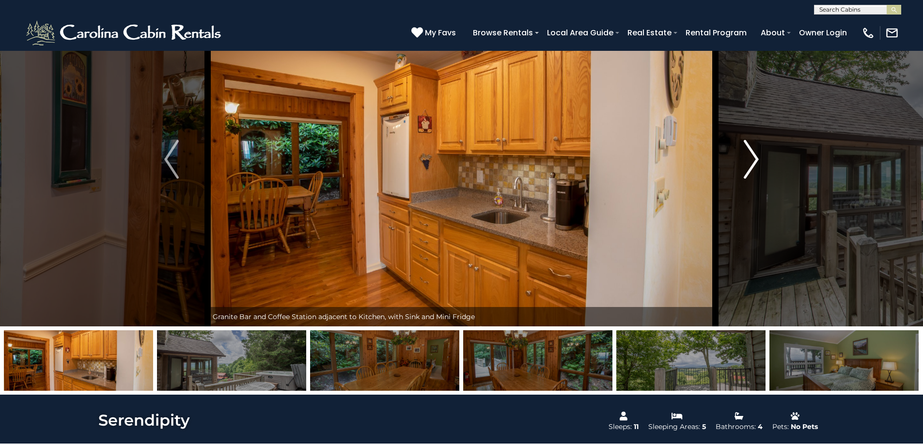
click at [753, 162] on img "Next" at bounding box center [751, 159] width 15 height 39
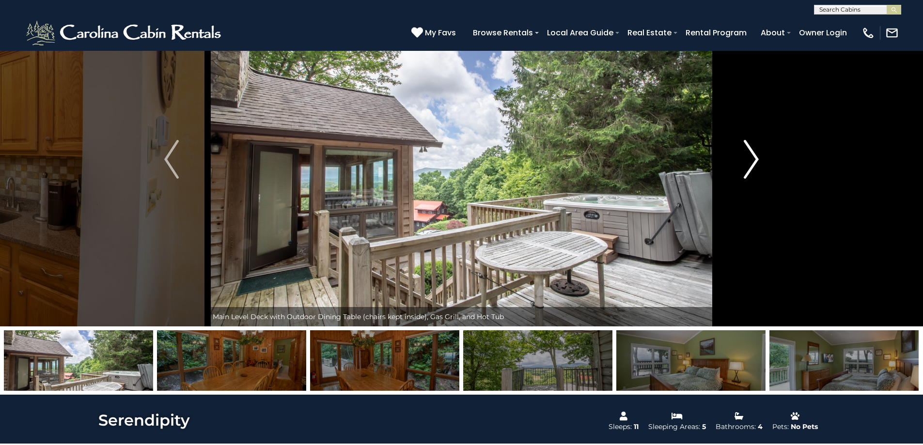
click at [753, 162] on img "Next" at bounding box center [751, 159] width 15 height 39
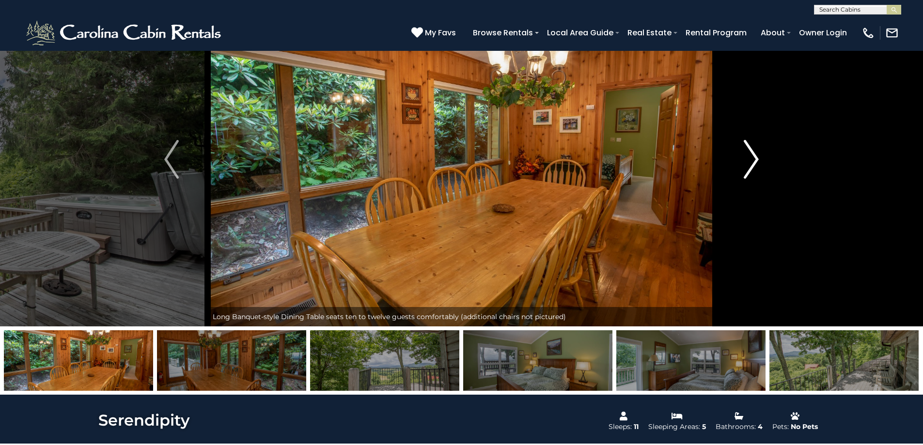
click at [757, 170] on img "Next" at bounding box center [751, 159] width 15 height 39
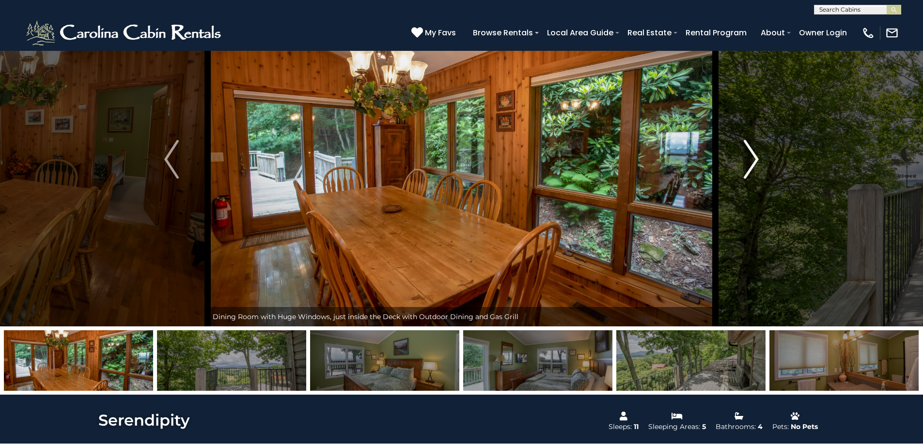
click at [757, 170] on img "Next" at bounding box center [751, 159] width 15 height 39
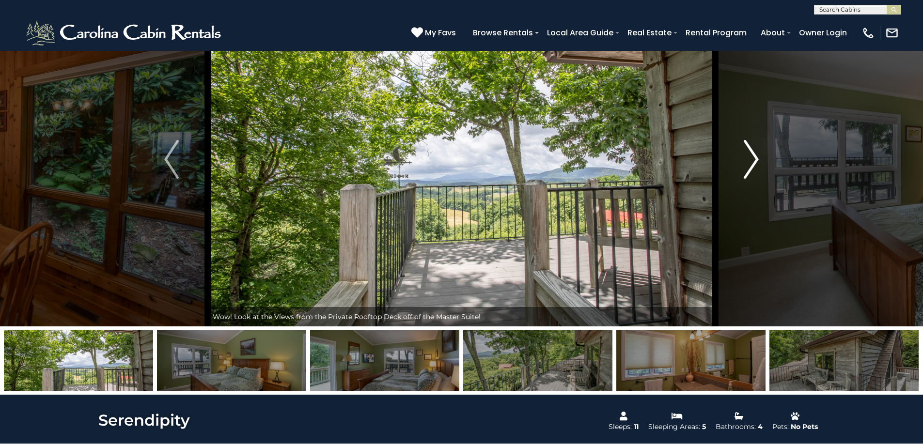
click at [757, 170] on img "Next" at bounding box center [751, 159] width 15 height 39
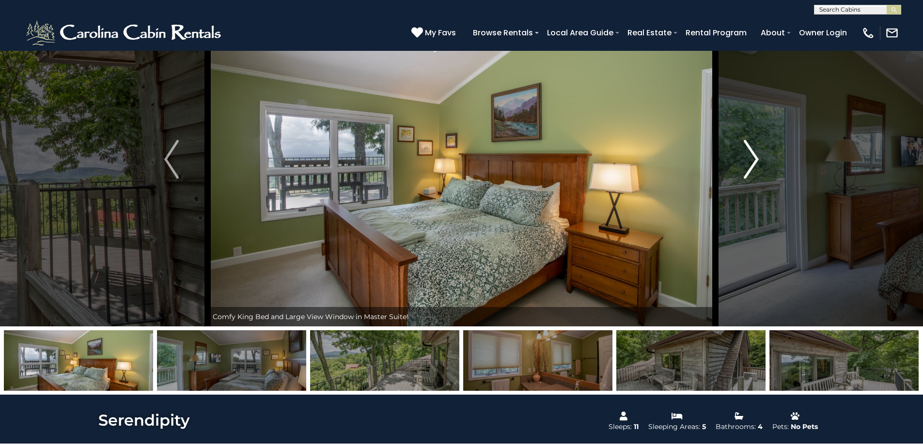
click at [757, 170] on img "Next" at bounding box center [751, 159] width 15 height 39
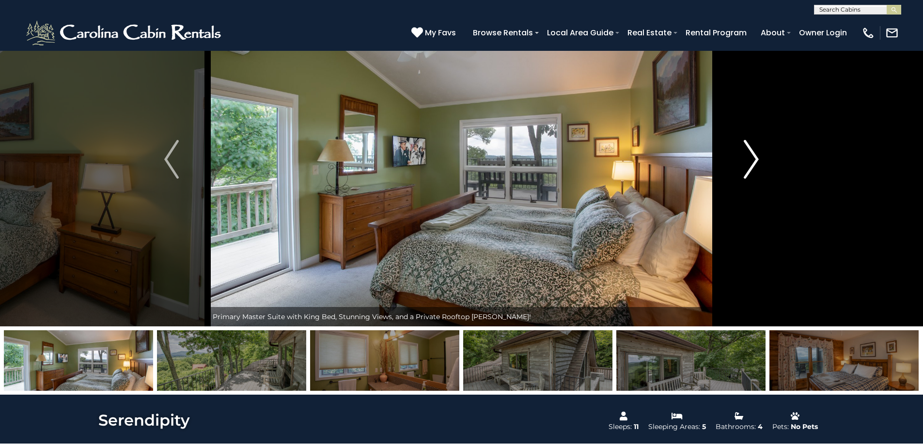
click at [757, 170] on img "Next" at bounding box center [751, 159] width 15 height 39
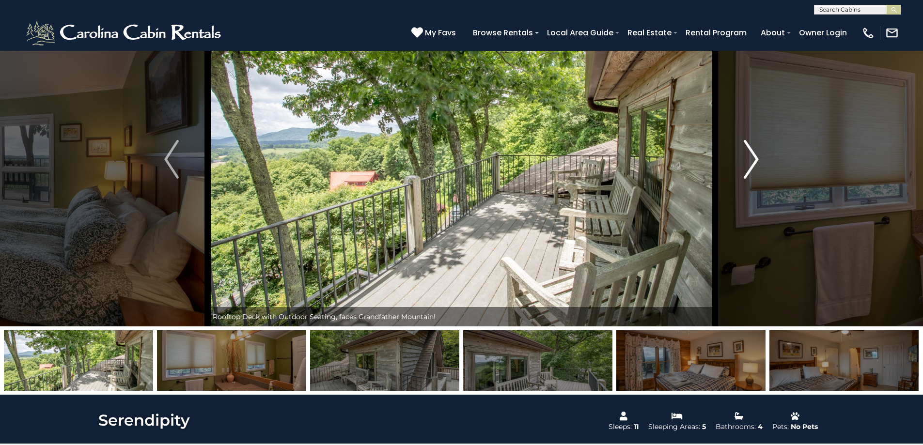
click at [757, 170] on img "Next" at bounding box center [751, 159] width 15 height 39
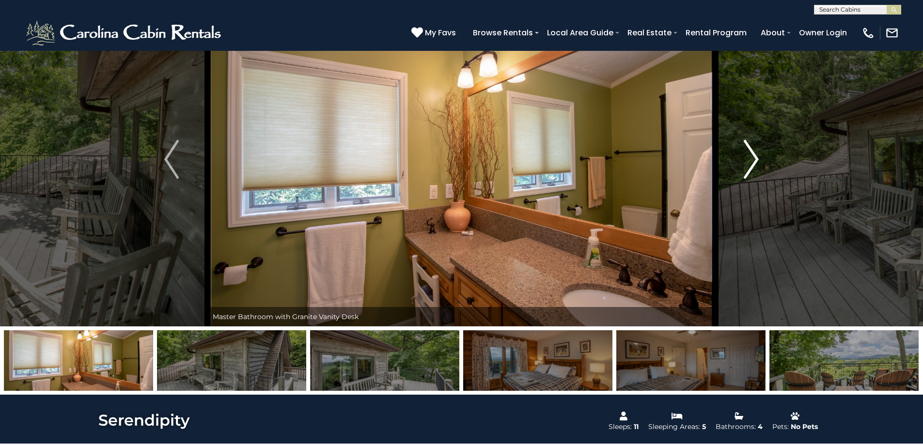
click at [756, 166] on img "Next" at bounding box center [751, 159] width 15 height 39
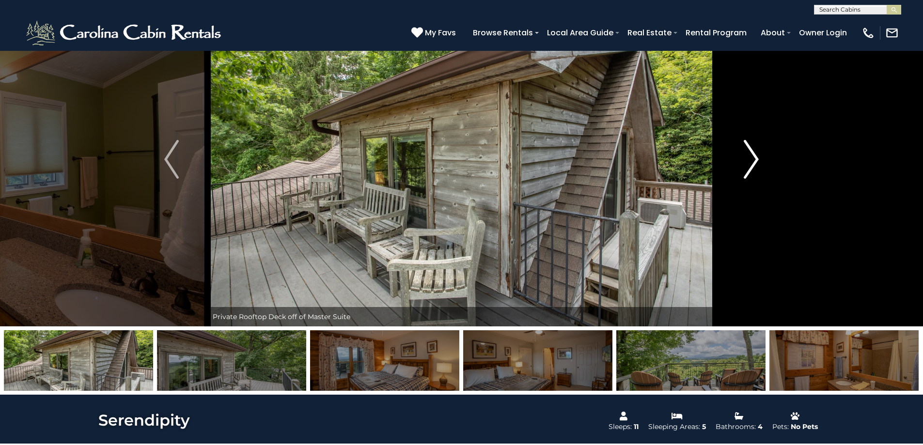
click at [756, 166] on img "Next" at bounding box center [751, 159] width 15 height 39
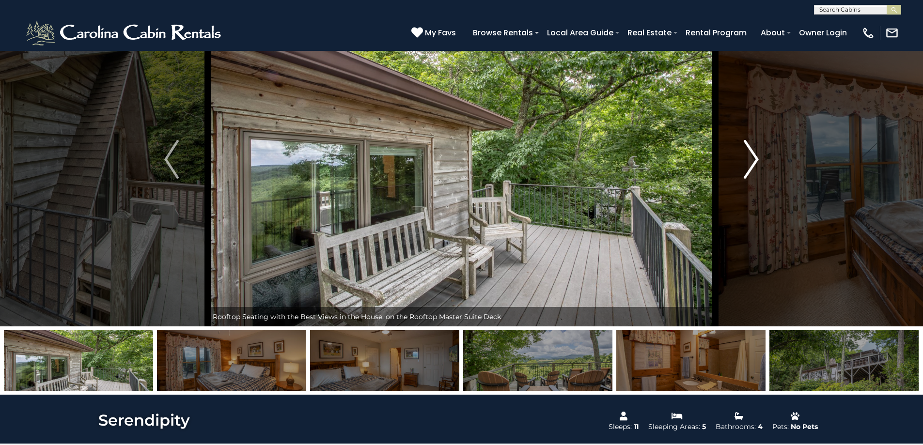
click at [756, 166] on img "Next" at bounding box center [751, 159] width 15 height 39
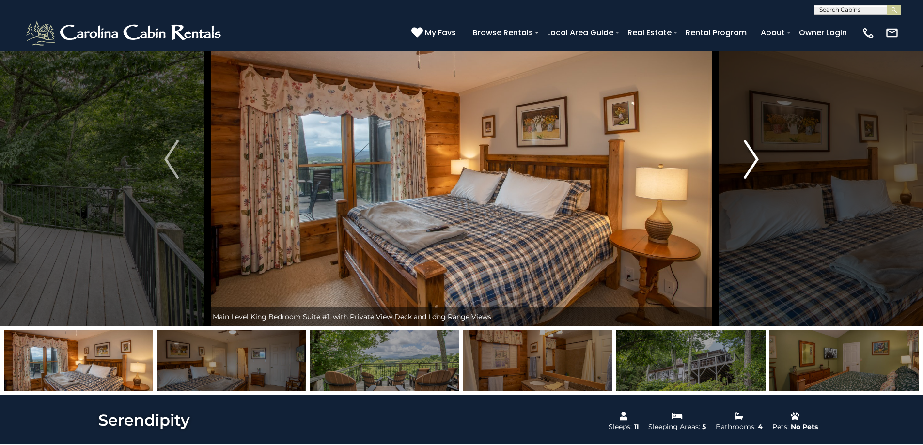
click at [756, 166] on img "Next" at bounding box center [751, 159] width 15 height 39
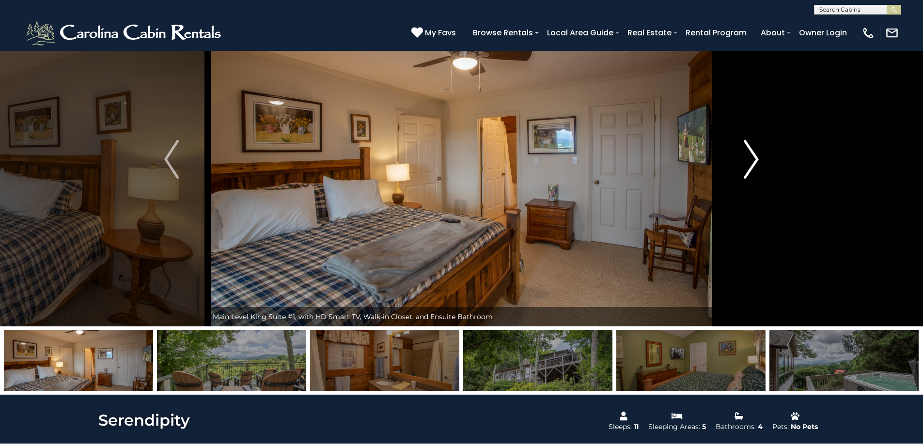
click at [756, 166] on img "Next" at bounding box center [751, 159] width 15 height 39
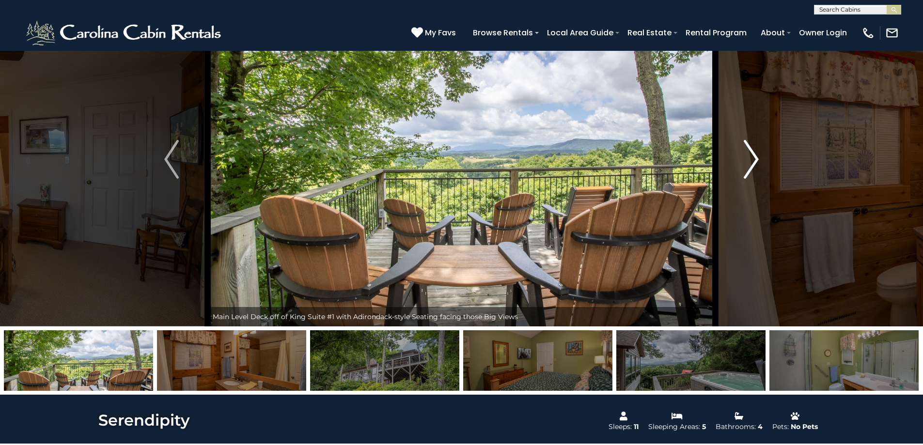
click at [756, 166] on img "Next" at bounding box center [751, 159] width 15 height 39
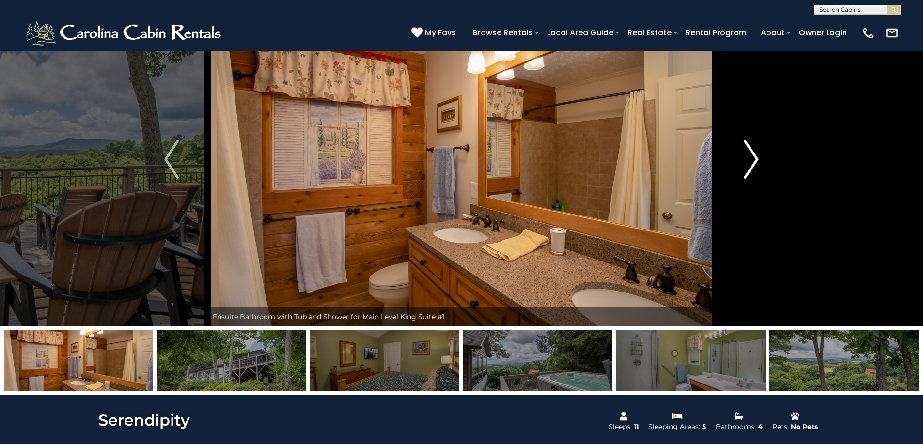
click at [756, 166] on img "Next" at bounding box center [751, 159] width 15 height 39
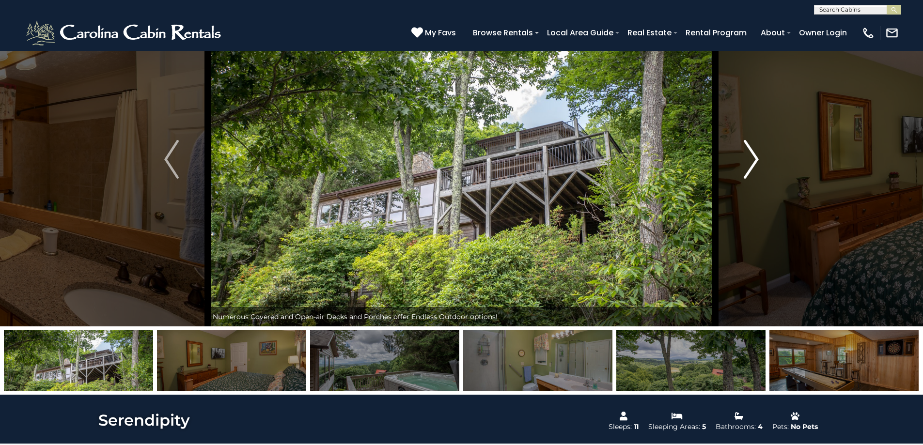
click at [756, 166] on img "Next" at bounding box center [751, 159] width 15 height 39
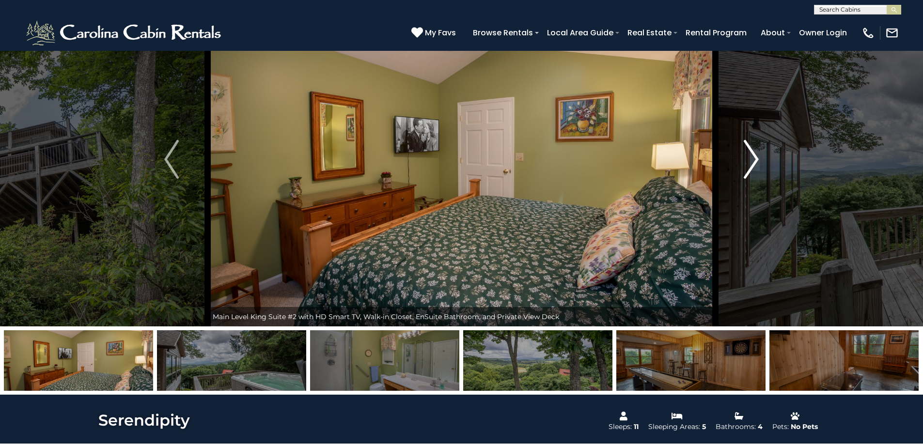
click at [756, 166] on img "Next" at bounding box center [751, 159] width 15 height 39
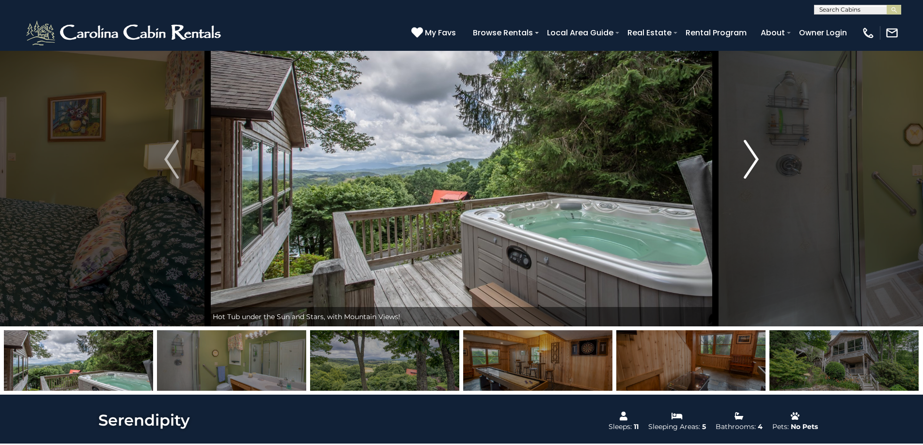
click at [756, 166] on img "Next" at bounding box center [751, 159] width 15 height 39
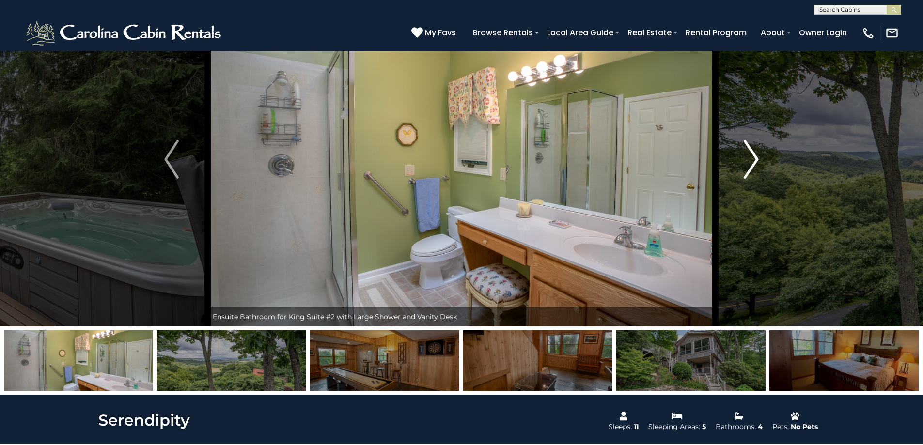
click at [756, 166] on img "Next" at bounding box center [751, 159] width 15 height 39
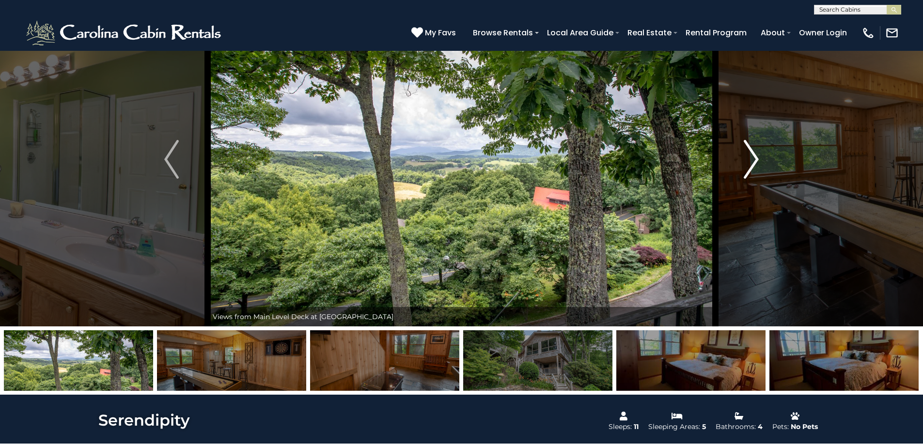
click at [756, 166] on img "Next" at bounding box center [751, 159] width 15 height 39
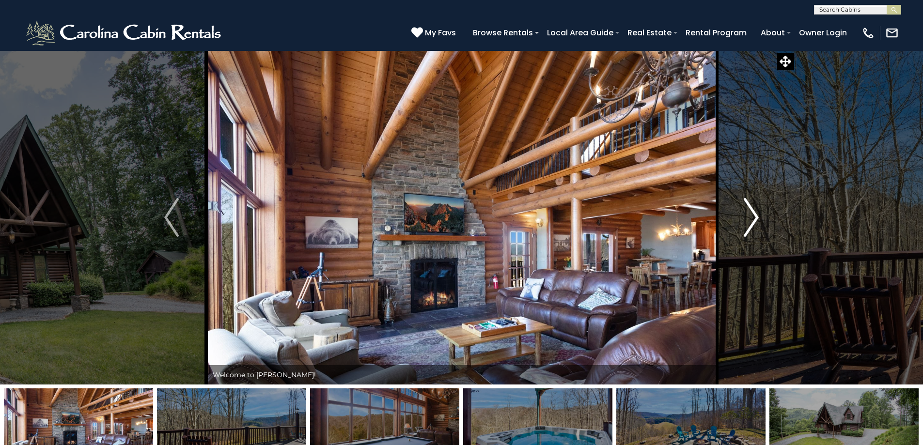
click at [751, 215] on img "Next" at bounding box center [751, 217] width 15 height 39
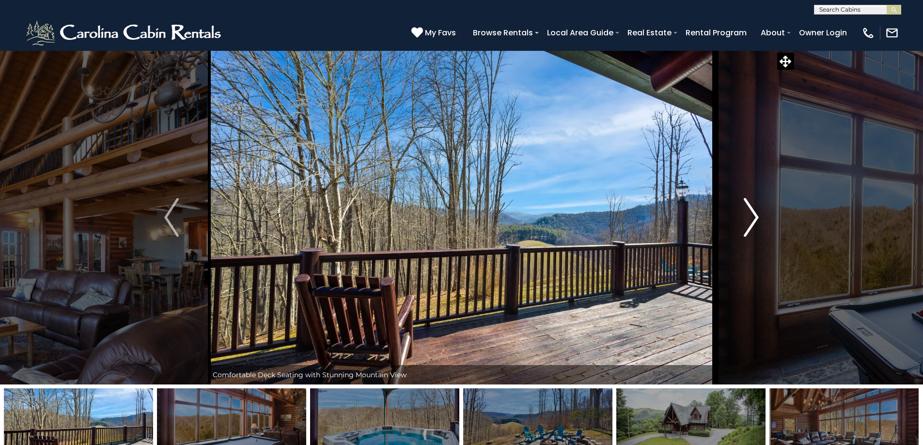
click at [751, 215] on img "Next" at bounding box center [751, 217] width 15 height 39
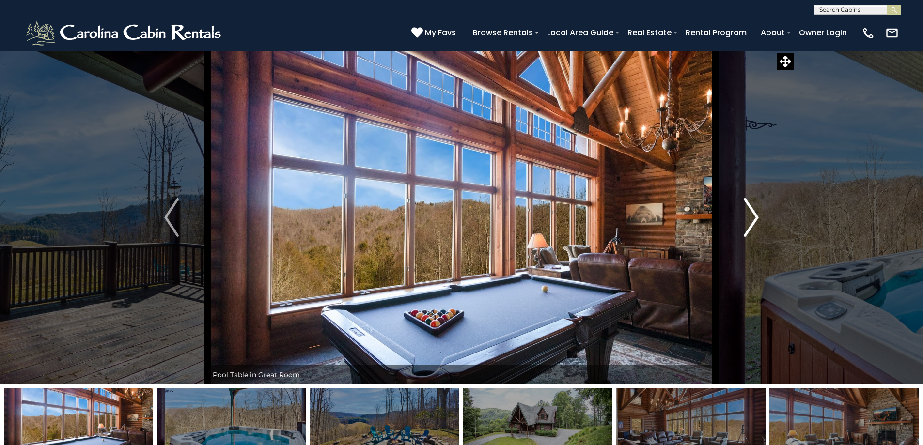
click at [751, 215] on img "Next" at bounding box center [751, 217] width 15 height 39
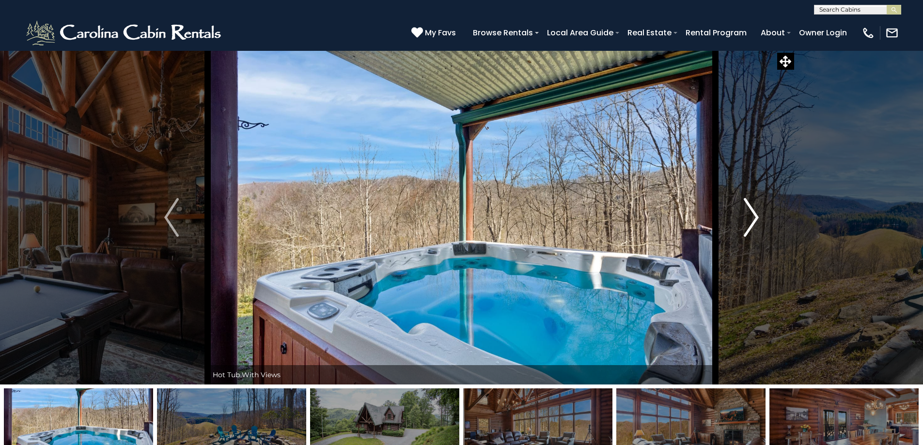
click at [751, 215] on img "Next" at bounding box center [751, 217] width 15 height 39
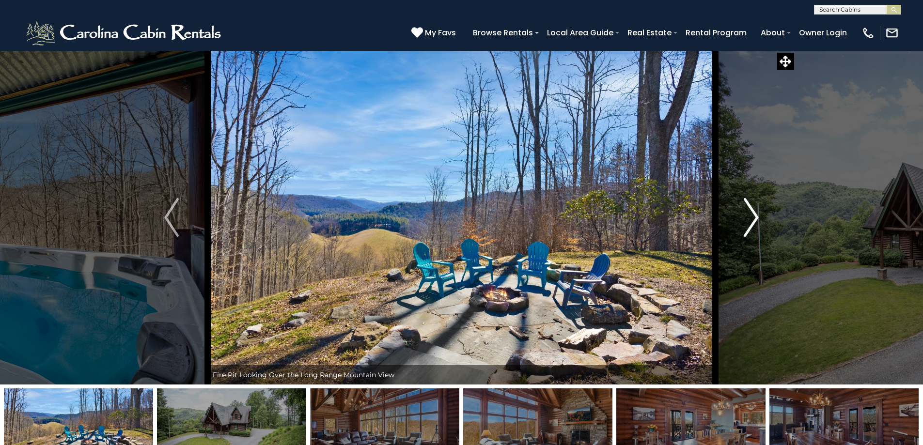
click at [751, 215] on img "Next" at bounding box center [751, 217] width 15 height 39
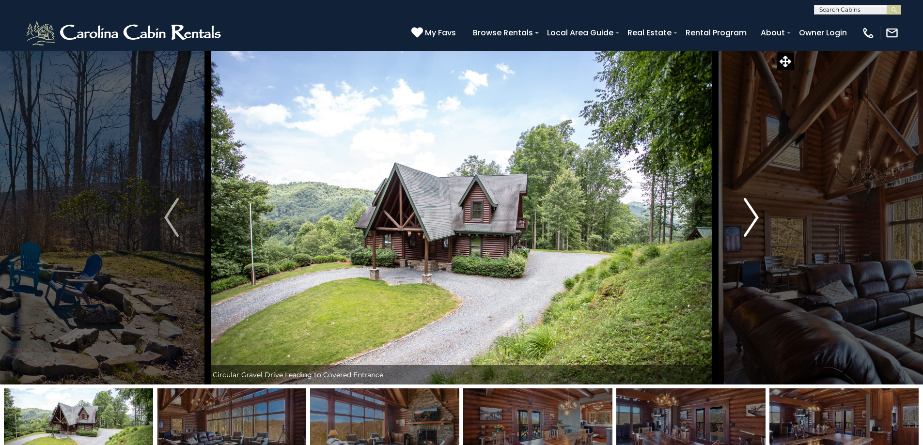
click at [751, 215] on img "Next" at bounding box center [751, 217] width 15 height 39
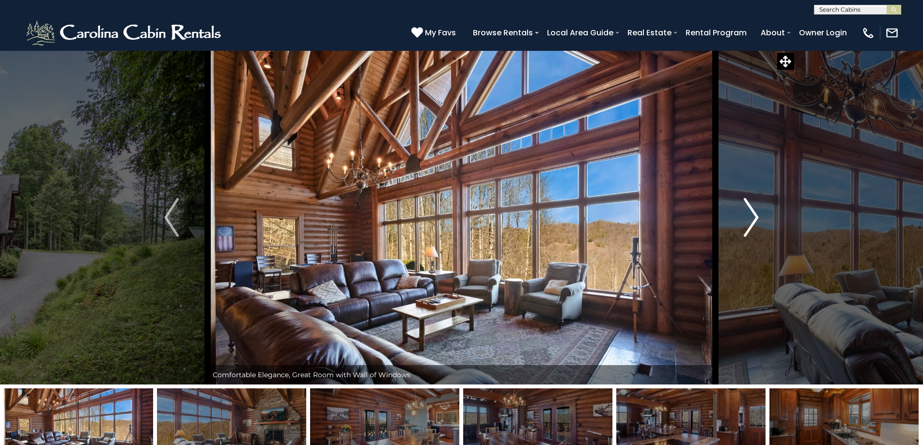
click at [751, 215] on img "Next" at bounding box center [751, 217] width 15 height 39
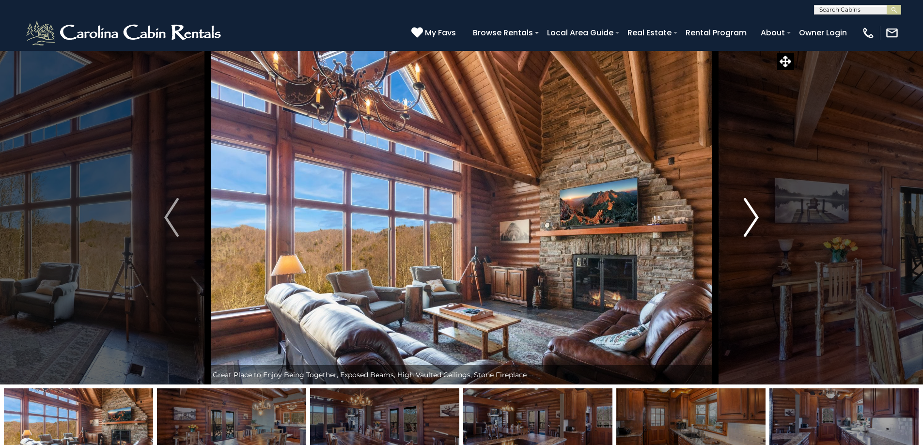
click at [751, 215] on img "Next" at bounding box center [751, 217] width 15 height 39
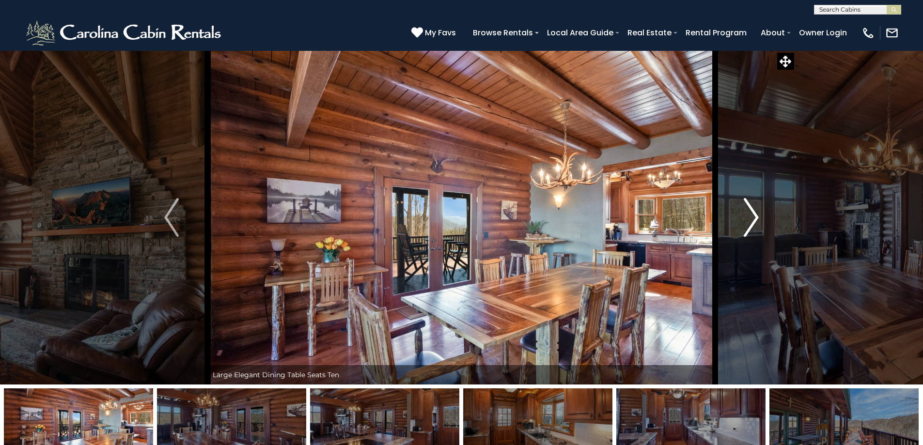
click at [751, 215] on img "Next" at bounding box center [751, 217] width 15 height 39
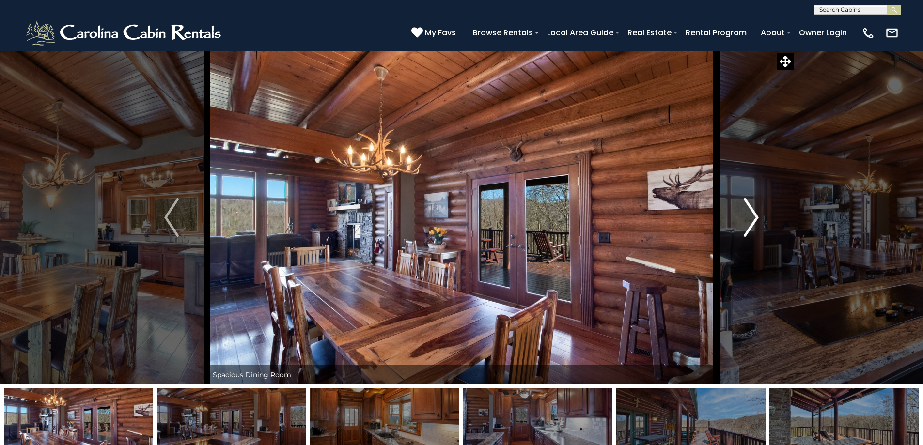
click at [751, 215] on img "Next" at bounding box center [751, 217] width 15 height 39
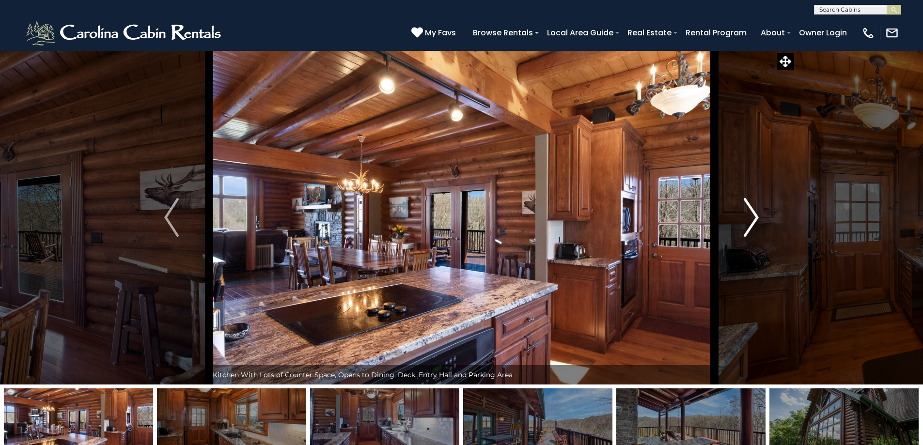
click at [751, 215] on img "Next" at bounding box center [751, 217] width 15 height 39
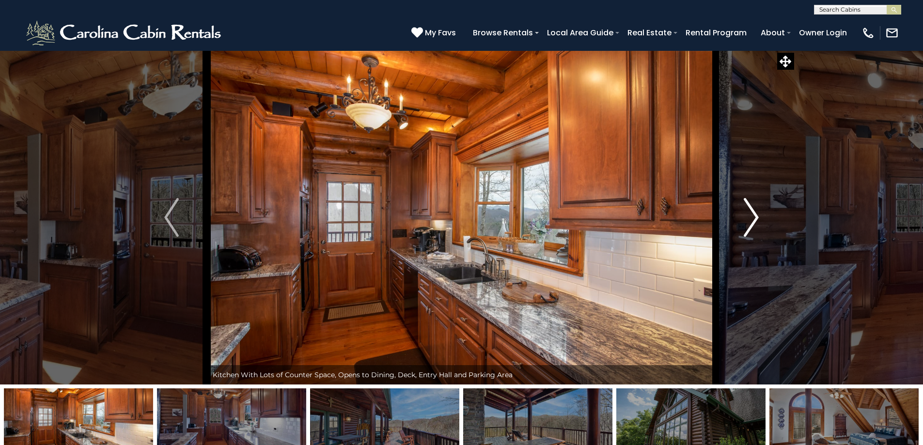
click at [751, 215] on img "Next" at bounding box center [751, 217] width 15 height 39
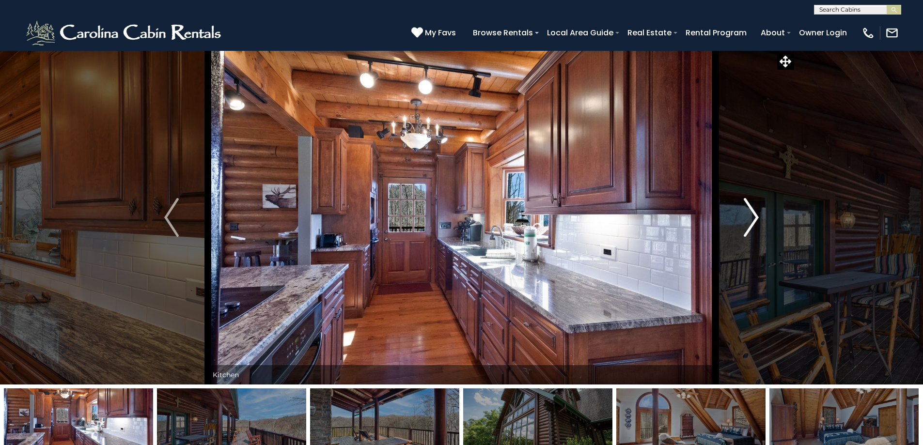
click at [751, 215] on img "Next" at bounding box center [751, 217] width 15 height 39
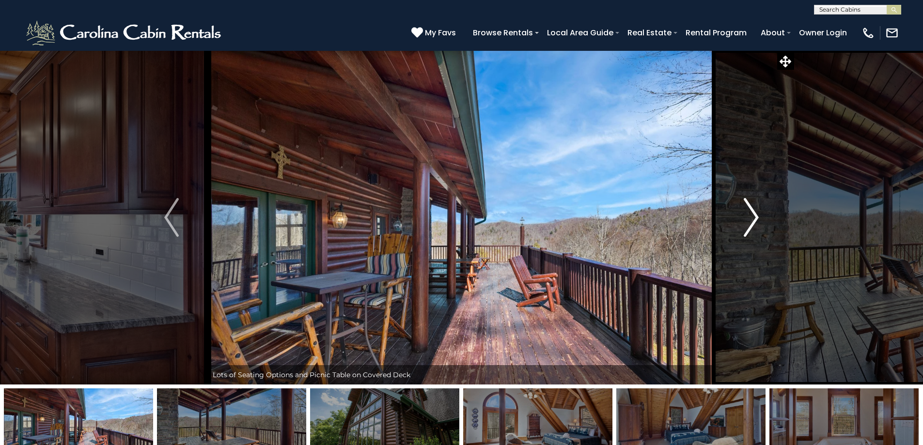
click at [751, 215] on img "Next" at bounding box center [751, 217] width 15 height 39
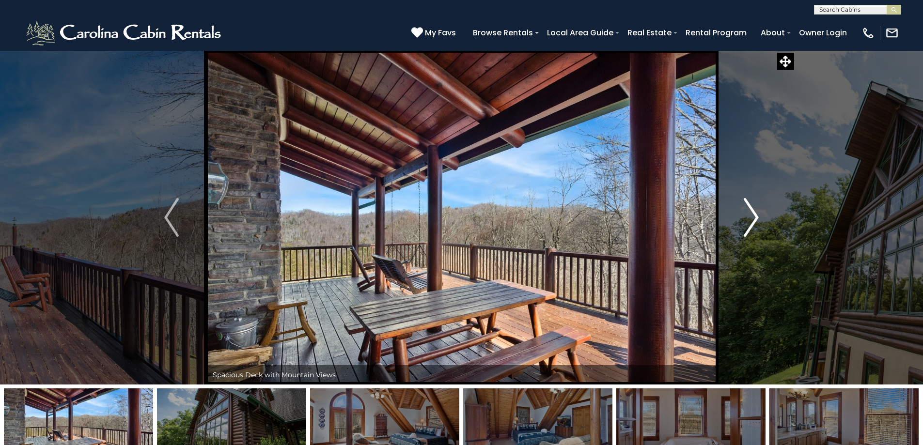
click at [751, 215] on img "Next" at bounding box center [751, 217] width 15 height 39
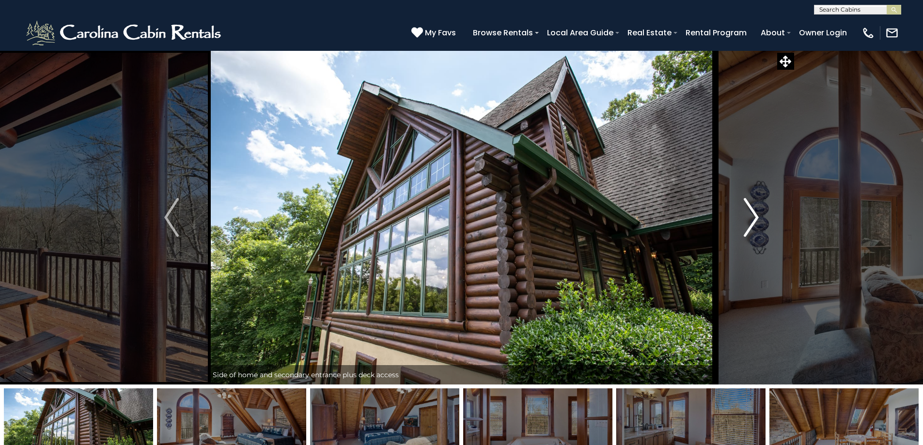
click at [751, 215] on img "Next" at bounding box center [751, 217] width 15 height 39
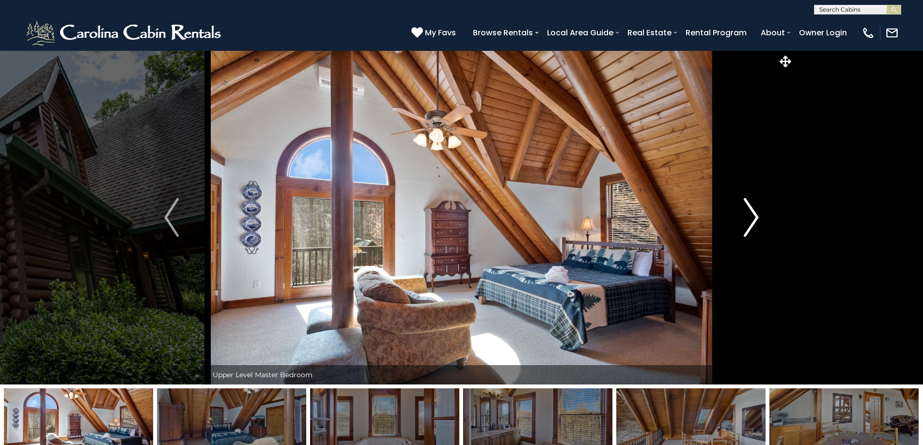
click at [751, 215] on img "Next" at bounding box center [751, 217] width 15 height 39
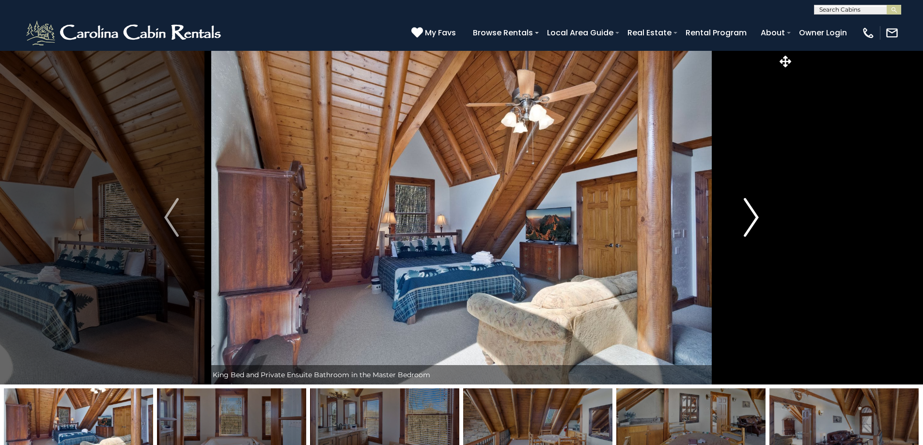
click at [751, 215] on img "Next" at bounding box center [751, 217] width 15 height 39
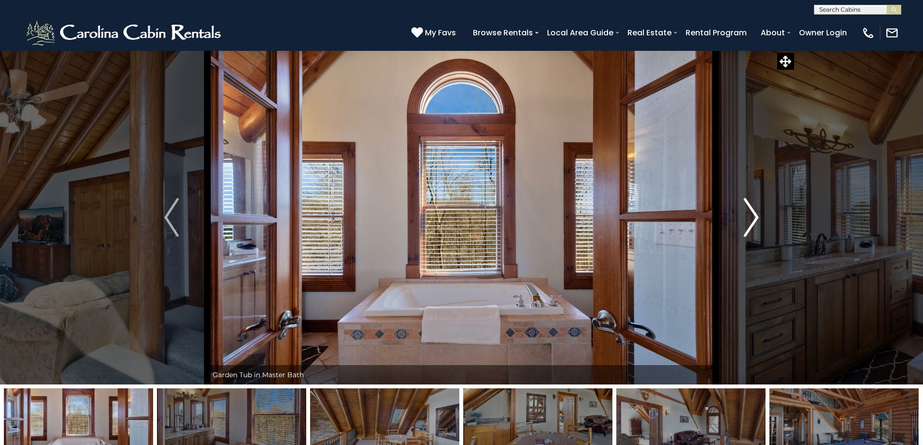
click at [751, 215] on img "Next" at bounding box center [751, 217] width 15 height 39
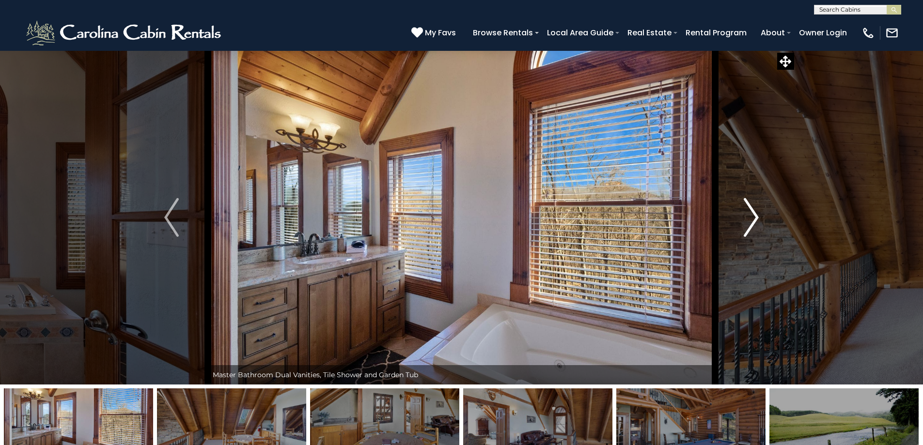
click at [751, 215] on img "Next" at bounding box center [751, 217] width 15 height 39
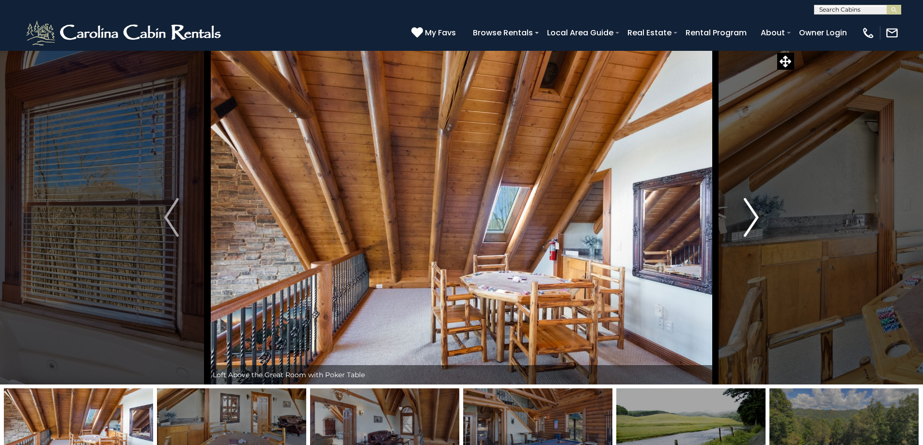
click at [751, 215] on img "Next" at bounding box center [751, 217] width 15 height 39
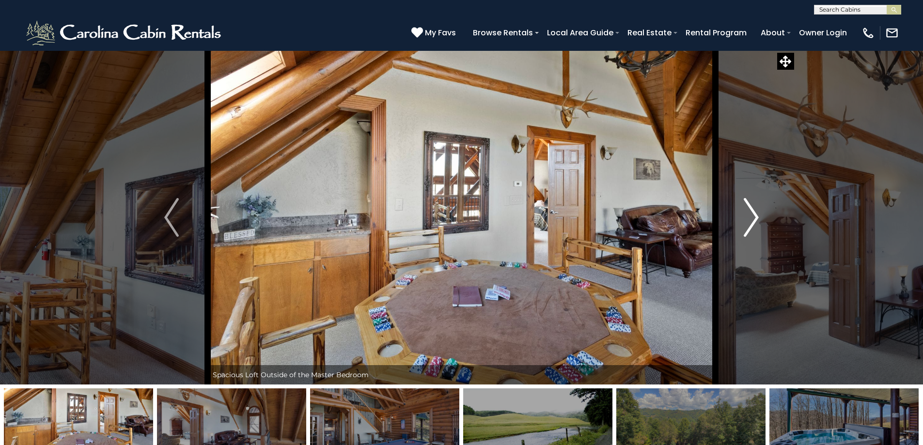
click at [751, 215] on img "Next" at bounding box center [751, 217] width 15 height 39
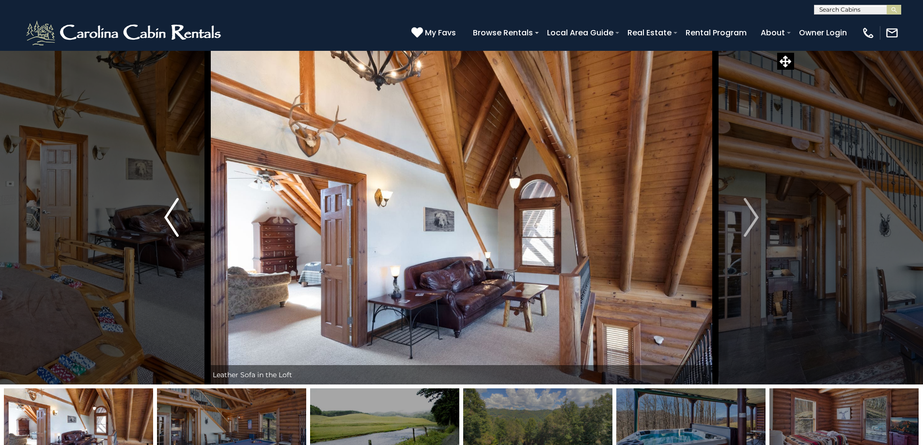
click at [179, 224] on img "Previous" at bounding box center [171, 217] width 15 height 39
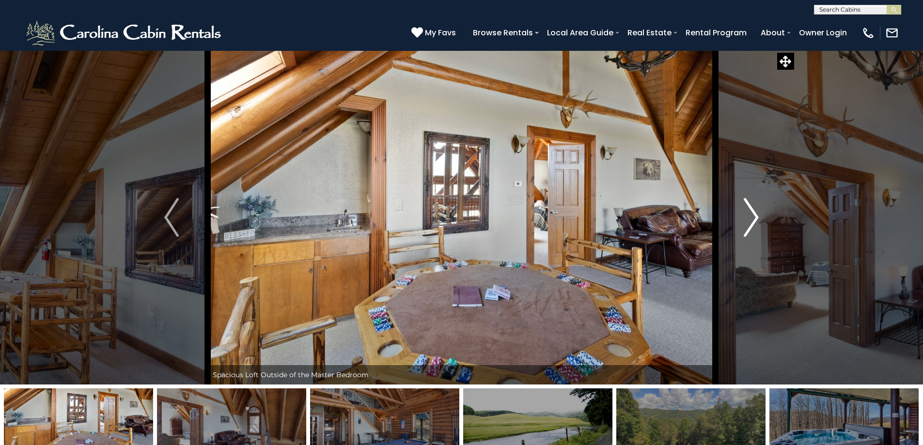
click at [749, 210] on img "Next" at bounding box center [751, 217] width 15 height 39
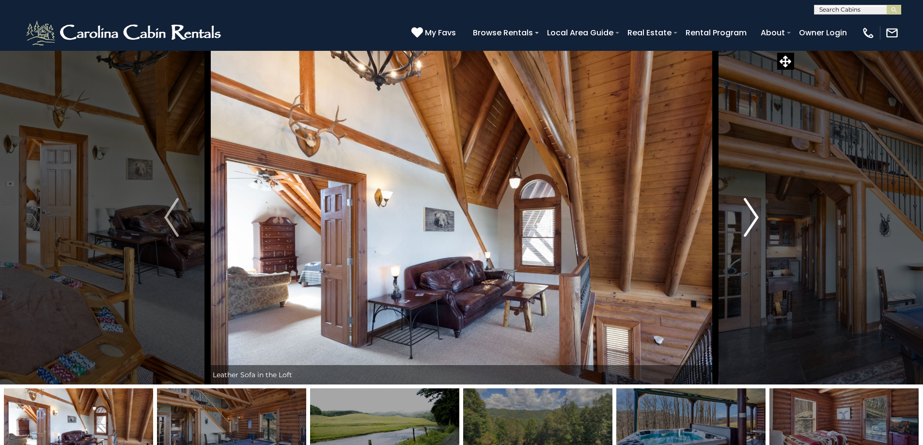
click at [749, 210] on img "Next" at bounding box center [751, 217] width 15 height 39
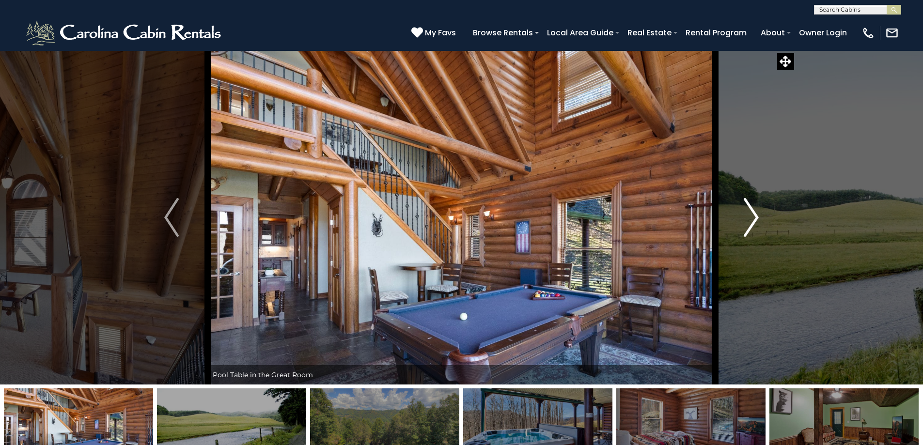
click at [749, 210] on img "Next" at bounding box center [751, 217] width 15 height 39
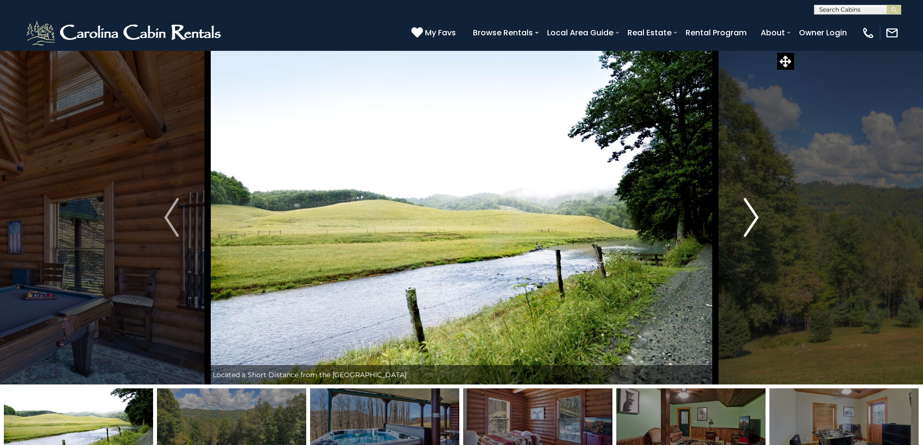
click at [749, 210] on img "Next" at bounding box center [751, 217] width 15 height 39
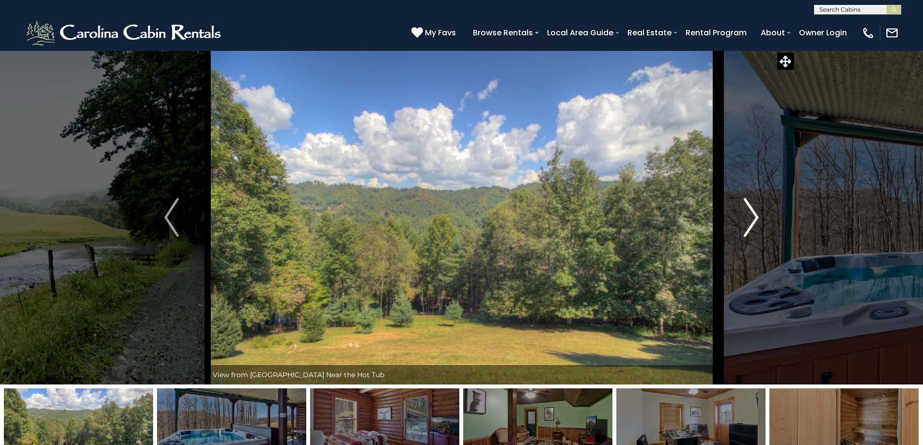
click at [749, 210] on img "Next" at bounding box center [751, 217] width 15 height 39
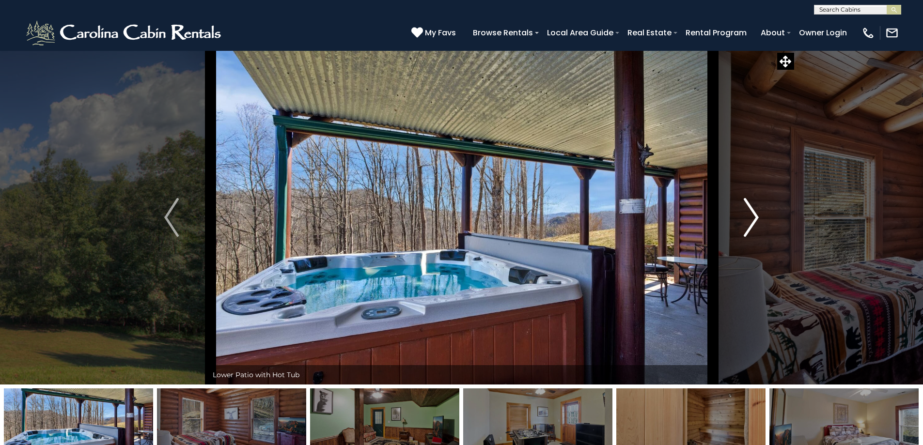
click at [749, 210] on img "Next" at bounding box center [751, 217] width 15 height 39
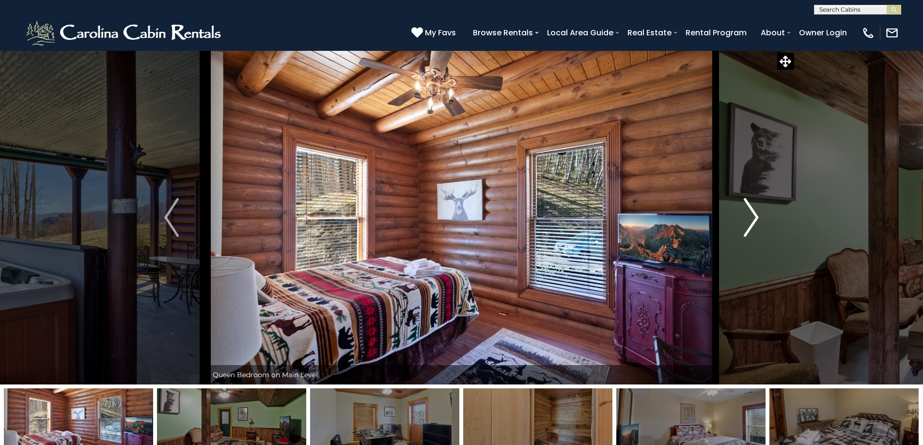
click at [749, 210] on img "Next" at bounding box center [751, 217] width 15 height 39
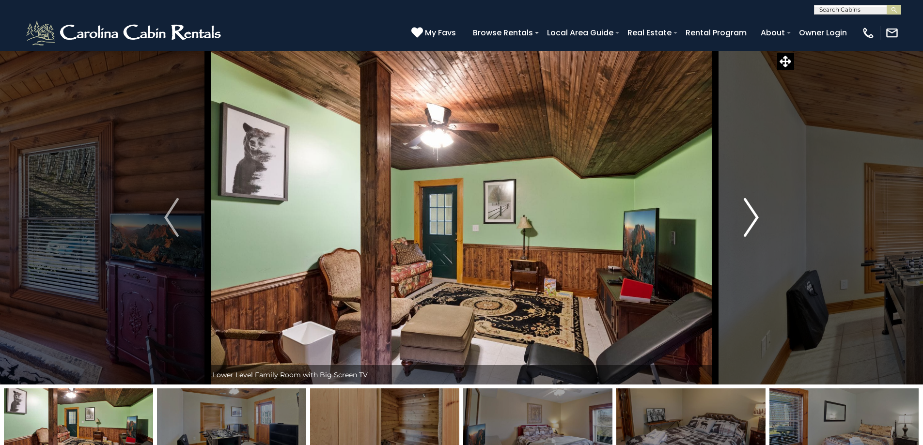
click at [749, 210] on img "Next" at bounding box center [751, 217] width 15 height 39
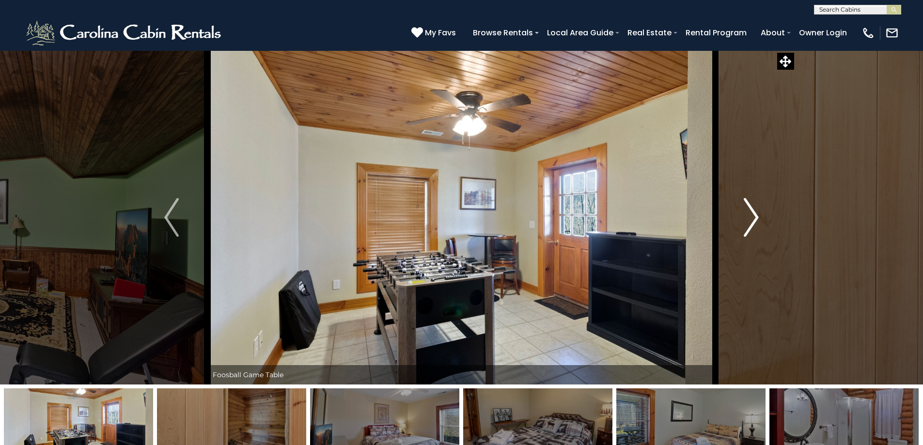
click at [749, 210] on img "Next" at bounding box center [751, 217] width 15 height 39
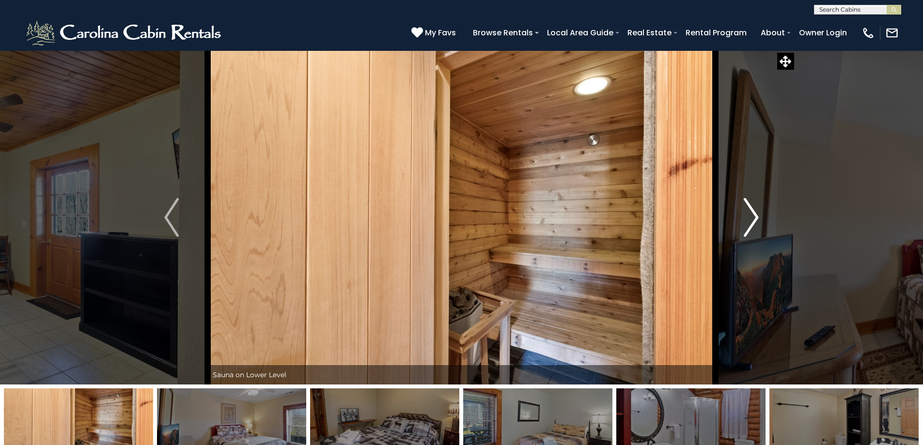
click at [749, 210] on img "Next" at bounding box center [751, 217] width 15 height 39
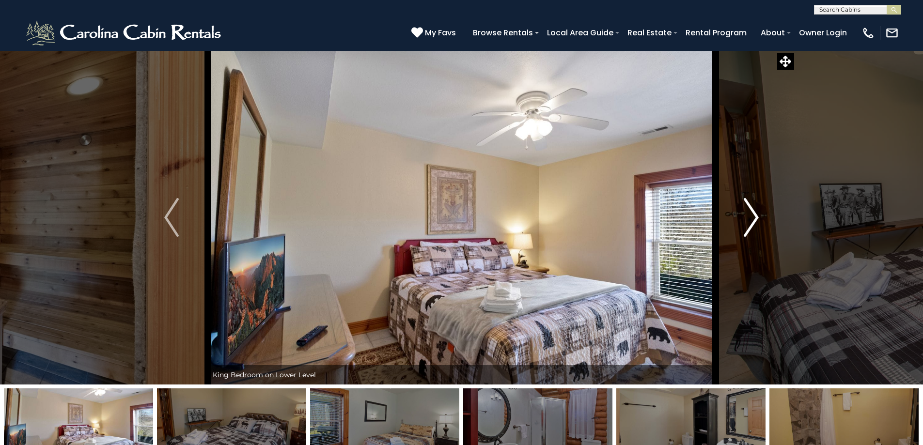
click at [749, 210] on img "Next" at bounding box center [751, 217] width 15 height 39
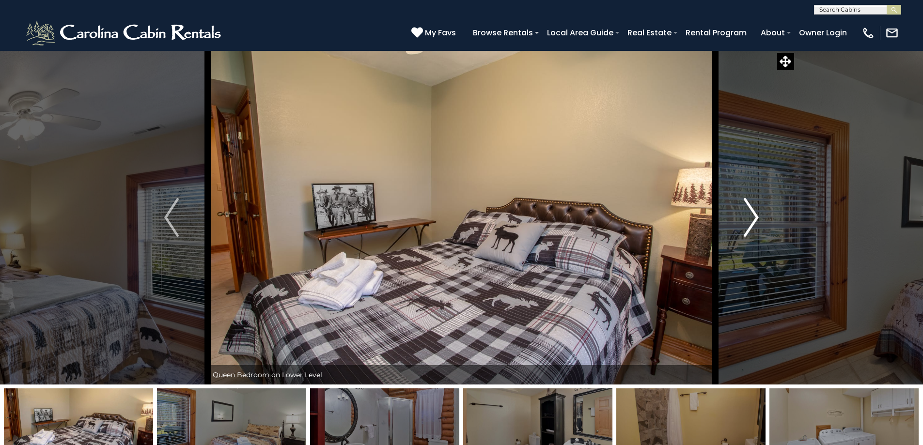
click at [749, 210] on img "Next" at bounding box center [751, 217] width 15 height 39
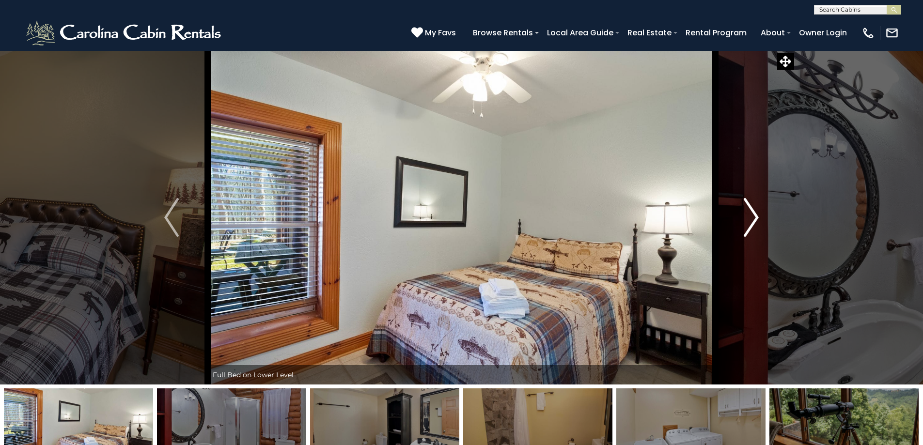
click at [749, 210] on img "Next" at bounding box center [751, 217] width 15 height 39
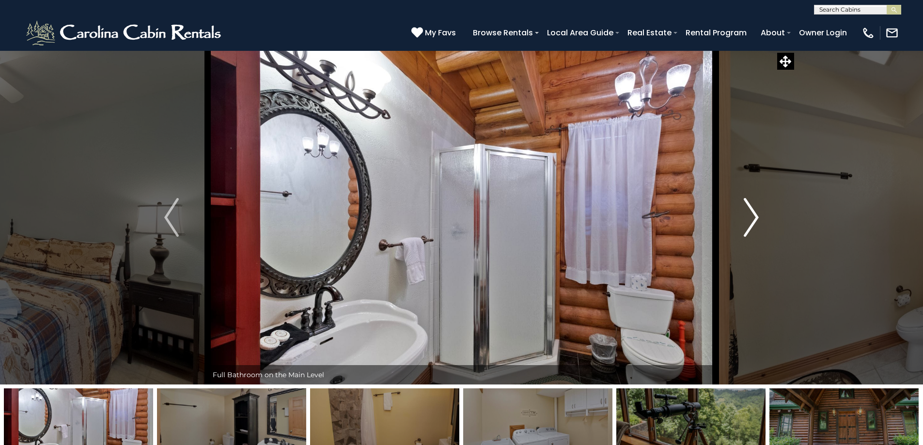
click at [749, 210] on img "Next" at bounding box center [751, 217] width 15 height 39
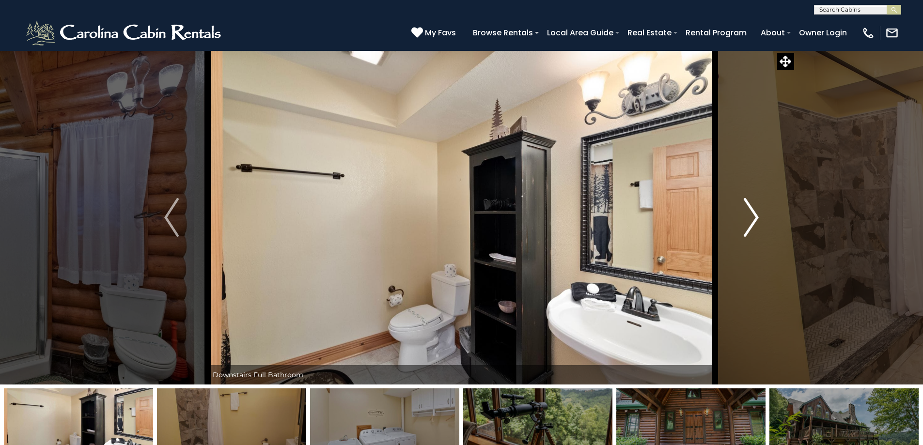
click at [749, 210] on img "Next" at bounding box center [751, 217] width 15 height 39
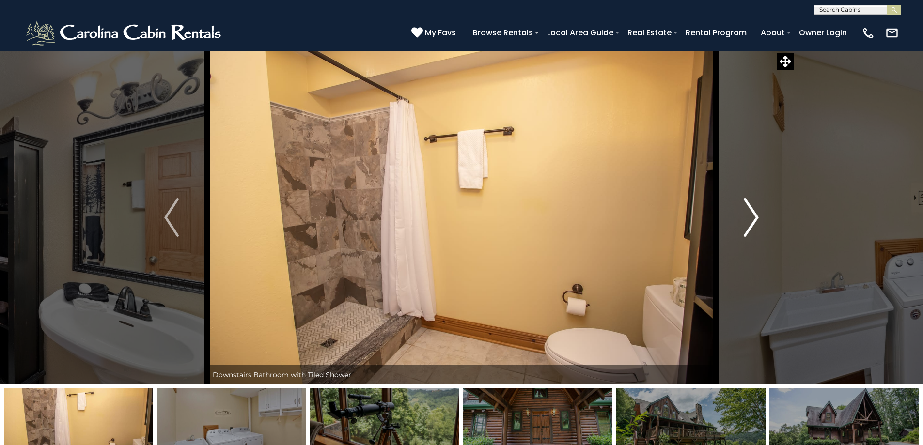
click at [749, 210] on img "Next" at bounding box center [751, 217] width 15 height 39
